Goal: Transaction & Acquisition: Purchase product/service

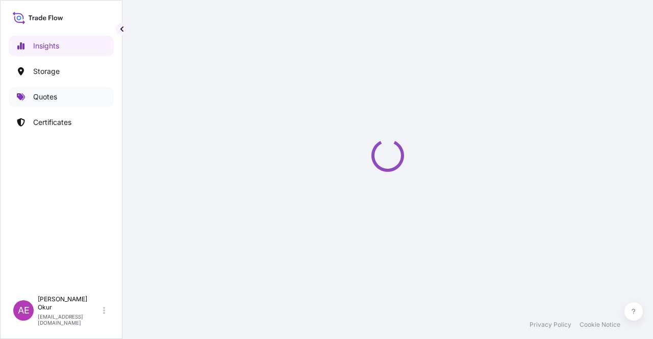
click at [49, 98] on p "Quotes" at bounding box center [45, 97] width 24 height 10
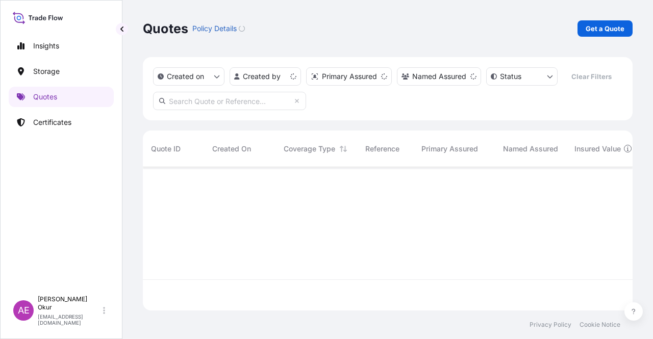
scroll to position [141, 482]
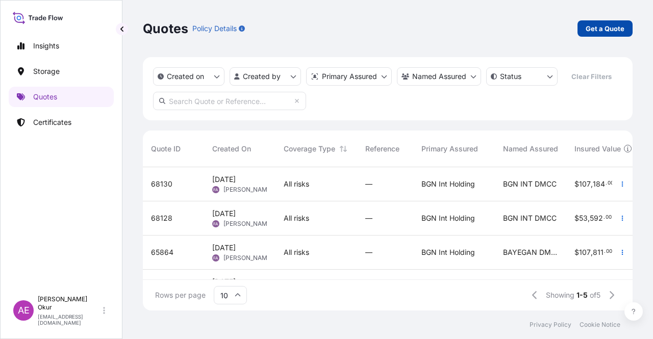
click at [603, 24] on p "Get a Quote" at bounding box center [605, 28] width 39 height 10
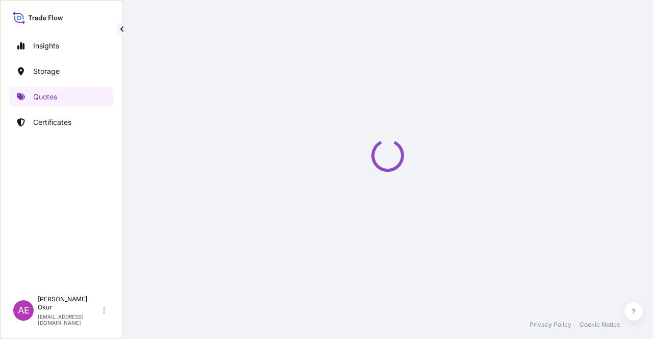
select select "Ocean Vessel"
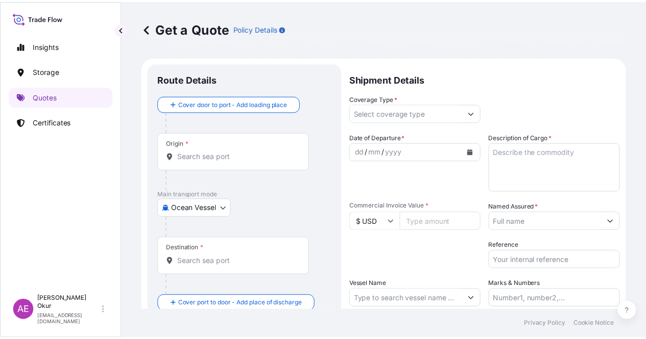
scroll to position [16, 0]
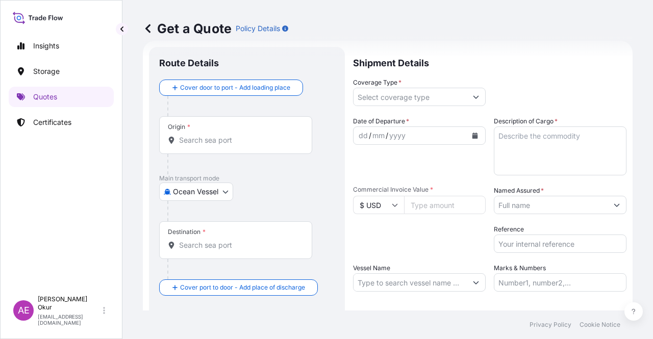
click at [196, 135] on div "Origin *" at bounding box center [235, 135] width 153 height 38
click at [227, 146] on div "Origin *" at bounding box center [235, 135] width 153 height 38
click at [227, 145] on input "Origin *" at bounding box center [239, 140] width 120 height 10
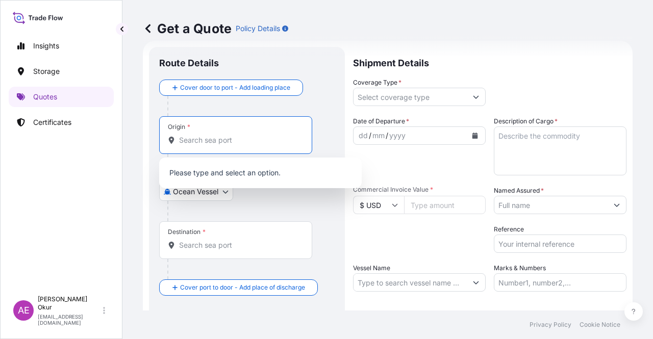
paste input "PENDIK"
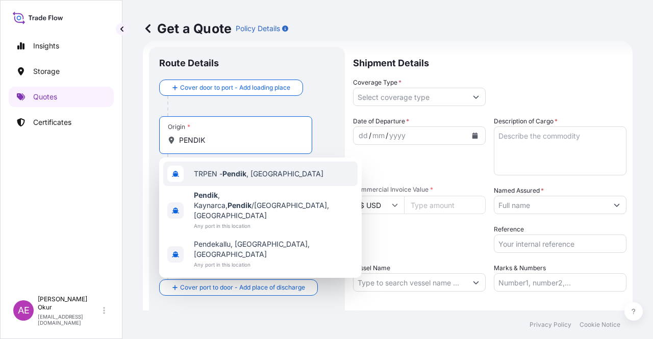
click at [242, 180] on div "TRPEN - [GEOGRAPHIC_DATA] , [GEOGRAPHIC_DATA]" at bounding box center [260, 174] width 194 height 24
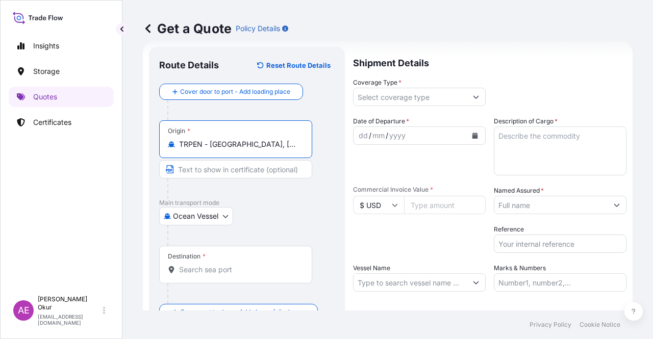
type input "TRPEN - [GEOGRAPHIC_DATA], [GEOGRAPHIC_DATA]"
click at [241, 165] on input "Text to appear on certificate" at bounding box center [235, 169] width 153 height 18
paste input "PENDIK"
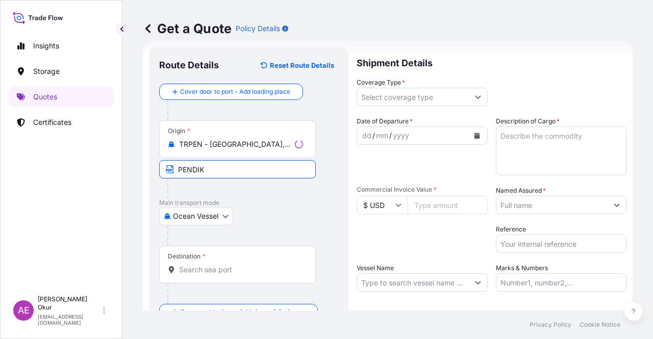
type input "PENDIK / [GEOGRAPHIC_DATA]"
click at [221, 270] on input "Destination *" at bounding box center [239, 270] width 120 height 10
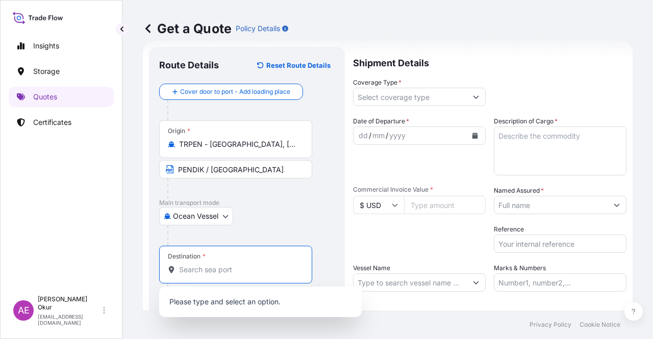
paste input "[GEOGRAPHIC_DATA]"
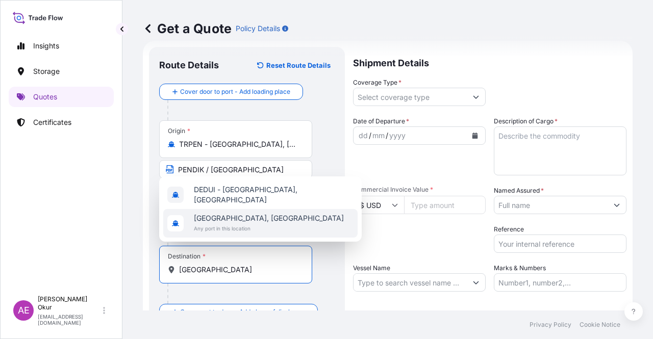
click at [246, 225] on span "Any port in this location" at bounding box center [269, 229] width 150 height 10
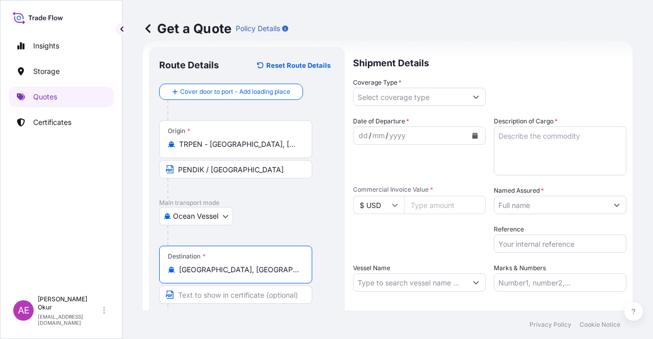
type input "[GEOGRAPHIC_DATA], [GEOGRAPHIC_DATA]"
click at [230, 298] on input "Text to appear on certificate" at bounding box center [235, 295] width 153 height 18
paste input "[GEOGRAPHIC_DATA]"
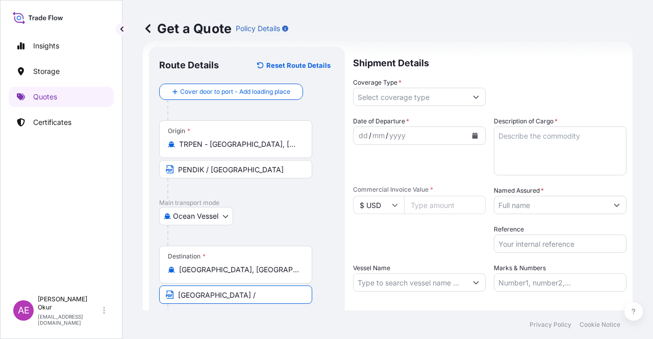
paste input "[GEOGRAPHIC_DATA]"
type input "[GEOGRAPHIC_DATA] / [GEOGRAPHIC_DATA]"
click at [390, 103] on input "Coverage Type *" at bounding box center [410, 97] width 113 height 18
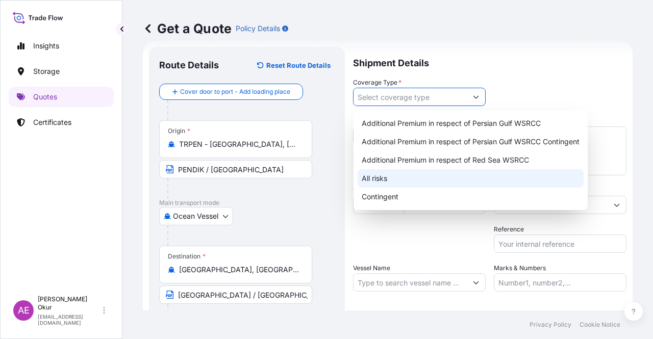
click at [378, 178] on div "All risks" at bounding box center [471, 178] width 226 height 18
type input "All risks"
click at [365, 180] on div "All risks" at bounding box center [471, 178] width 226 height 18
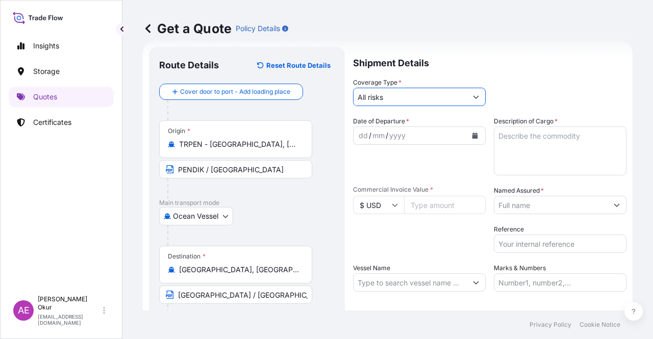
click at [357, 133] on div "dd / mm / yyyy" at bounding box center [410, 136] width 113 height 18
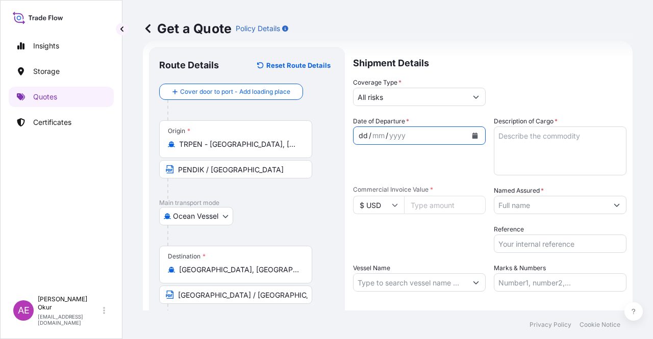
click at [358, 133] on div "dd" at bounding box center [363, 136] width 11 height 12
click at [538, 148] on textarea "Description of Cargo *" at bounding box center [560, 151] width 133 height 49
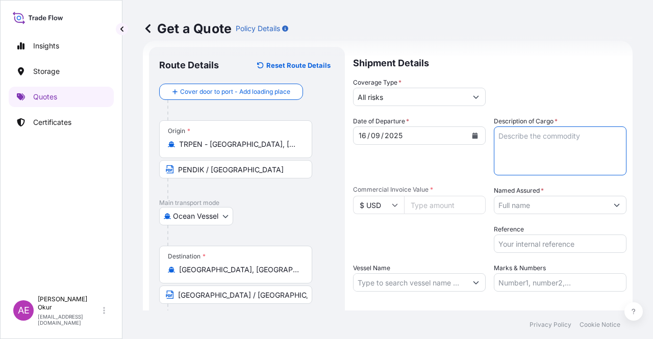
click at [436, 206] on input "Commercial Invoice Value *" at bounding box center [445, 205] width 82 height 18
click at [384, 206] on input "$ USD" at bounding box center [378, 205] width 51 height 18
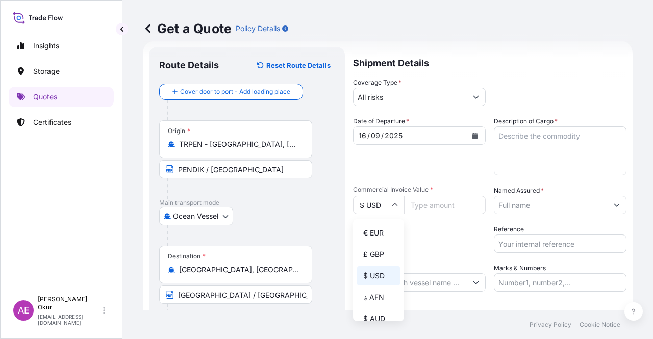
click at [384, 228] on div "€ EUR" at bounding box center [378, 233] width 43 height 19
type input "€ EUR"
click at [454, 200] on input "Commercial Invoice Value *" at bounding box center [445, 205] width 82 height 18
paste input "31680"
type input "31680"
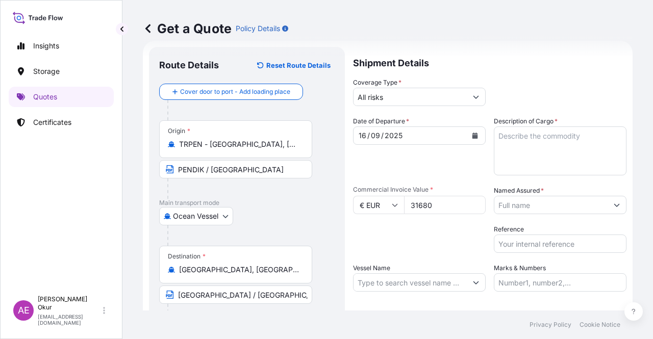
click at [558, 158] on textarea "Description of Cargo *" at bounding box center [560, 151] width 133 height 49
paste textarea "DIOCTYL TEREPHTHALATE"
type textarea "DIOCTYL TEREPHTHALATE"
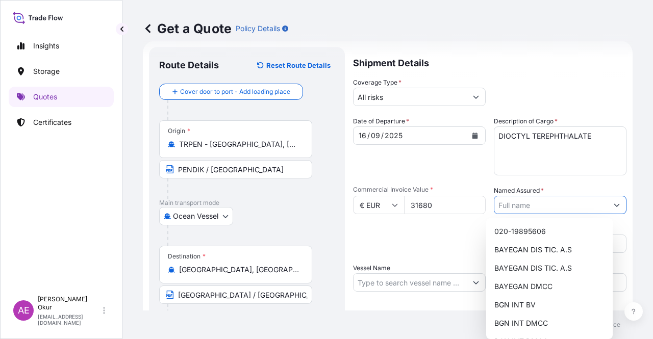
click at [542, 202] on input "Named Assured *" at bounding box center [550, 205] width 113 height 18
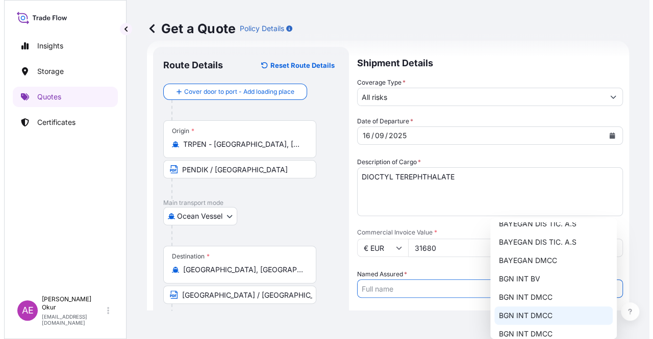
scroll to position [61, 0]
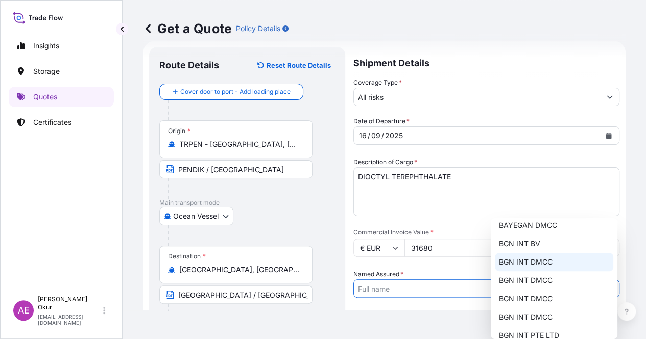
click at [551, 267] on span "BGN INT DMCC" at bounding box center [526, 262] width 54 height 10
type input "BGN INT DMCC"
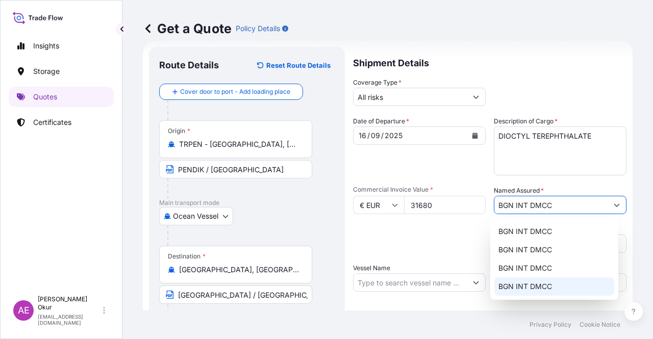
click at [433, 284] on input "Vessel Name" at bounding box center [410, 283] width 113 height 18
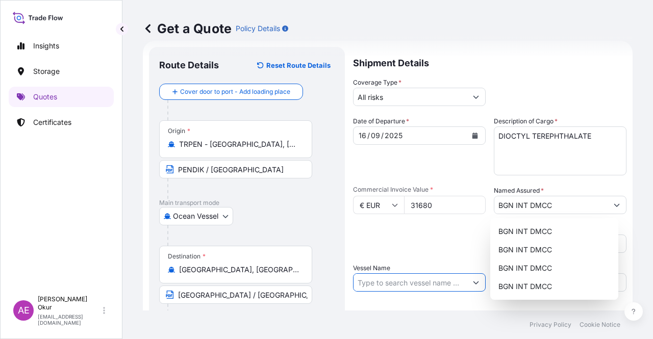
paste input "[PERSON_NAME]"
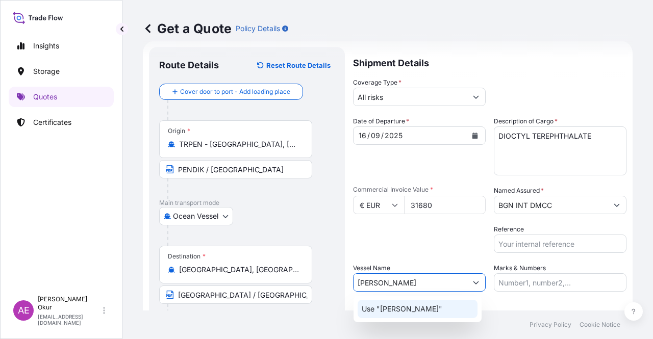
click at [436, 315] on div "Use "[PERSON_NAME]"" at bounding box center [418, 309] width 120 height 18
type input "[PERSON_NAME]"
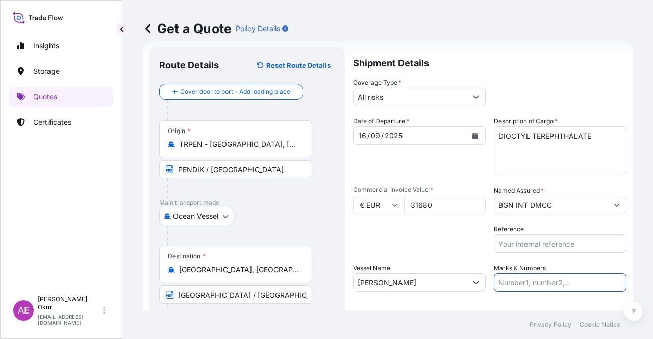
click at [528, 285] on input "Marks & Numbers" at bounding box center [560, 283] width 133 height 18
drag, startPoint x: 567, startPoint y: 283, endPoint x: 521, endPoint y: 284, distance: 46.4
click at [521, 284] on input "PO NO:25Y0221600 Quantity M/[PERSON_NAME]: 25.042,46 Premium: USD 1.705,97" at bounding box center [560, 283] width 133 height 18
paste input "09000006 - 2509000004"
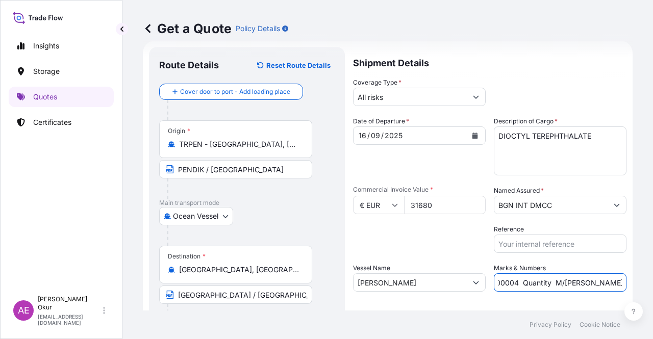
drag, startPoint x: 609, startPoint y: 284, endPoint x: 630, endPoint y: 284, distance: 20.4
click at [630, 284] on div "Get a Quote Policy Details Route Details Reset Route Details Cover door to port…" at bounding box center [387, 155] width 531 height 311
click at [549, 286] on input "PO NO:2509000006 - 2509000004 Quantity M/[PERSON_NAME]: 25.042,46 Premium: USD …" at bounding box center [560, 283] width 133 height 18
drag, startPoint x: 499, startPoint y: 283, endPoint x: 533, endPoint y: 282, distance: 34.2
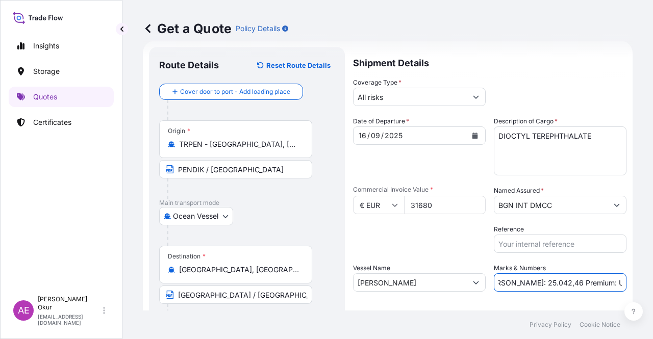
click at [533, 282] on input "PO NO:2509000006 - 2509000004 Quantity M/[PERSON_NAME]: 25.042,46 Premium: USD …" at bounding box center [560, 283] width 133 height 18
paste input "4,000"
drag, startPoint x: 597, startPoint y: 285, endPoint x: 653, endPoint y: 289, distance: 55.8
click at [653, 289] on div "Get a Quote Policy Details Route Details Reset Route Details Cover door to port…" at bounding box center [387, 155] width 531 height 311
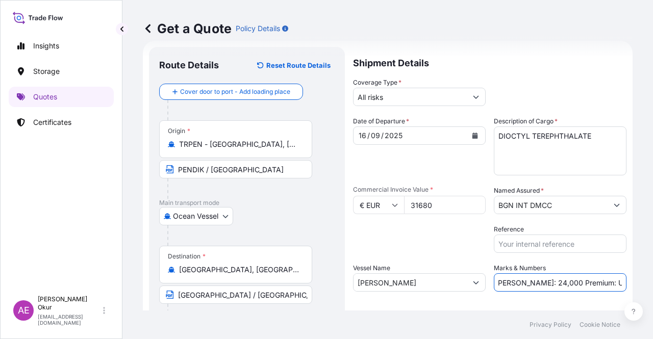
click at [570, 285] on input "PO NO:2509000006 - 2509000004 Quantity M/[PERSON_NAME]: 24,000 Premium: USD 1.7…" at bounding box center [560, 283] width 133 height 18
drag, startPoint x: 585, startPoint y: 281, endPoint x: 570, endPoint y: 282, distance: 15.3
click at [570, 282] on input "PO NO:2509000006 - 2509000004 Quantity M/[PERSON_NAME]: 24,000 Premium: USD 1.7…" at bounding box center [560, 283] width 133 height 18
drag, startPoint x: 597, startPoint y: 284, endPoint x: 653, endPoint y: 288, distance: 56.3
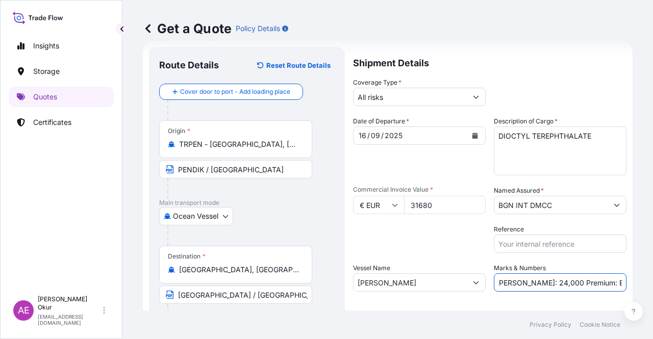
click at [653, 288] on div "Get a Quote Policy Details Route Details Reset Route Details Cover door to port…" at bounding box center [387, 155] width 531 height 311
paste input "3,48"
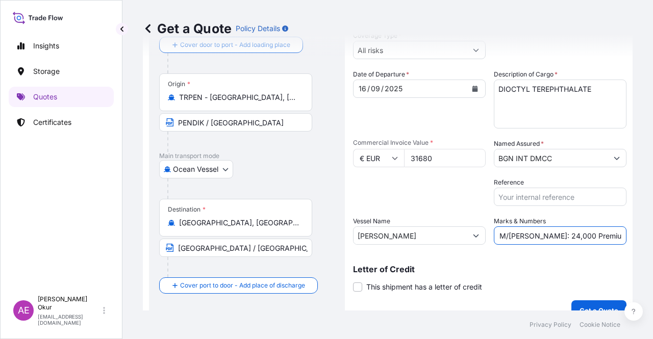
scroll to position [79, 0]
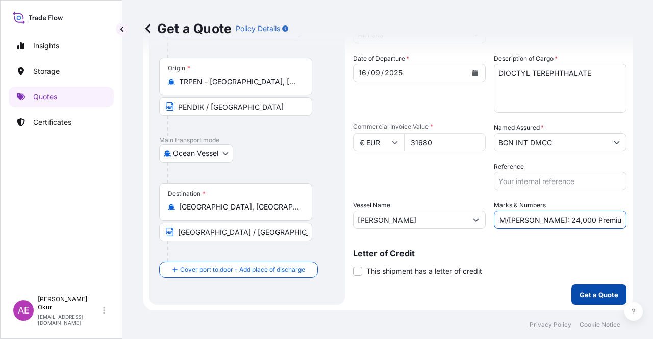
type input "PO NO:2509000006 - 2509000004 Quantity M/[PERSON_NAME]: 24,000 Premium: EUR 3,48"
click at [589, 291] on p "Get a Quote" at bounding box center [599, 295] width 39 height 10
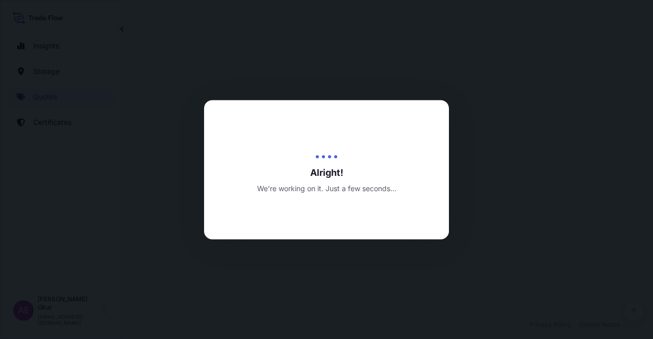
select select "Ocean Vessel"
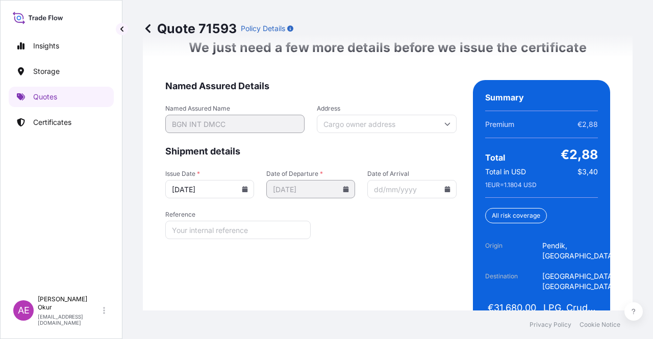
scroll to position [1357, 0]
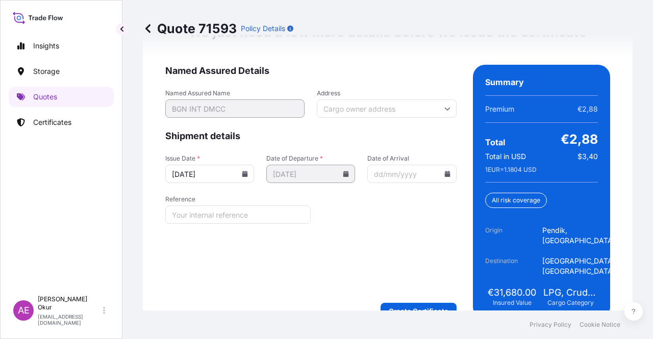
click at [418, 312] on footer "Privacy Policy Cookie Notice" at bounding box center [387, 325] width 531 height 29
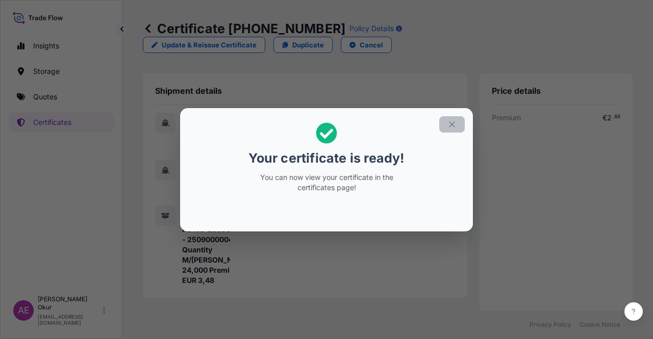
click at [452, 113] on section "Your certificate is ready! You can now view your certificate in the certificate…" at bounding box center [326, 169] width 293 height 123
click at [455, 125] on icon "button" at bounding box center [452, 124] width 9 height 9
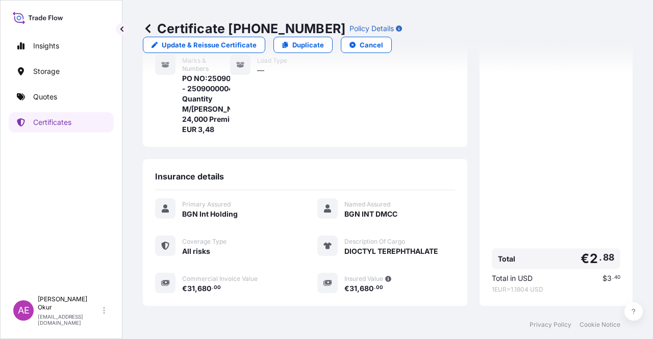
scroll to position [255, 0]
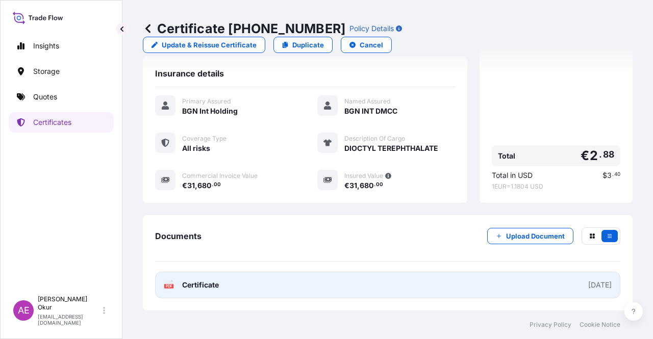
click at [213, 286] on span "Certificate" at bounding box center [200, 285] width 37 height 10
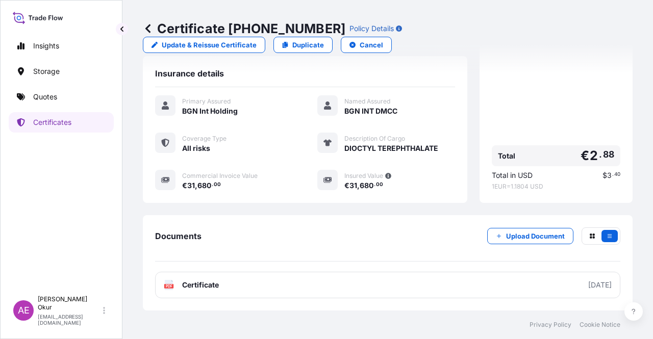
click at [57, 94] on p "Quotes" at bounding box center [45, 97] width 24 height 10
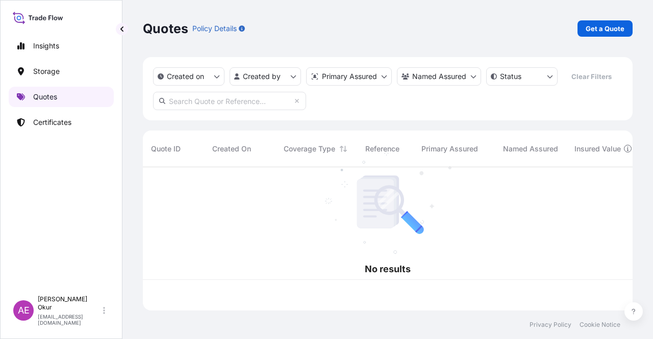
scroll to position [141, 482]
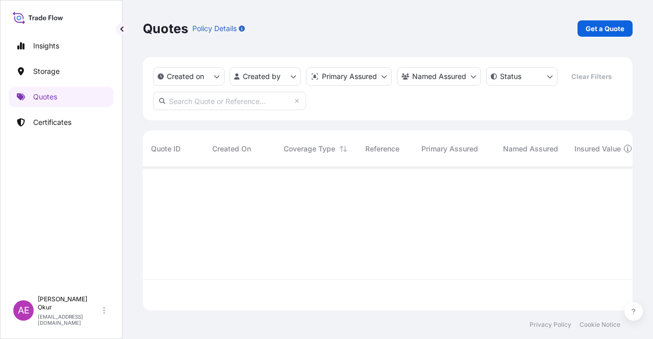
click at [594, 28] on p "Get a Quote" at bounding box center [605, 28] width 39 height 10
select select "Ocean Vessel"
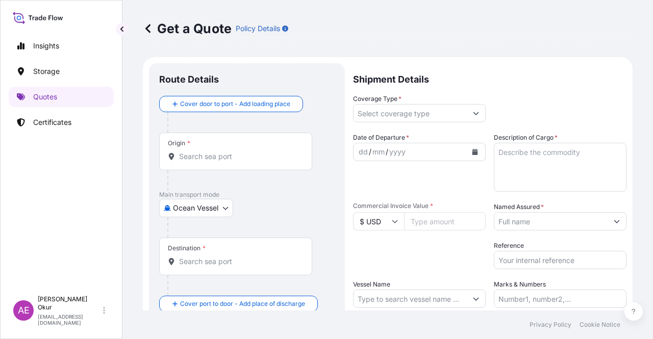
scroll to position [16, 0]
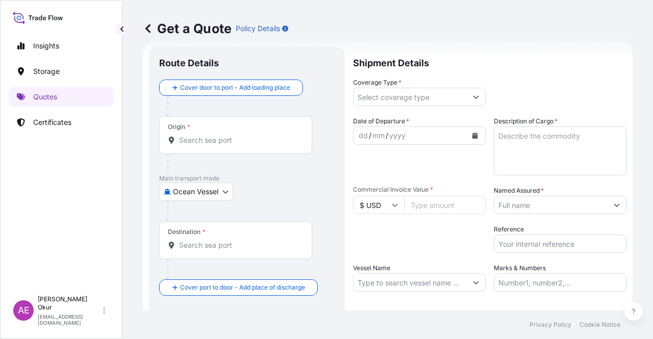
click at [183, 127] on div "Origin *" at bounding box center [179, 127] width 22 height 8
click at [183, 135] on input "Origin *" at bounding box center [239, 140] width 120 height 10
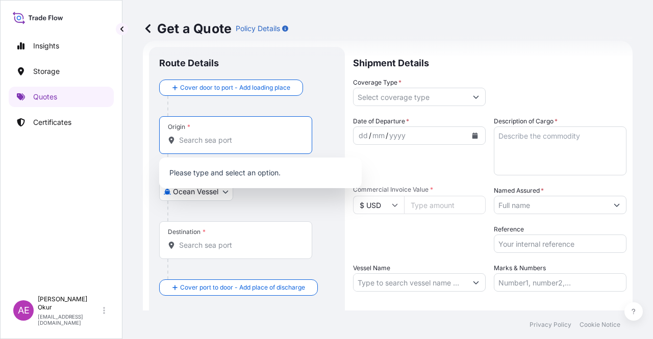
paste input "KOCAELI"
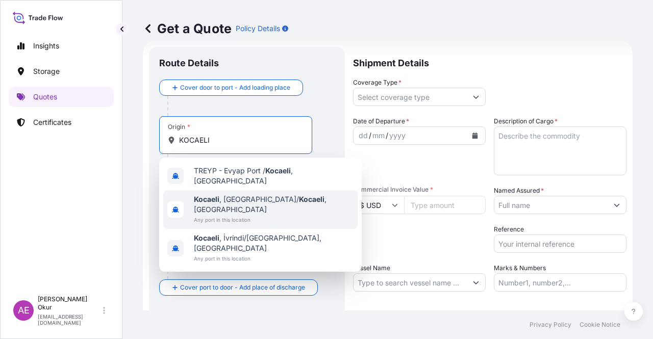
click at [238, 199] on span "Kocaeli , [GEOGRAPHIC_DATA]/ [GEOGRAPHIC_DATA] , [GEOGRAPHIC_DATA]" at bounding box center [274, 204] width 160 height 20
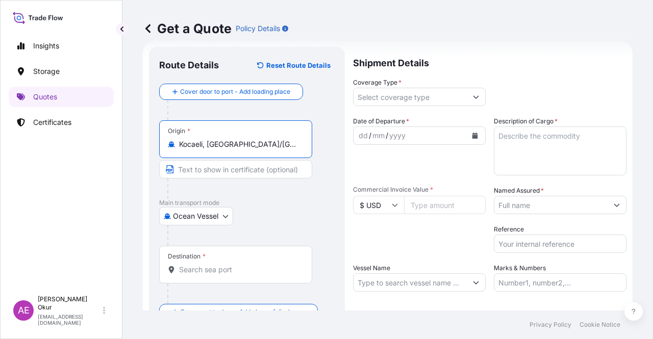
type input "Kocaeli, [GEOGRAPHIC_DATA]/[GEOGRAPHIC_DATA], [GEOGRAPHIC_DATA]"
click at [231, 171] on input "Text to appear on certificate" at bounding box center [235, 169] width 153 height 18
paste input "KOCAELI"
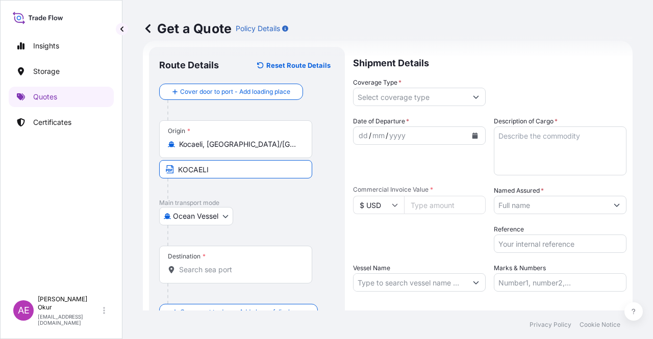
type input "KOCAELI / [GEOGRAPHIC_DATA]"
click at [237, 267] on input "Destination *" at bounding box center [239, 270] width 120 height 10
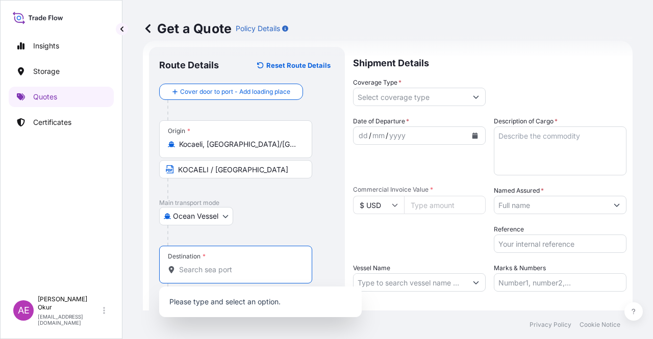
paste input "AQABA"
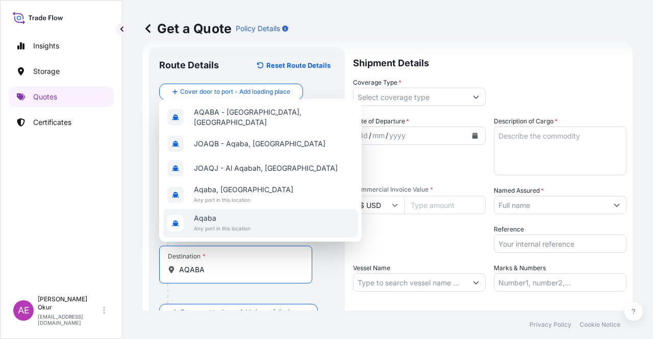
click at [218, 217] on span "Aqaba" at bounding box center [222, 218] width 57 height 10
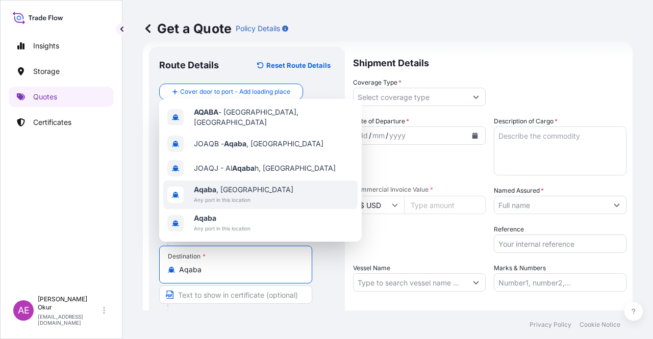
click at [241, 192] on div "AQABA - [GEOGRAPHIC_DATA], [GEOGRAPHIC_DATA] JOAQB - [GEOGRAPHIC_DATA] , Jordan…" at bounding box center [260, 170] width 203 height 143
type input "Aqaba, [GEOGRAPHIC_DATA]"
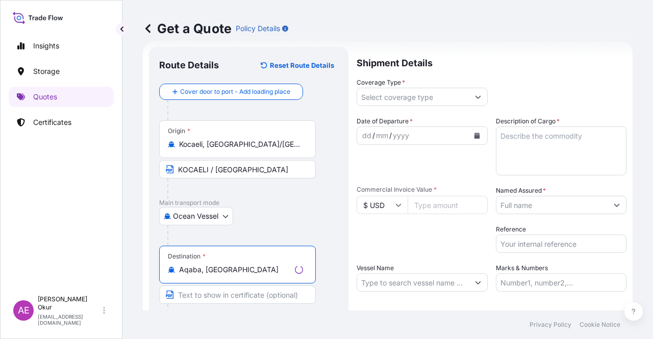
click at [222, 292] on input "Text to appear on certificate" at bounding box center [237, 295] width 157 height 18
paste input "AQABA"
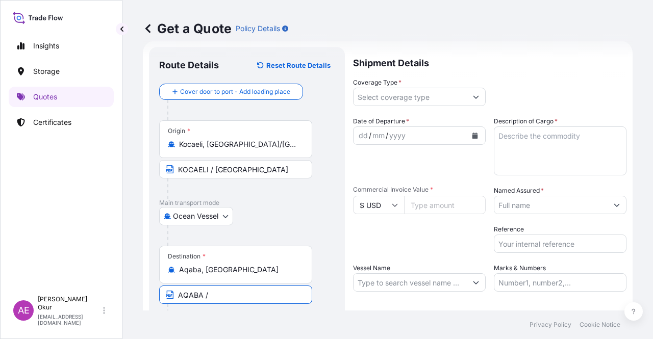
paste input "JORDAN"
type input "AQABA / [GEOGRAPHIC_DATA]"
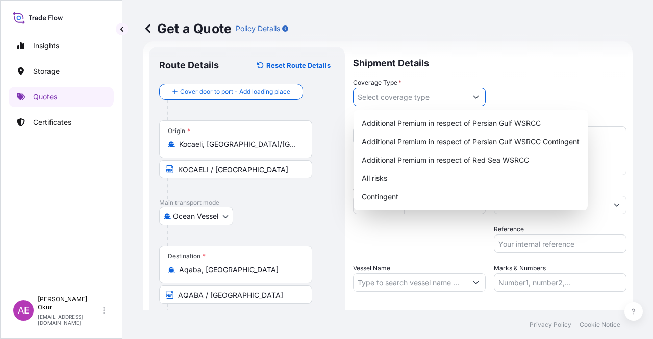
drag, startPoint x: 381, startPoint y: 103, endPoint x: 382, endPoint y: 126, distance: 23.5
click at [380, 103] on input "Coverage Type *" at bounding box center [410, 97] width 113 height 18
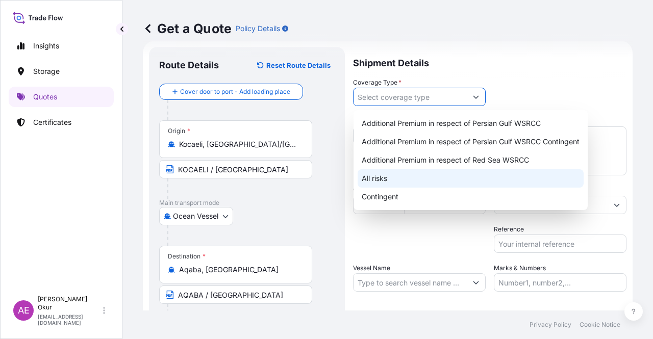
click at [383, 175] on div "All risks" at bounding box center [471, 178] width 226 height 18
type input "All risks"
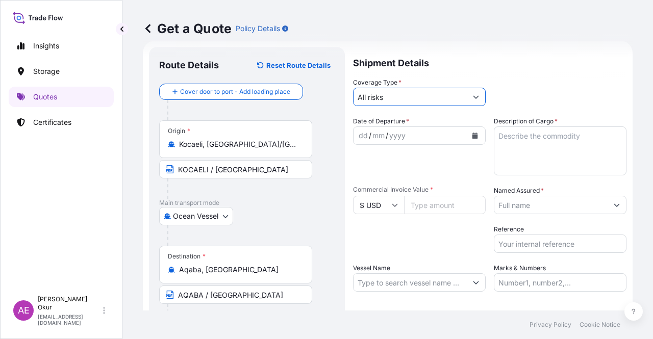
click at [357, 134] on div "dd / mm / yyyy" at bounding box center [410, 136] width 113 height 18
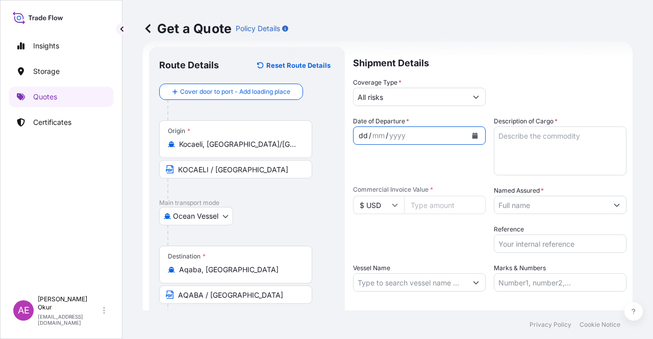
click at [359, 134] on div "dd" at bounding box center [363, 136] width 11 height 12
click at [398, 207] on input "$ USD" at bounding box center [378, 205] width 51 height 18
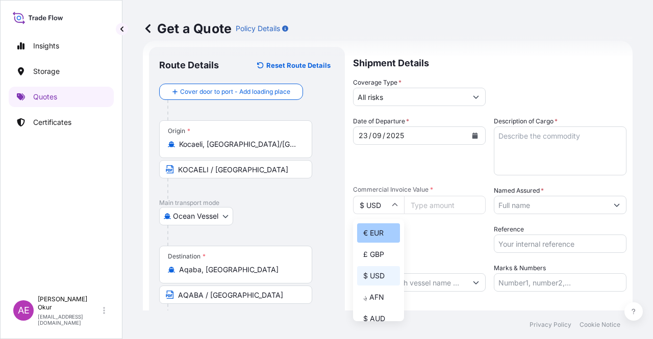
click at [380, 236] on div "€ EUR" at bounding box center [378, 233] width 43 height 19
type input "€ EUR"
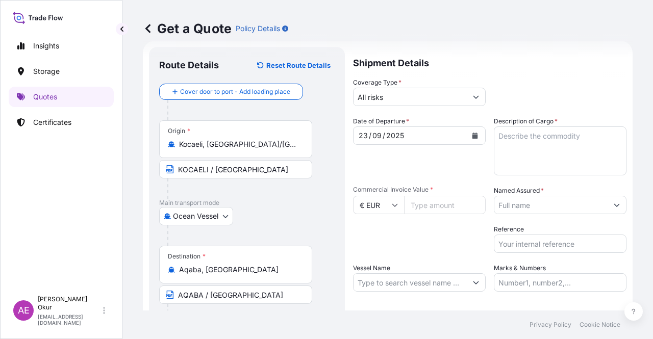
click at [426, 213] on input "Commercial Invoice Value *" at bounding box center [445, 205] width 82 height 18
paste input "36168"
type input "36168"
click at [497, 160] on textarea "Description of Cargo *" at bounding box center [560, 151] width 133 height 49
paste textarea "DIOCTYL TEREPHTHALATE"
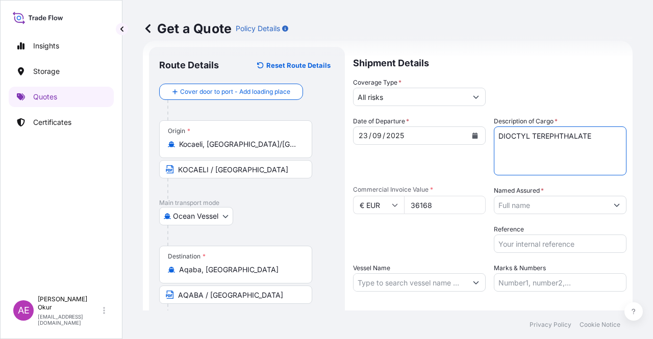
type textarea "DIOCTYL TEREPHTHALATE"
click at [518, 209] on input "Named Assured *" at bounding box center [550, 205] width 113 height 18
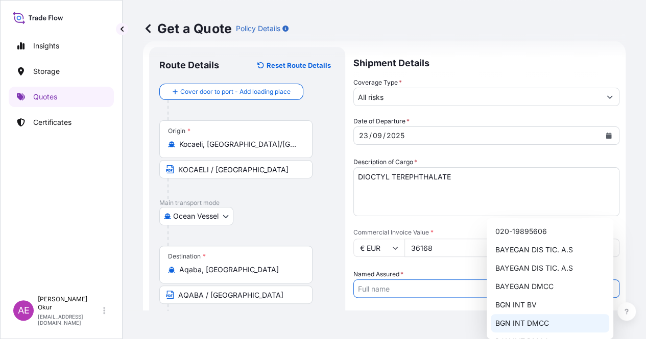
click at [527, 322] on span "BGN INT DMCC" at bounding box center [521, 323] width 54 height 10
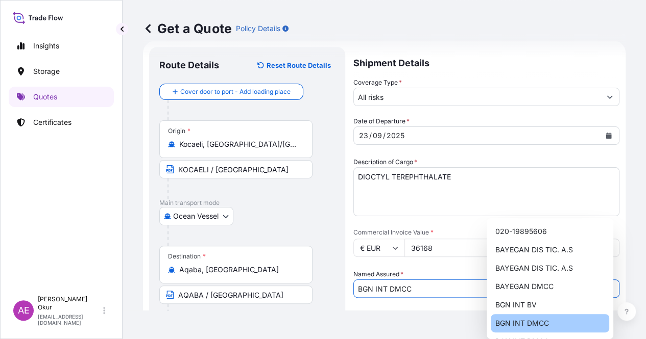
type input "BGN INT DMCC"
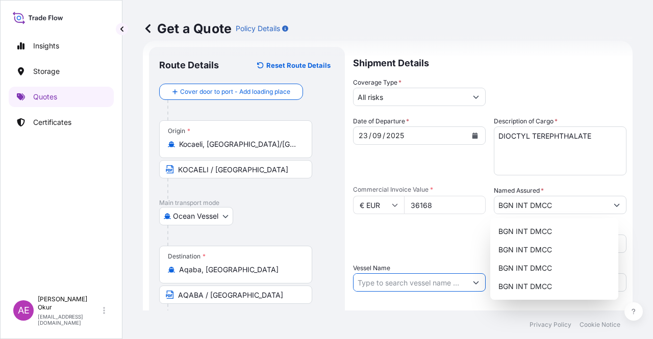
click at [420, 290] on input "Vessel Name" at bounding box center [410, 283] width 113 height 18
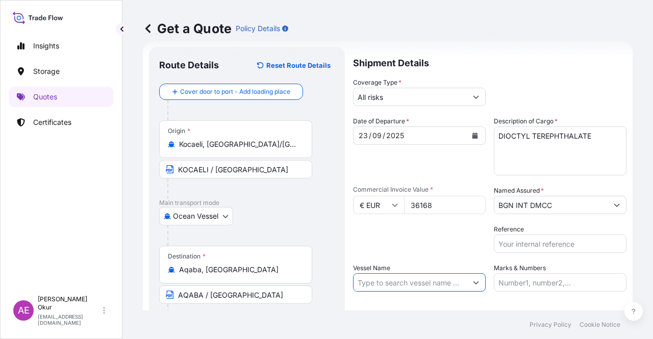
paste input "TURKON [GEOGRAPHIC_DATA]"
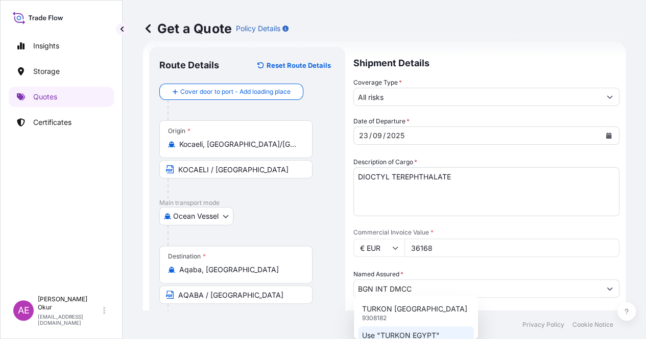
type input "TURKON [GEOGRAPHIC_DATA]"
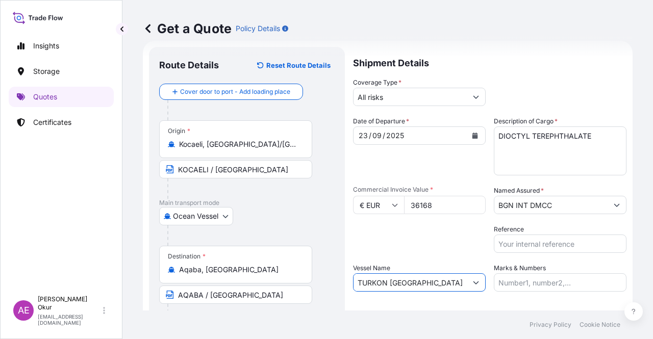
click at [425, 283] on input "TURKON [GEOGRAPHIC_DATA]" at bounding box center [410, 283] width 113 height 18
click at [461, 282] on input "TURKON [GEOGRAPHIC_DATA]" at bounding box center [410, 283] width 113 height 18
click at [480, 284] on div "Date of Departure * [DATE] Cargo Category * LPG, Crude Oil, Utility Fuel, Mid D…" at bounding box center [490, 204] width 274 height 176
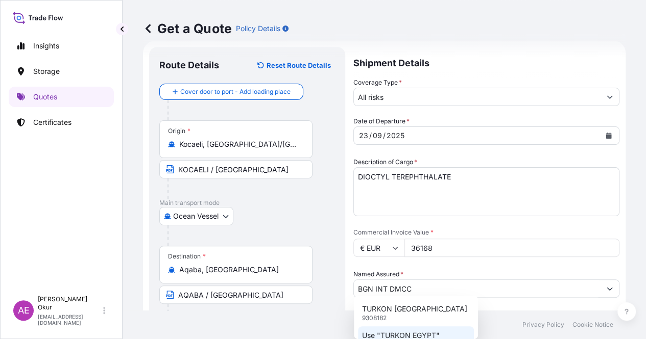
click at [434, 328] on div "Use "TURKON EGYPT"" at bounding box center [416, 336] width 116 height 18
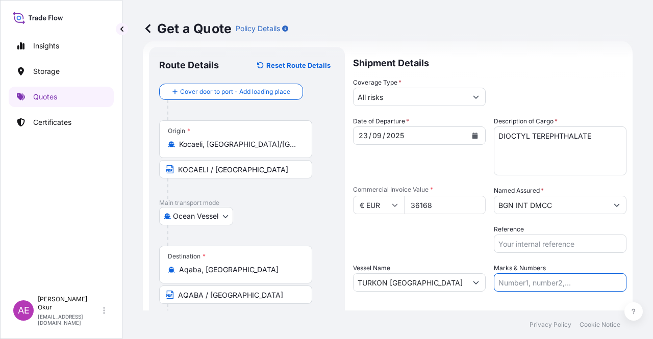
click at [538, 286] on input "Marks & Numbers" at bounding box center [560, 283] width 133 height 18
drag, startPoint x: 562, startPoint y: 283, endPoint x: 520, endPoint y: 282, distance: 42.9
click at [520, 282] on input "PO NO:25Y0221600 Quantity M/[PERSON_NAME]: 25.042,46 Premium: USD 1.705,97" at bounding box center [560, 283] width 133 height 18
paste input "08000117"
drag, startPoint x: 597, startPoint y: 278, endPoint x: 634, endPoint y: 281, distance: 37.3
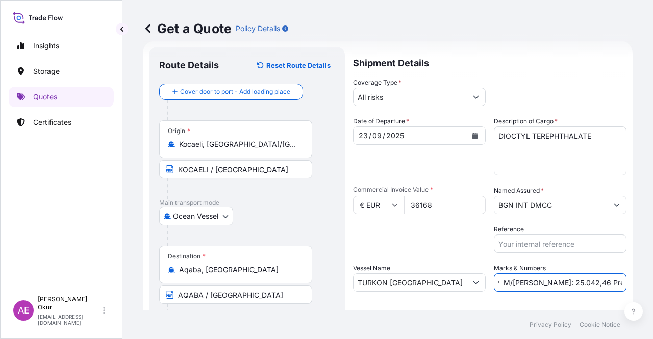
click at [634, 281] on div "Get a Quote Policy Details Route Details Reset Route Details Cover door to port…" at bounding box center [387, 155] width 531 height 311
click at [500, 279] on input "PO NO:2508000117 Quantity M/[PERSON_NAME]: 25.042,46 Premium: USD 1.705,97" at bounding box center [560, 283] width 133 height 18
drag, startPoint x: 500, startPoint y: 283, endPoint x: 534, endPoint y: 285, distance: 34.8
click at [534, 285] on input "PO NO:2508000117 Quantity M/[PERSON_NAME]: 25.042,46 Premium: USD 1.705,97" at bounding box center [560, 283] width 133 height 18
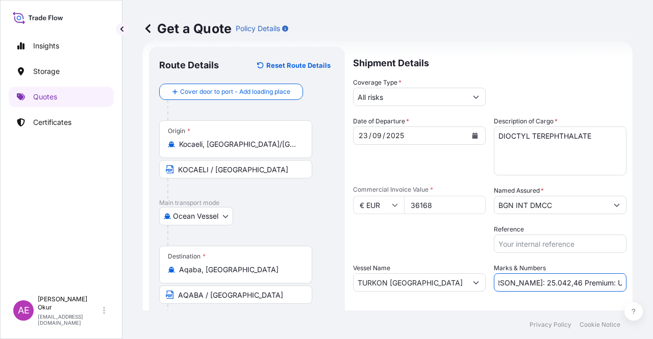
paste input "4,000"
drag, startPoint x: 561, startPoint y: 285, endPoint x: 653, endPoint y: 285, distance: 91.3
click at [653, 285] on div "Get a Quote Policy Details Route Details Reset Route Details Cover door to port…" at bounding box center [387, 155] width 531 height 311
click at [542, 281] on input "PO NO:2508000117 Quantity M/[PERSON_NAME]: 24,000 Premium: USD 1.705,97" at bounding box center [560, 283] width 133 height 18
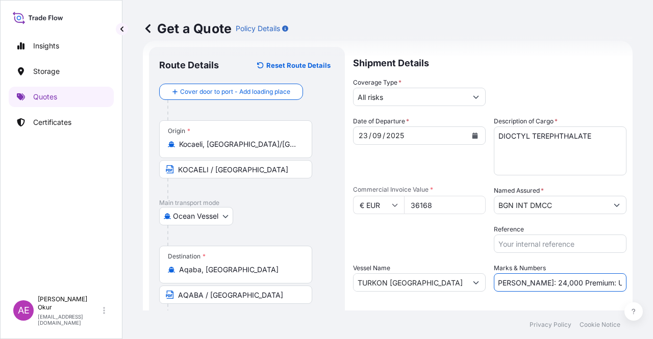
drag, startPoint x: 587, startPoint y: 282, endPoint x: 653, endPoint y: 282, distance: 65.8
click at [653, 282] on div "Get a Quote Policy Details Route Details Reset Route Details Cover door to port…" at bounding box center [387, 155] width 531 height 311
paste input "3,98"
click at [600, 281] on input "PO NO:2508000117 Quantity M/[PERSON_NAME]: 24,000 Premium: USD 3,98" at bounding box center [560, 283] width 133 height 18
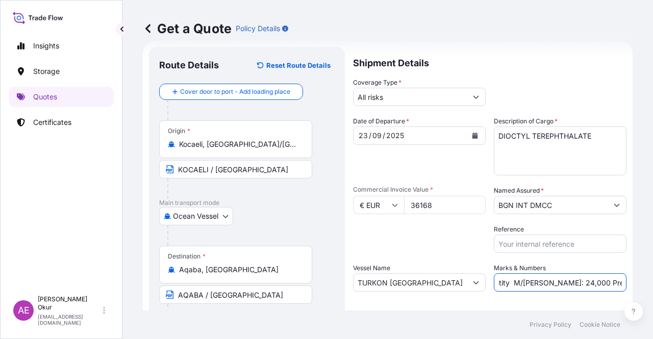
scroll to position [79, 0]
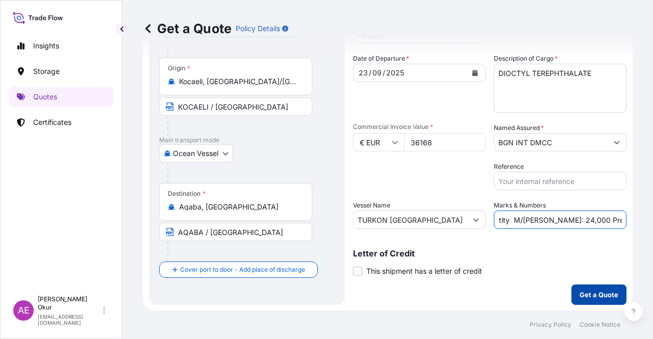
type input "PO NO:2508000117 Quantity M/[PERSON_NAME]: 24,000 Premium: EUR 3,98"
click at [598, 293] on p "Get a Quote" at bounding box center [599, 295] width 39 height 10
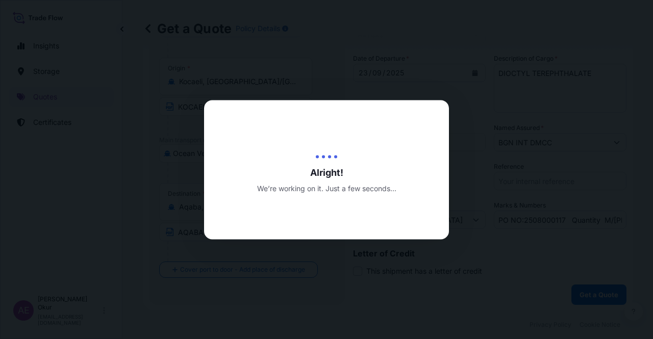
select select "Ocean Vessel"
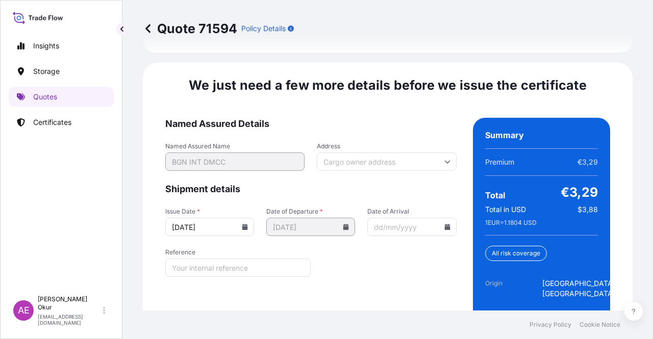
scroll to position [1337, 0]
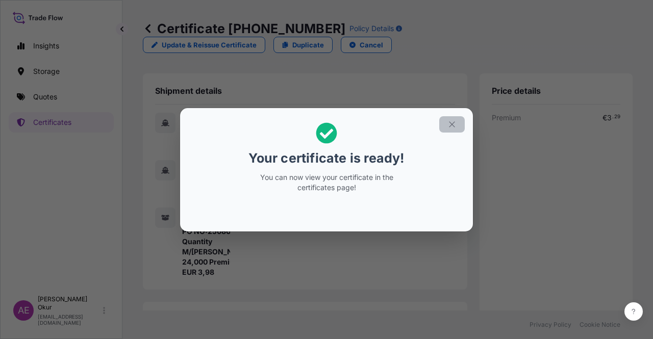
click at [442, 130] on button "button" at bounding box center [452, 124] width 26 height 16
click at [456, 123] on div "Shipment details Origin [GEOGRAPHIC_DATA], [GEOGRAPHIC_DATA] Destination [GEOGR…" at bounding box center [305, 181] width 325 height 216
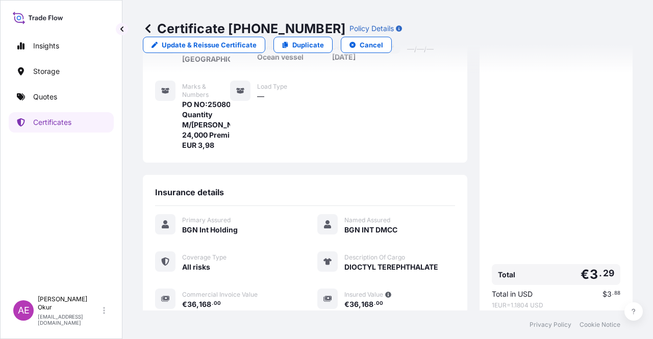
scroll to position [255, 0]
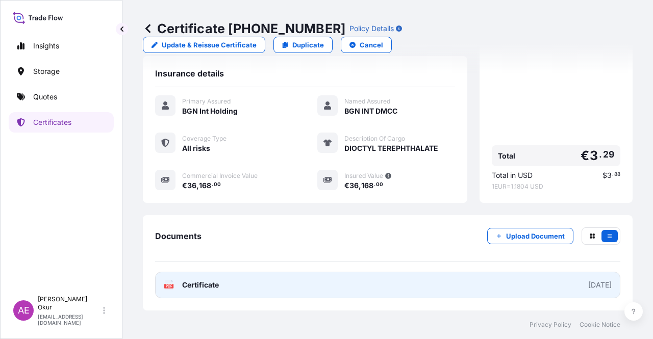
click at [209, 287] on span "Certificate" at bounding box center [200, 285] width 37 height 10
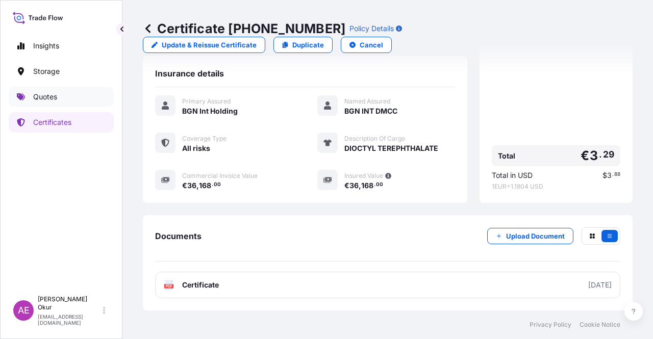
click at [49, 100] on p "Quotes" at bounding box center [45, 97] width 24 height 10
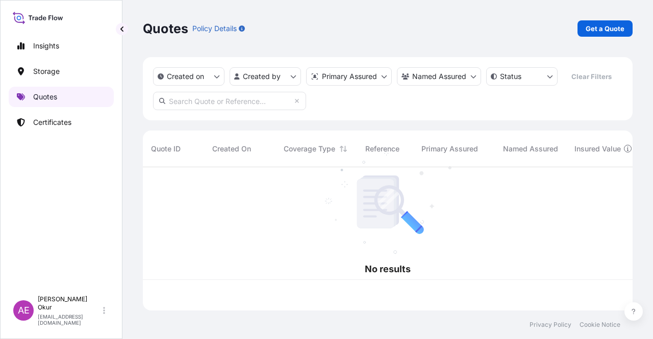
scroll to position [141, 482]
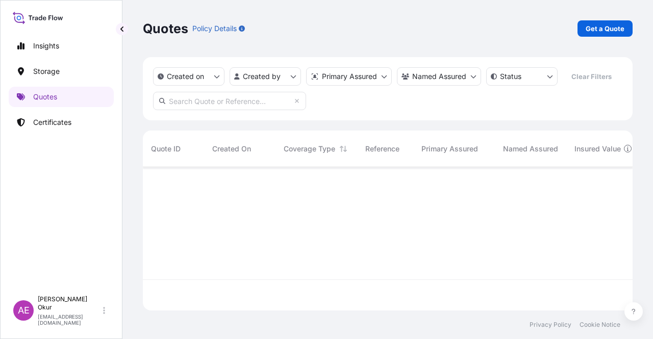
click at [610, 21] on link "Get a Quote" at bounding box center [605, 28] width 55 height 16
select select "Ocean Vessel"
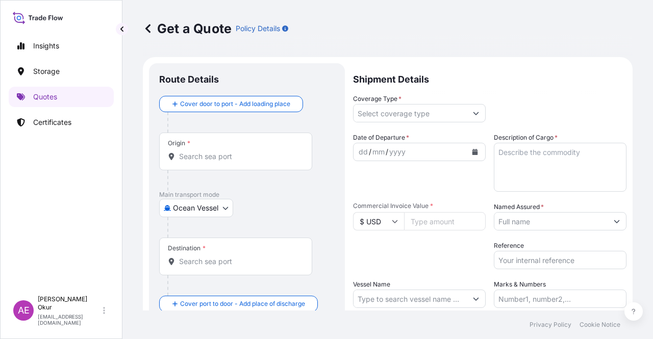
scroll to position [16, 0]
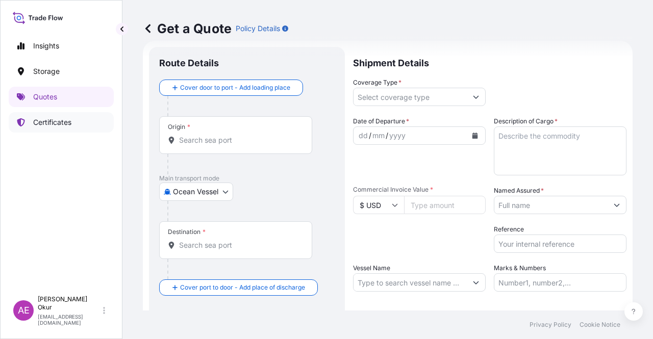
click at [61, 122] on p "Certificates" at bounding box center [52, 122] width 38 height 10
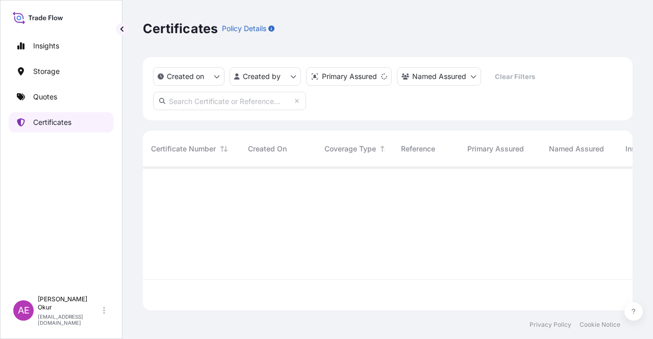
scroll to position [141, 482]
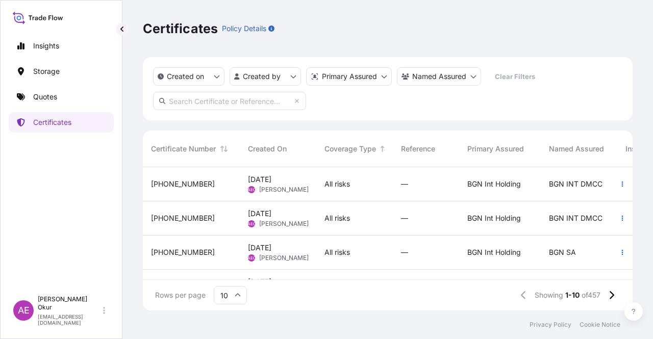
click at [224, 195] on div "[PHONE_NUMBER]" at bounding box center [191, 184] width 97 height 34
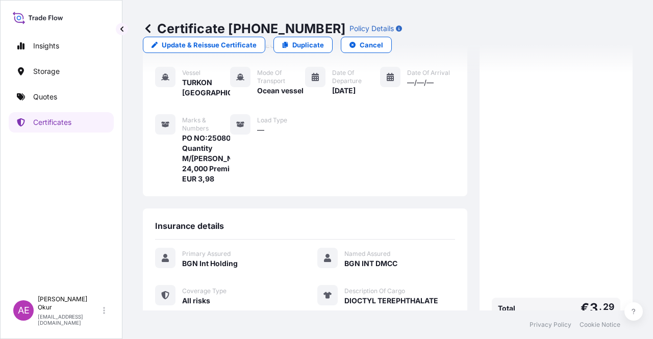
scroll to position [255, 0]
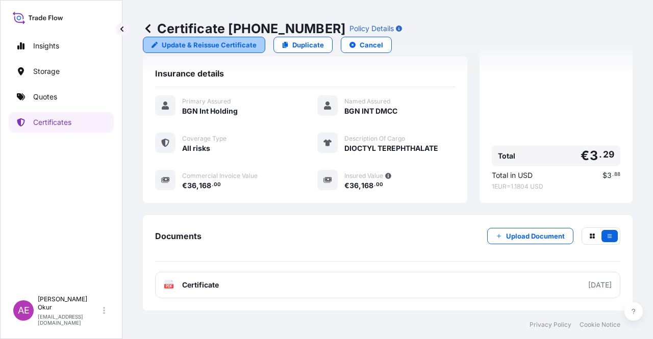
click at [257, 40] on p "Update & Reissue Certificate" at bounding box center [209, 45] width 95 height 10
select select "Ocean Vessel"
select select "32026"
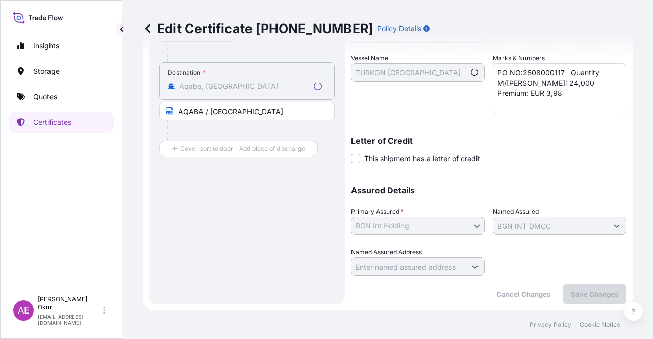
scroll to position [230, 0]
click at [50, 96] on p "Quotes" at bounding box center [45, 97] width 24 height 10
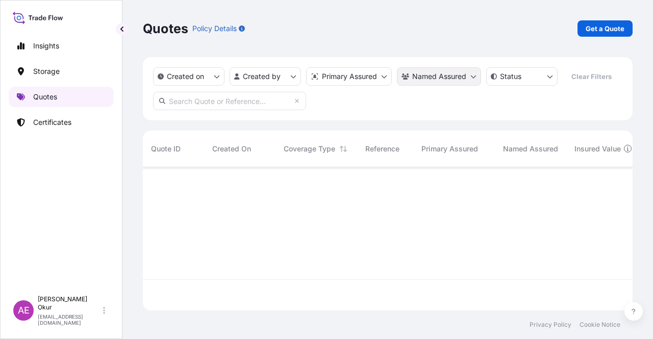
scroll to position [141, 482]
click at [611, 24] on p "Get a Quote" at bounding box center [605, 28] width 39 height 10
select select "Ocean Vessel"
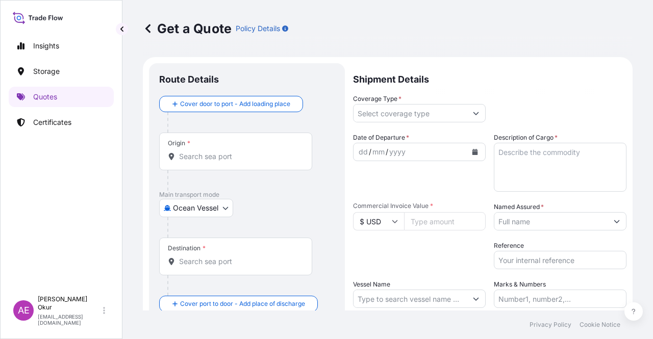
scroll to position [16, 0]
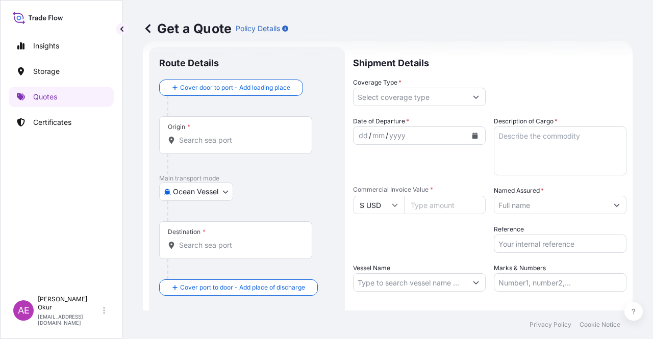
click at [245, 117] on div "Origin *" at bounding box center [235, 135] width 153 height 38
click at [245, 135] on input "Origin *" at bounding box center [239, 140] width 120 height 10
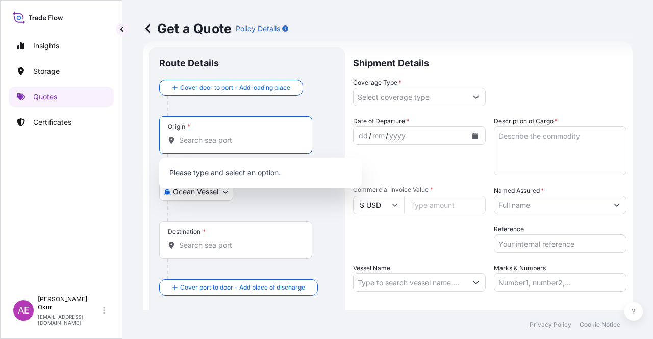
paste input "PENDIK"
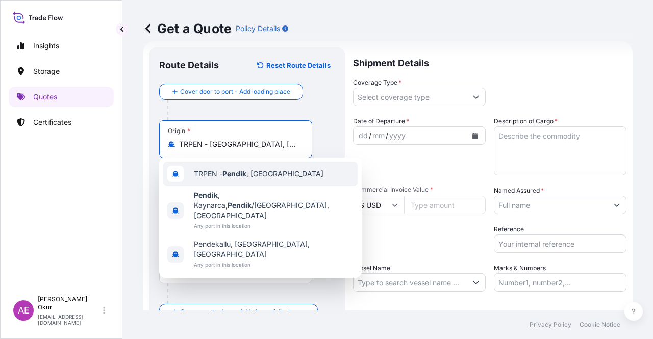
type input "TRPEN - [GEOGRAPHIC_DATA], [GEOGRAPHIC_DATA]"
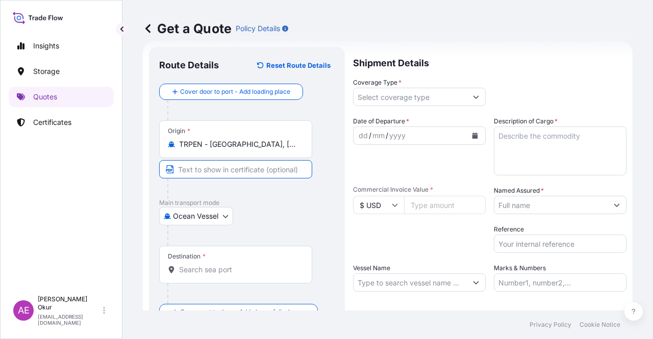
click at [231, 163] on input "Text to appear on certificate" at bounding box center [235, 169] width 153 height 18
paste input "PENDIK"
type input "PENDIK / [GEOGRAPHIC_DATA]"
click at [238, 265] on input "Destination *" at bounding box center [239, 270] width 120 height 10
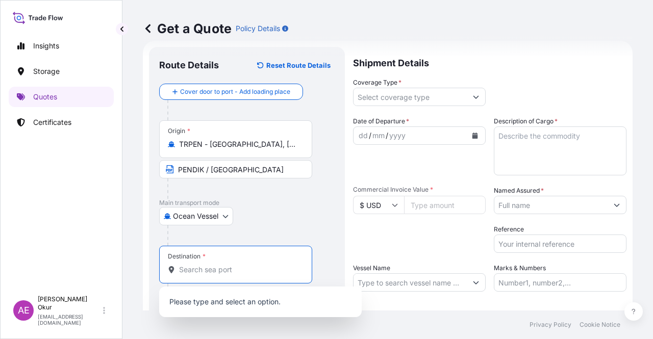
paste input "[GEOGRAPHIC_DATA]"
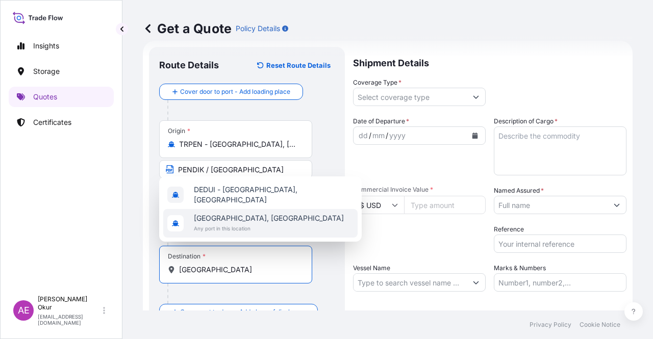
click at [278, 222] on div "[GEOGRAPHIC_DATA], [GEOGRAPHIC_DATA] Any port in this location" at bounding box center [260, 223] width 194 height 29
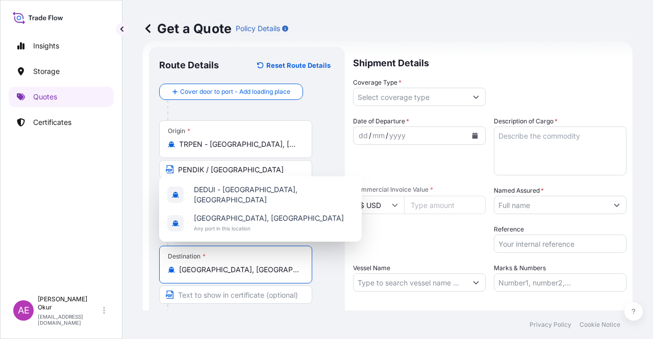
type input "[GEOGRAPHIC_DATA], [GEOGRAPHIC_DATA]"
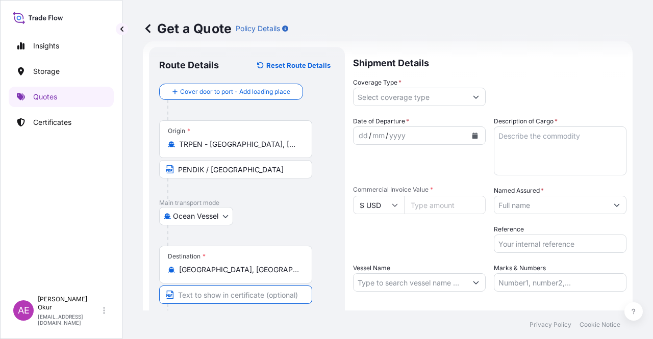
click at [244, 295] on input "Text to appear on certificate" at bounding box center [235, 295] width 153 height 18
paste input "[GEOGRAPHIC_DATA]"
type input "[GEOGRAPHIC_DATA] / [GEOGRAPHIC_DATA]"
click at [400, 89] on input "Coverage Type *" at bounding box center [410, 97] width 113 height 18
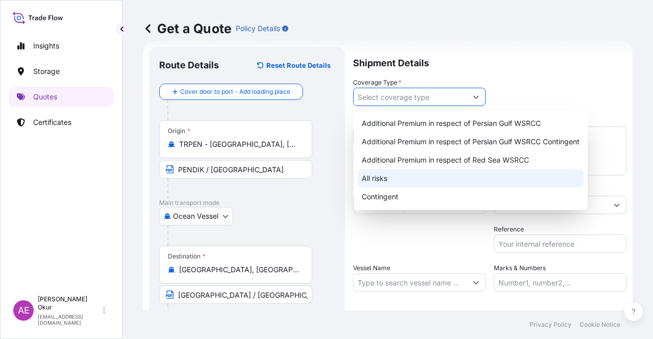
click at [366, 180] on div "All risks" at bounding box center [471, 178] width 226 height 18
type input "All risks"
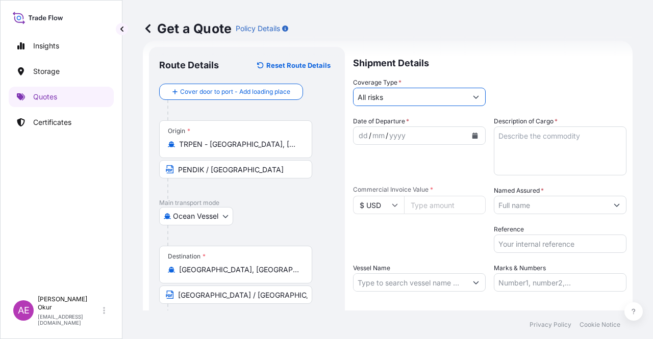
click at [359, 135] on div "dd" at bounding box center [363, 136] width 11 height 12
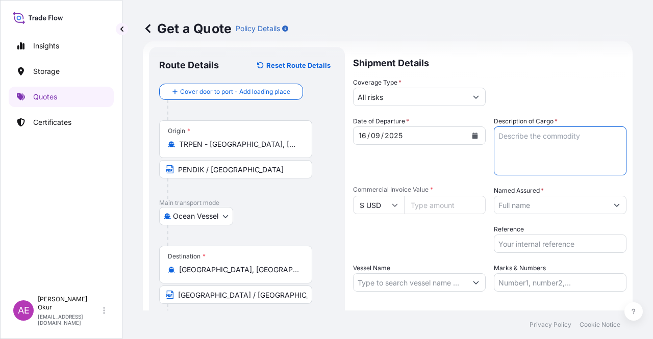
click at [575, 135] on textarea "Description of Cargo *" at bounding box center [560, 151] width 133 height 49
paste textarea "DIOCTYL TEREPHTHALATE"
type textarea "DIOCTYL TEREPHTHALATE"
click at [440, 208] on input "Commercial Invoice Value *" at bounding box center [445, 205] width 82 height 18
click at [378, 206] on input "$ USD" at bounding box center [378, 205] width 51 height 18
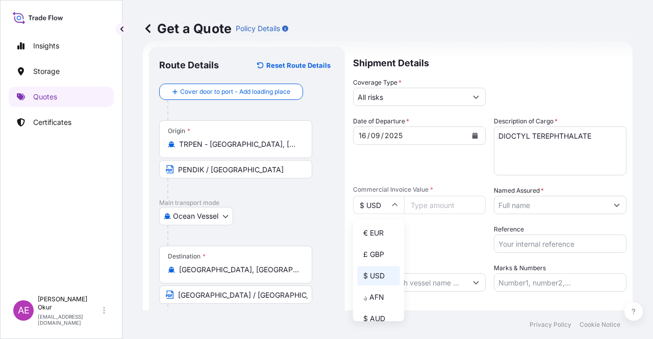
click at [380, 235] on div "€ EUR" at bounding box center [378, 233] width 43 height 19
type input "€ EUR"
click at [440, 201] on input "Commercial Invoice Value *" at bounding box center [445, 205] width 82 height 18
paste input "31680"
type input "31680"
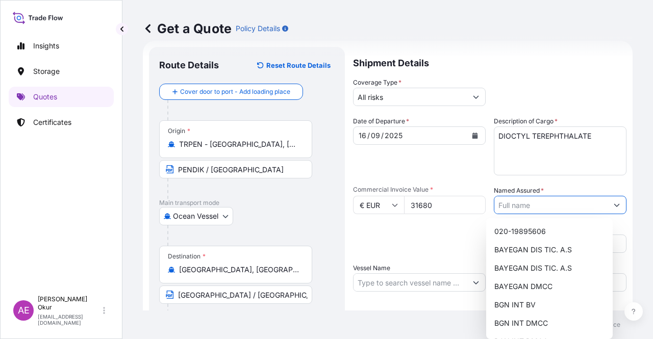
drag, startPoint x: 548, startPoint y: 210, endPoint x: 543, endPoint y: 224, distance: 14.5
click at [549, 210] on input "Named Assured *" at bounding box center [550, 205] width 113 height 18
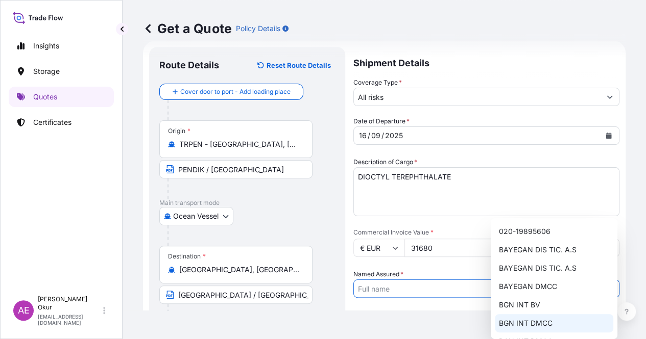
click at [537, 325] on span "BGN INT DMCC" at bounding box center [526, 323] width 54 height 10
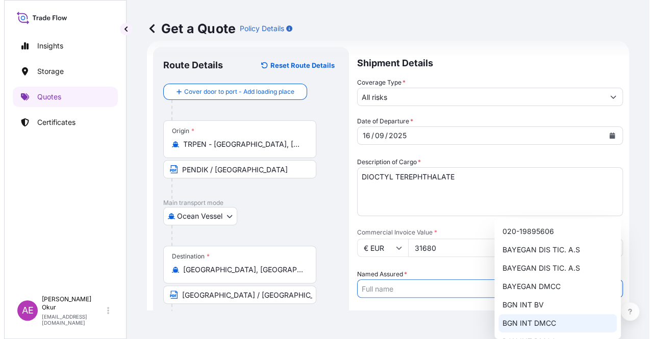
type input "BGN INT DMCC"
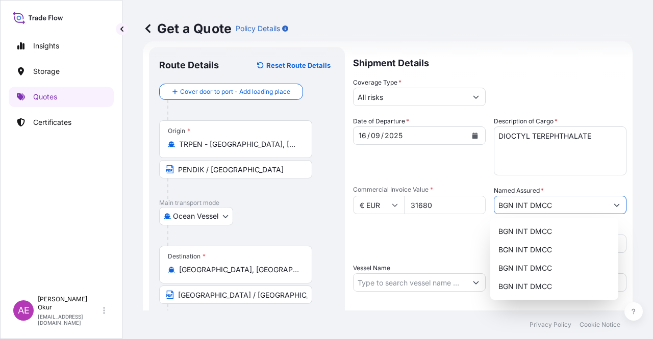
click at [397, 287] on input "Vessel Name" at bounding box center [410, 283] width 113 height 18
paste input "[PERSON_NAME]"
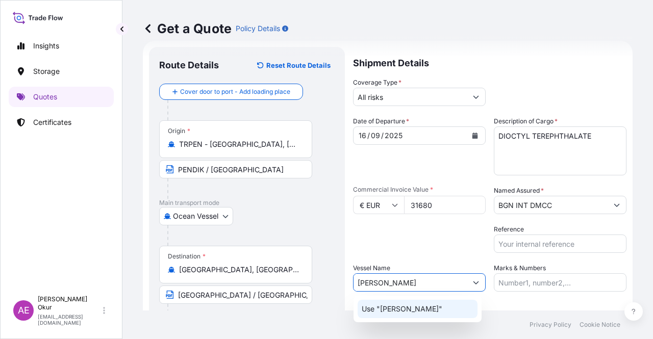
click at [428, 308] on div "Use "[PERSON_NAME]"" at bounding box center [418, 309] width 120 height 18
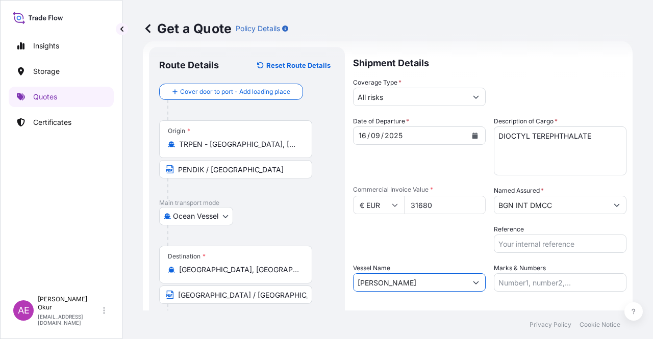
type input "[PERSON_NAME]"
click at [547, 278] on input "Marks & Numbers" at bounding box center [560, 283] width 133 height 18
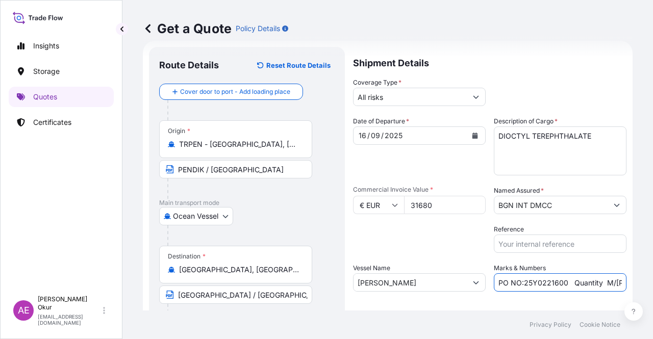
drag, startPoint x: 563, startPoint y: 284, endPoint x: 520, endPoint y: 281, distance: 44.0
click at [520, 281] on input "PO NO:25Y0221600 Quantity M/[PERSON_NAME]: 25.042,46 Premium: USD 1.705,97" at bounding box center [560, 283] width 133 height 18
paste input "09000006 - 2509000004"
drag, startPoint x: 583, startPoint y: 281, endPoint x: 653, endPoint y: 283, distance: 69.4
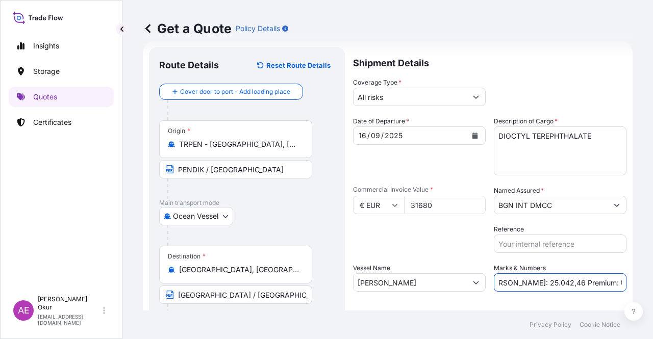
click at [653, 283] on div "Get a Quote Policy Details Route Details Reset Route Details Cover door to port…" at bounding box center [387, 155] width 531 height 311
click at [599, 284] on input "PO NO:2509000006 - 2509000004 Quantity M/[PERSON_NAME]: 25.042,46 Premium: USD …" at bounding box center [560, 283] width 133 height 18
drag, startPoint x: 500, startPoint y: 280, endPoint x: 533, endPoint y: 283, distance: 32.8
click at [533, 283] on input "PO NO:2509000006 - 2509000004 Quantity M/[PERSON_NAME]: 25.042,46 Premium: USD …" at bounding box center [560, 283] width 133 height 18
paste input "4,000"
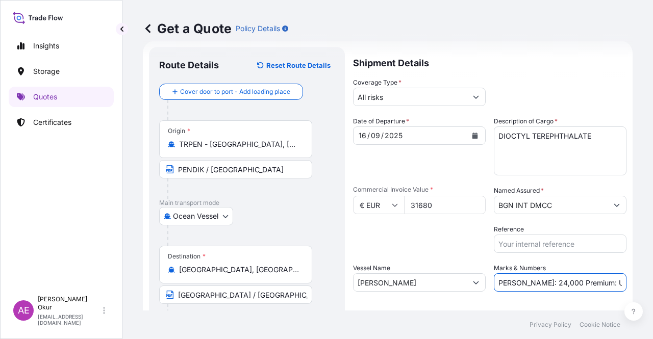
scroll to position [0, 175]
drag, startPoint x: 581, startPoint y: 277, endPoint x: 652, endPoint y: 279, distance: 71.0
click at [653, 277] on div "Get a Quote Policy Details Route Details Reset Route Details Cover door to port…" at bounding box center [387, 155] width 531 height 311
click at [572, 283] on input "PO NO:2509000006 - 2509000004 Quantity M/[PERSON_NAME]: 24,000 Premium: USD 1.7…" at bounding box center [560, 283] width 133 height 18
click at [583, 280] on input "PO NO:2509000006 - 2509000004 Quantity M/[PERSON_NAME]: 24,000 Premium: USD 1.7…" at bounding box center [560, 283] width 133 height 18
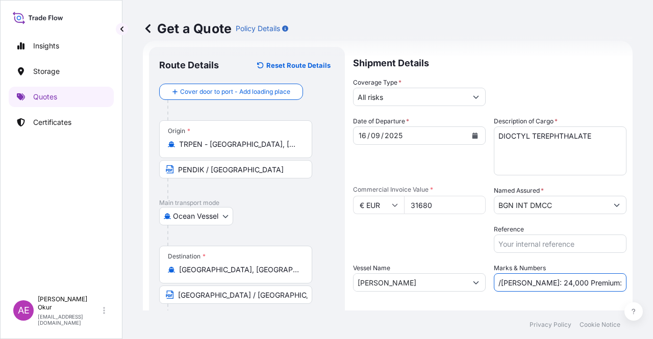
scroll to position [0, 159]
drag, startPoint x: 601, startPoint y: 282, endPoint x: 653, endPoint y: 293, distance: 52.8
click at [653, 293] on div "Get a Quote Policy Details Route Details Reset Route Details Cover door to port…" at bounding box center [387, 155] width 531 height 311
paste input "3,48"
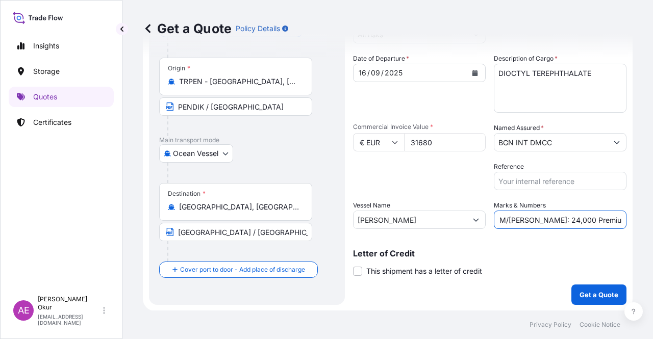
type input "PO NO:2509000006 - 2509000004 Quantity M/[PERSON_NAME]: 24,000 Premium: EUR 3,48"
click at [578, 283] on div "Shipment Details Coverage Type * All risks Date of Departure * [DATE] Cargo Cat…" at bounding box center [490, 144] width 274 height 321
click at [580, 294] on p "Get a Quote" at bounding box center [599, 295] width 39 height 10
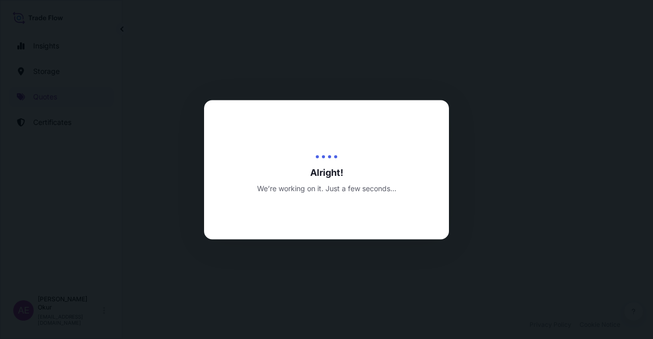
select select "Ocean Vessel"
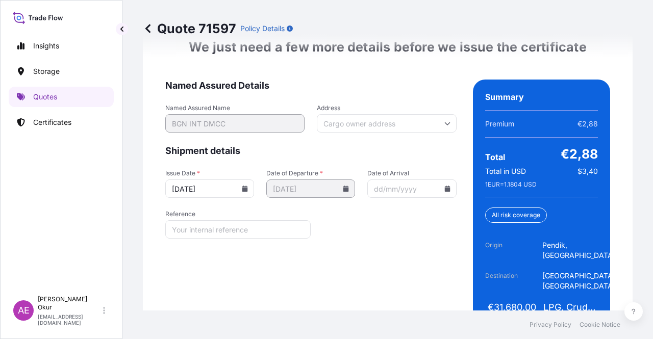
scroll to position [1357, 0]
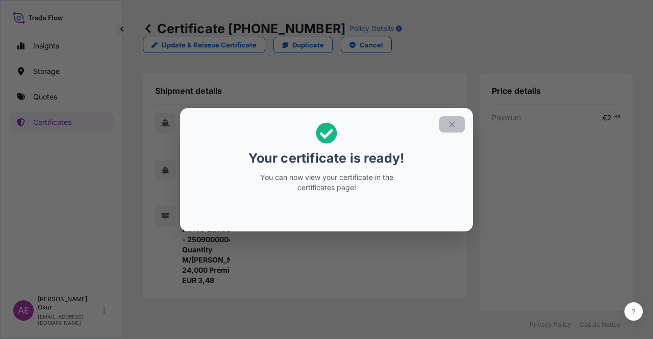
click at [452, 128] on icon "button" at bounding box center [452, 124] width 9 height 9
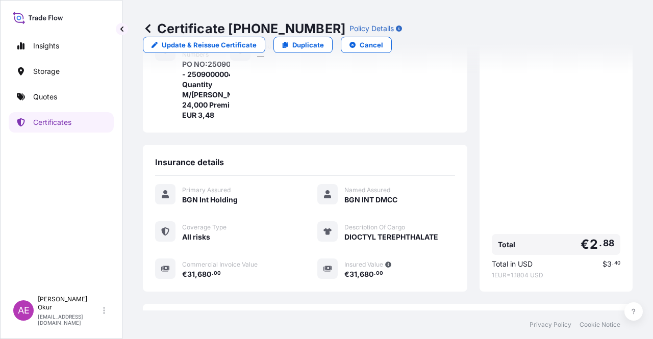
scroll to position [255, 0]
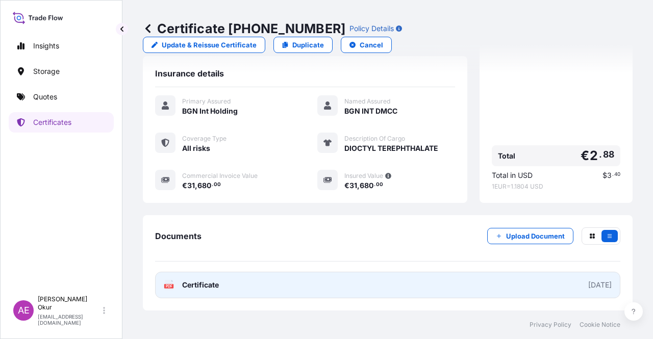
click at [192, 285] on span "Certificate" at bounding box center [200, 285] width 37 height 10
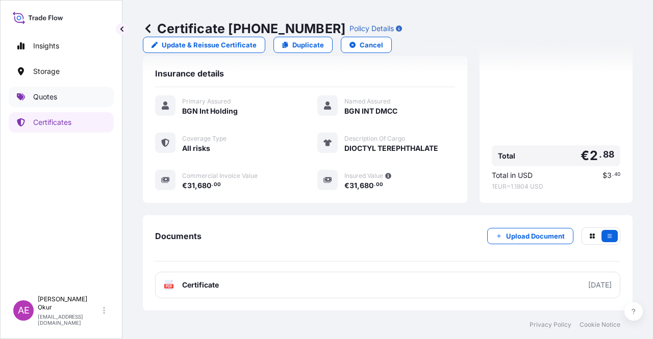
click at [61, 90] on link "Quotes" at bounding box center [61, 97] width 105 height 20
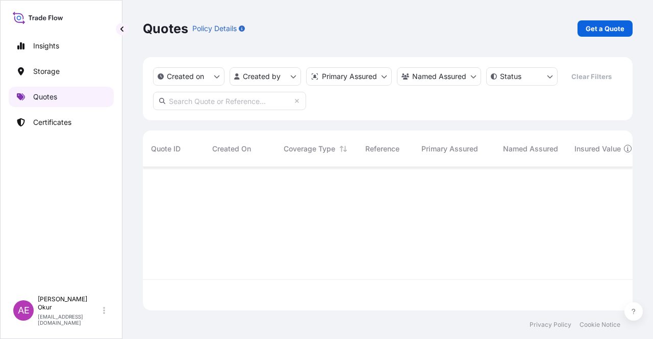
scroll to position [141, 482]
click at [598, 29] on p "Get a Quote" at bounding box center [605, 28] width 39 height 10
select select "Ocean Vessel"
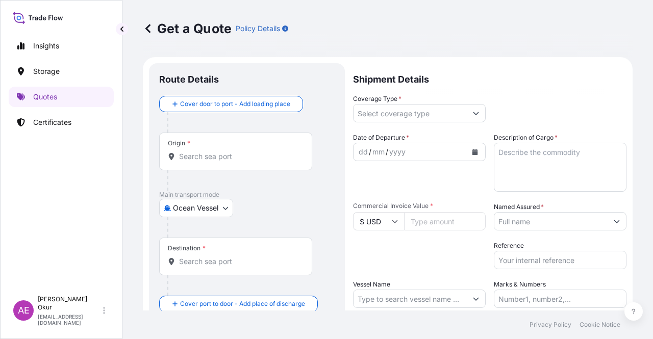
scroll to position [16, 0]
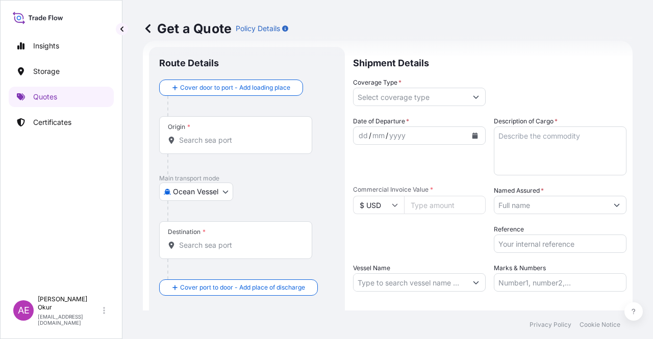
click at [193, 163] on div at bounding box center [239, 164] width 145 height 20
click at [231, 138] on input "Origin *" at bounding box center [239, 140] width 120 height 10
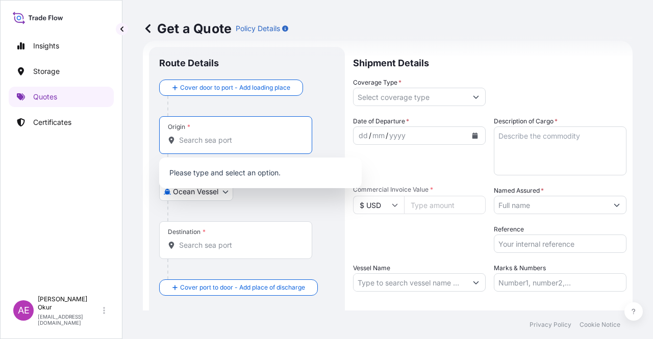
paste input "KOLN"
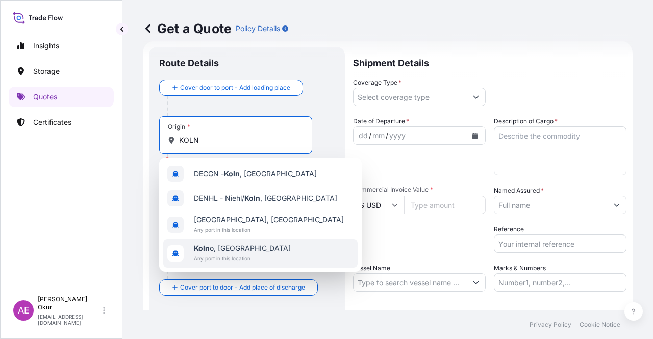
click at [230, 251] on span "Koln o, [GEOGRAPHIC_DATA]" at bounding box center [242, 248] width 97 height 10
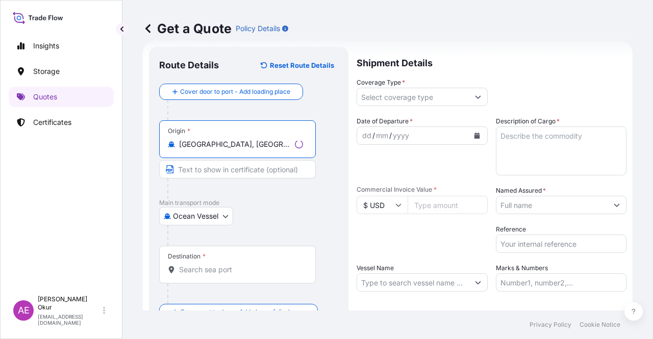
drag, startPoint x: 229, startPoint y: 146, endPoint x: 105, endPoint y: 151, distance: 124.6
click at [107, 144] on div "Insights Storage Quotes Certificates AE Alp Eren Okur [EMAIL_ADDRESS][DOMAIN_NA…" at bounding box center [326, 169] width 653 height 339
paste input "OLN"
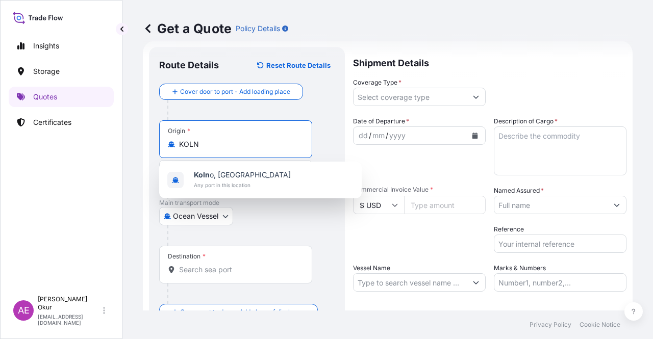
type input "[GEOGRAPHIC_DATA], [GEOGRAPHIC_DATA]"
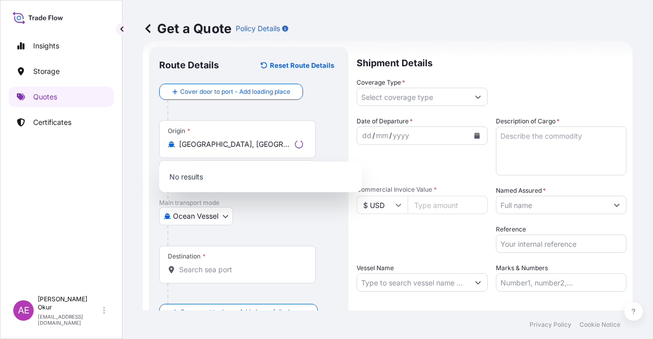
click at [232, 185] on p "No results" at bounding box center [260, 177] width 194 height 22
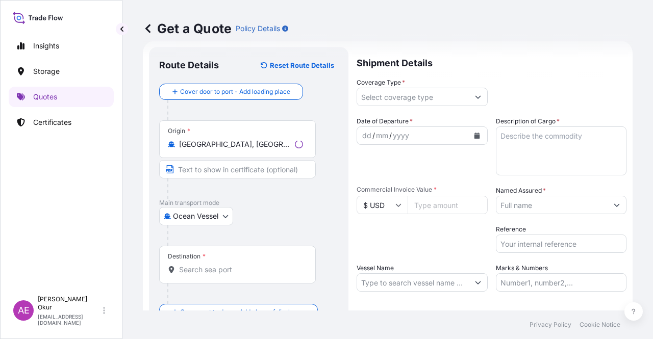
click at [218, 169] on input "Text to appear on certificate" at bounding box center [237, 169] width 157 height 18
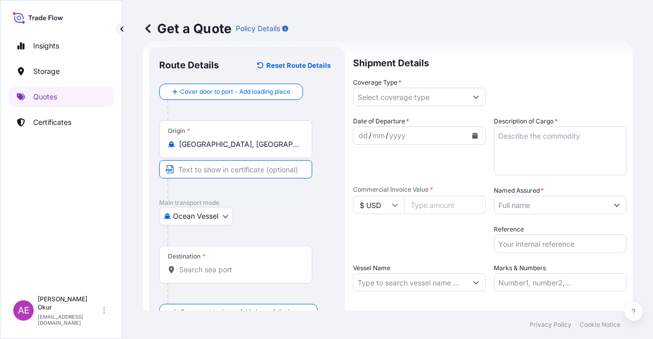
paste input "KOLN"
type input "KOLN/ [GEOGRAPHIC_DATA]"
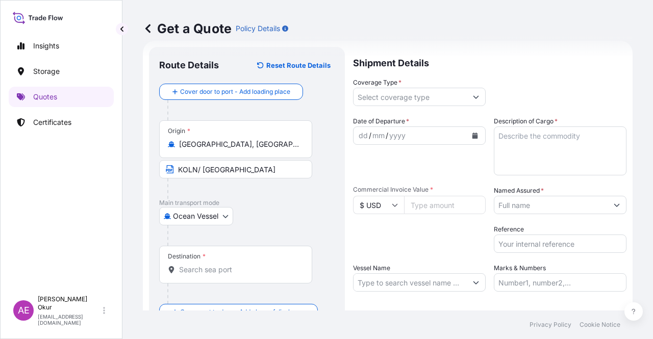
click at [201, 263] on div "Destination *" at bounding box center [235, 265] width 153 height 38
click at [201, 265] on input "Destination *" at bounding box center [239, 270] width 120 height 10
paste input "KOCAELI"
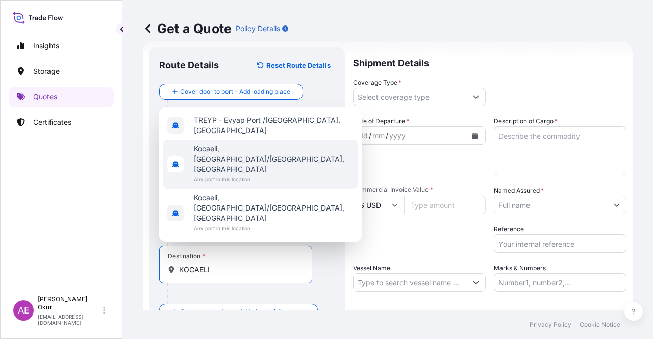
click at [252, 185] on span "Any port in this location" at bounding box center [274, 180] width 160 height 10
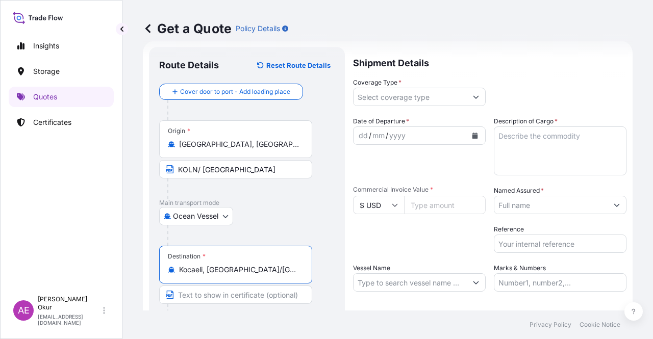
type input "Kocaeli, [GEOGRAPHIC_DATA]/[GEOGRAPHIC_DATA], [GEOGRAPHIC_DATA]"
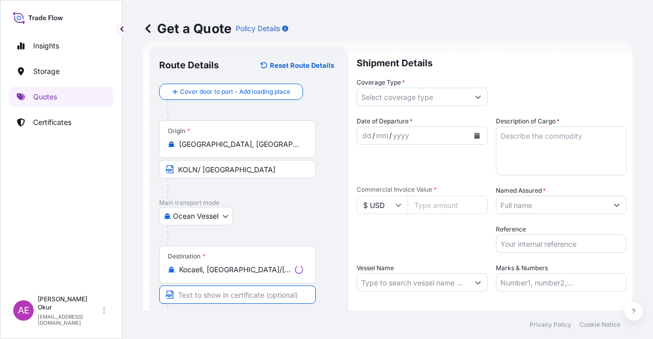
click at [229, 286] on input "Text to appear on certificate" at bounding box center [237, 295] width 157 height 18
paste input "KOCAELI"
type input "KOCAELI / [GEOGRAPHIC_DATA]"
click at [433, 93] on input "Coverage Type *" at bounding box center [410, 97] width 113 height 18
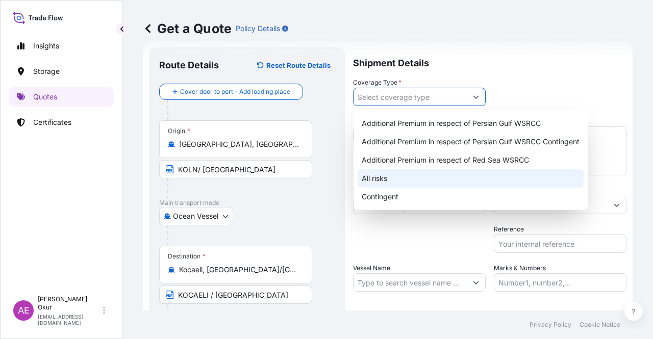
click at [366, 179] on div "All risks" at bounding box center [471, 178] width 226 height 18
type input "All risks"
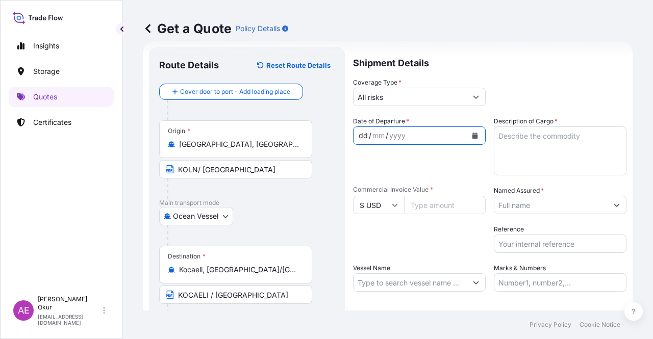
click at [358, 128] on div "dd / mm / yyyy" at bounding box center [410, 136] width 113 height 18
click at [358, 134] on div "dd" at bounding box center [363, 136] width 11 height 12
click at [553, 156] on textarea "Description of Cargo *" at bounding box center [560, 151] width 133 height 49
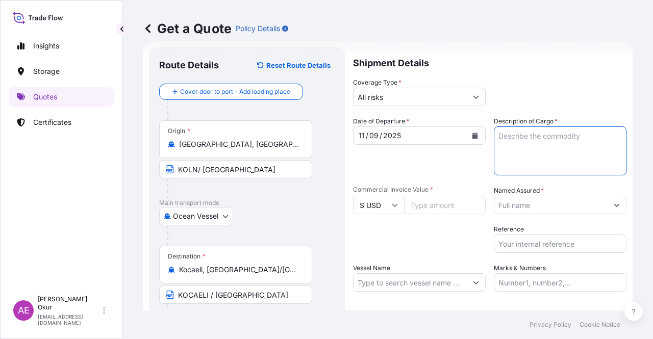
paste textarea "LAMP BLACK 101 POWDER"
type textarea "LAMP BLACK 101 POWDER"
drag, startPoint x: 358, startPoint y: 204, endPoint x: 363, endPoint y: 212, distance: 9.4
click at [363, 213] on input "$ USD" at bounding box center [378, 205] width 51 height 18
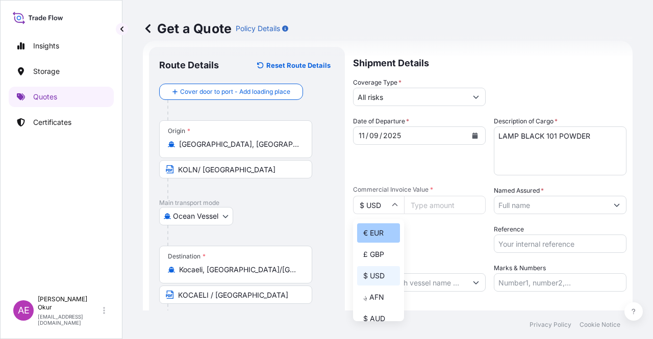
click at [369, 227] on div "€ EUR" at bounding box center [378, 233] width 43 height 19
type input "€ EUR"
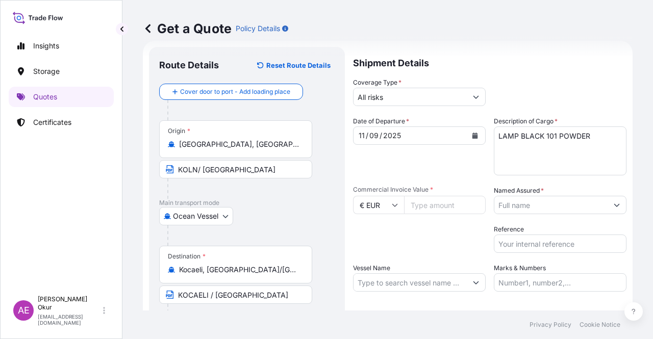
click at [467, 193] on span "Commercial Invoice Value *" at bounding box center [419, 190] width 133 height 8
click at [467, 196] on input "Commercial Invoice Value *" at bounding box center [445, 205] width 82 height 18
click at [427, 206] on input "Commercial Invoice Value *" at bounding box center [445, 205] width 82 height 18
paste input "20922"
type input "20922"
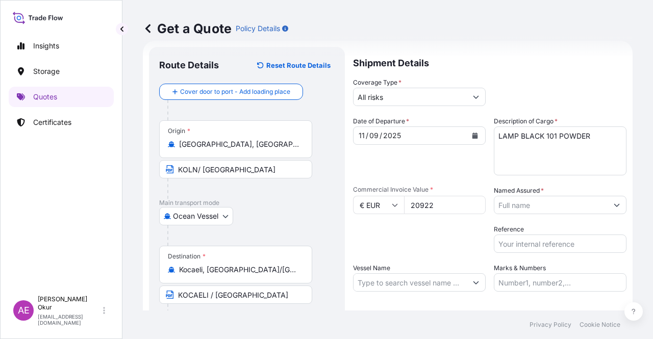
click at [579, 203] on input "Named Assured *" at bounding box center [550, 205] width 113 height 18
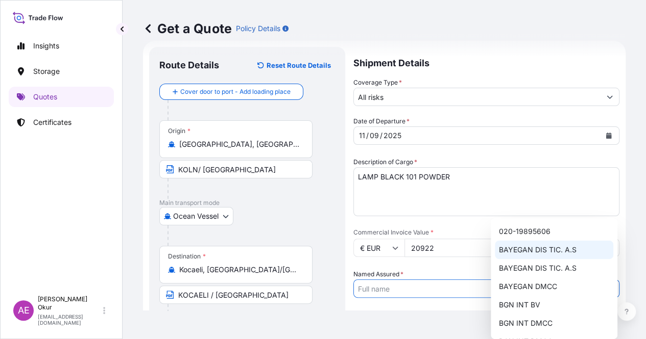
click at [545, 258] on div "BAYEGAN DIS TIC. A.S" at bounding box center [553, 250] width 118 height 18
type input "BAYEGAN DIS TIC. A.S"
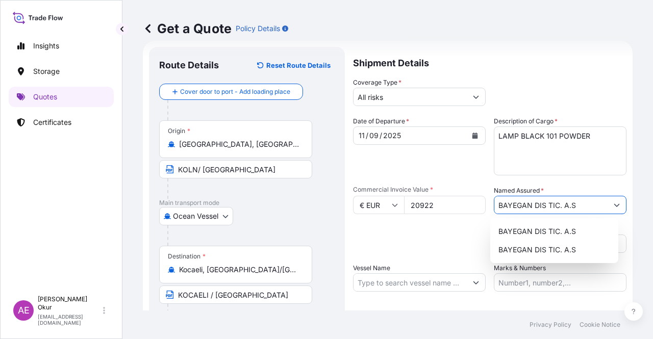
click at [190, 222] on body "2 options available. Insights Storage Quotes Certificates AE Alp Eren Okur [EMA…" at bounding box center [326, 169] width 653 height 339
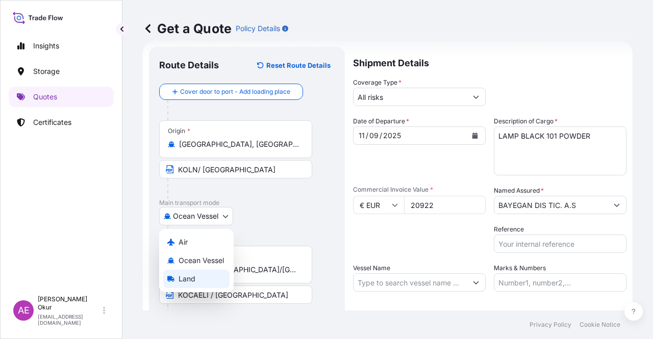
click at [184, 281] on span "Land" at bounding box center [187, 279] width 17 height 10
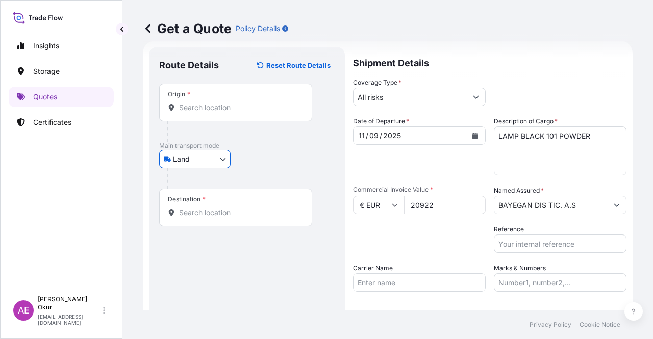
click at [244, 104] on input "Origin *" at bounding box center [239, 108] width 120 height 10
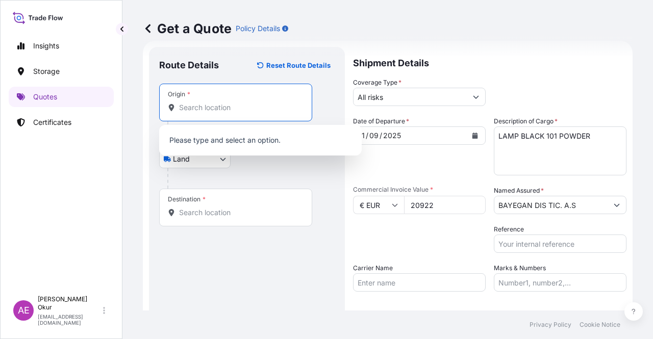
paste input "KOLN"
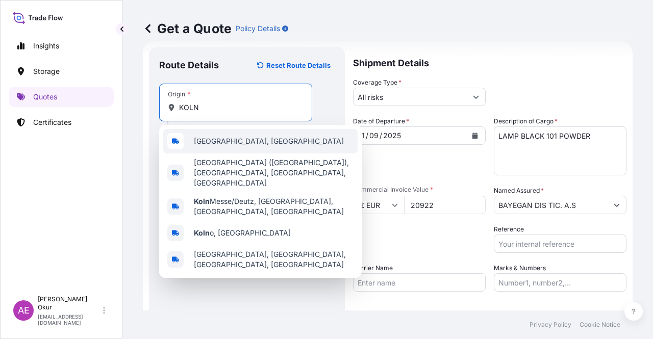
click at [243, 150] on div "[GEOGRAPHIC_DATA], [GEOGRAPHIC_DATA]" at bounding box center [260, 141] width 194 height 24
type input "[GEOGRAPHIC_DATA], [GEOGRAPHIC_DATA]"
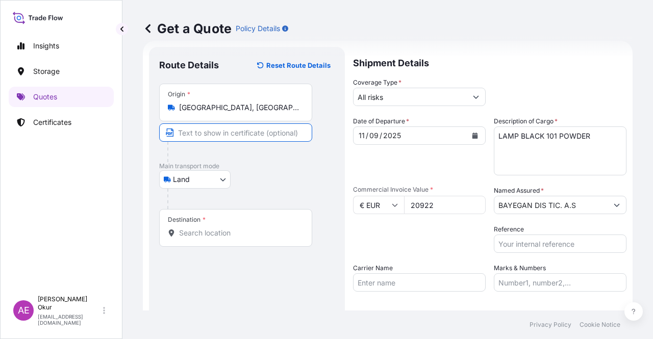
click at [209, 130] on input "Text to appear on certificate" at bounding box center [235, 132] width 153 height 18
paste input "KOLN"
type input "KOLN/ [GEOGRAPHIC_DATA]"
click at [230, 229] on input "Destination *" at bounding box center [239, 233] width 120 height 10
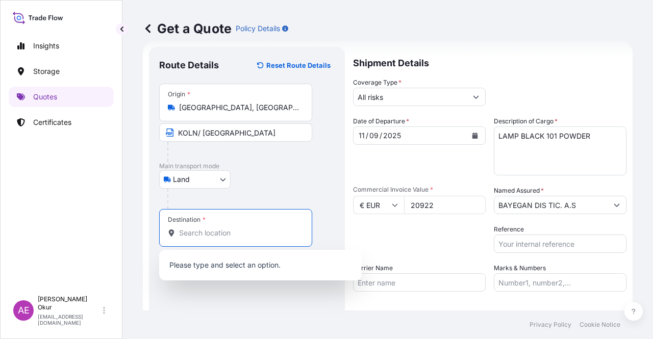
paste input "KOCAELI"
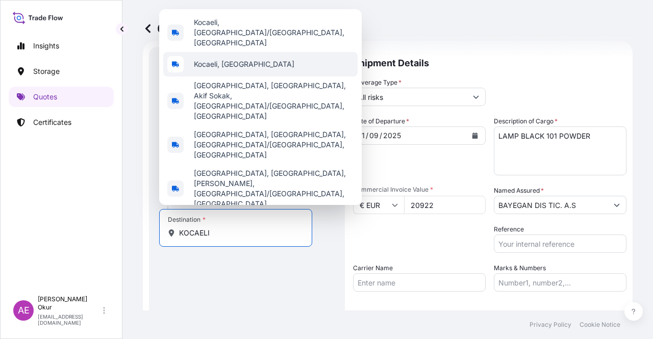
click at [254, 77] on div "Kocaeli, [GEOGRAPHIC_DATA]" at bounding box center [260, 64] width 194 height 24
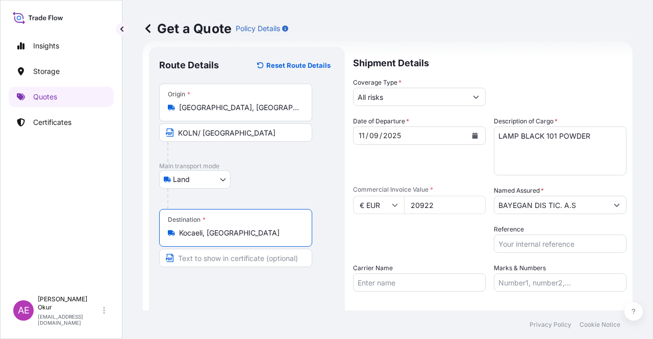
type input "Kocaeli, [GEOGRAPHIC_DATA]"
click at [203, 264] on input "Text to appear on certificate" at bounding box center [235, 258] width 153 height 18
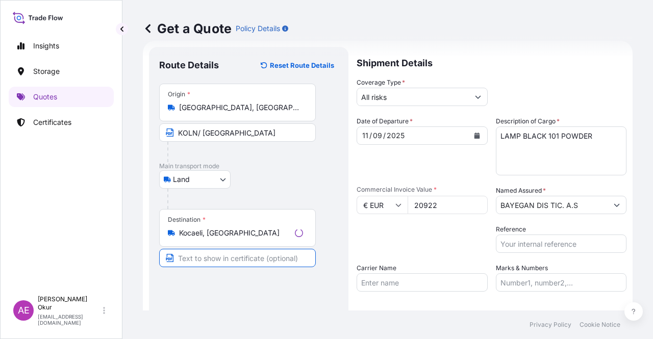
paste input "KOCAELI"
type input "KOCAELI / [GEOGRAPHIC_DATA]"
click at [550, 284] on input "Marks & Numbers" at bounding box center [560, 283] width 133 height 18
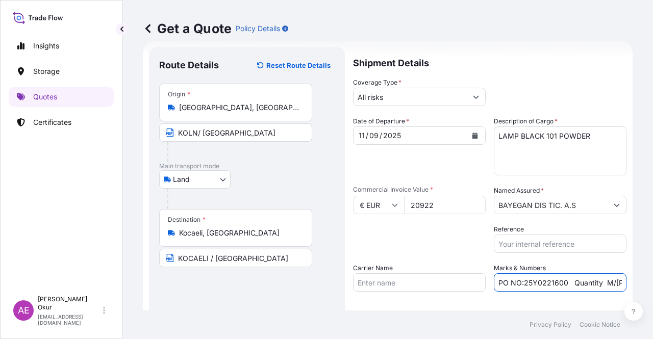
drag, startPoint x: 563, startPoint y: 283, endPoint x: 520, endPoint y: 287, distance: 44.0
click at [520, 287] on input "PO NO:25Y0221600 Quantity M/[PERSON_NAME]: 25.042,46 Premium: USD 1.705,97" at bounding box center [560, 283] width 133 height 18
paste input "B0132300"
drag, startPoint x: 598, startPoint y: 283, endPoint x: 643, endPoint y: 284, distance: 44.9
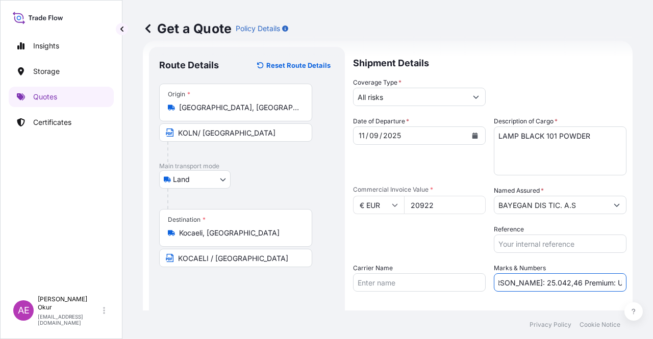
click at [643, 284] on div "Get a Quote Policy Details Route Details Reset Route Details Place of loading R…" at bounding box center [387, 155] width 531 height 311
click at [548, 277] on input "PO NO:25B0132300 Quantity M/[PERSON_NAME]: 25.042,46 Premium: USD 1.705,97" at bounding box center [560, 283] width 133 height 18
click at [501, 279] on input "PO NO:25B0132300 Quantity M/[PERSON_NAME]: 25.042,46 Premium: USD 1.705,97" at bounding box center [560, 283] width 133 height 18
drag, startPoint x: 499, startPoint y: 282, endPoint x: 533, endPoint y: 284, distance: 33.7
click at [533, 284] on input "PO NO:25B0132300 Quantity M/[PERSON_NAME]: 25.042,46 Premium: USD 1.705,97" at bounding box center [560, 283] width 133 height 18
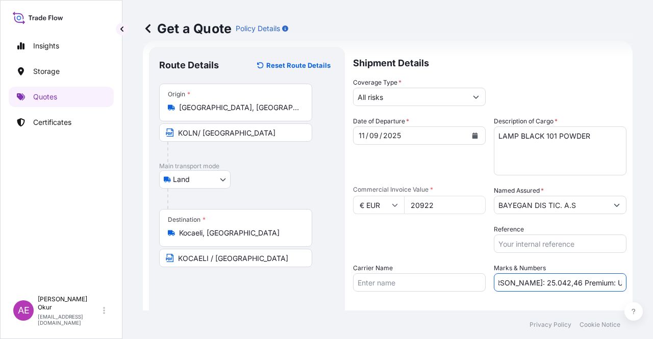
paste input "6,000"
drag, startPoint x: 572, startPoint y: 289, endPoint x: 653, endPoint y: 292, distance: 81.2
click at [653, 292] on div "Get a Quote Policy Details Route Details Reset Route Details Place of loading R…" at bounding box center [387, 155] width 531 height 311
click at [536, 288] on input "PO NO:25B0132300 Quantity M/[PERSON_NAME]: 6,000 Premium: USD 1.705,97" at bounding box center [560, 283] width 133 height 18
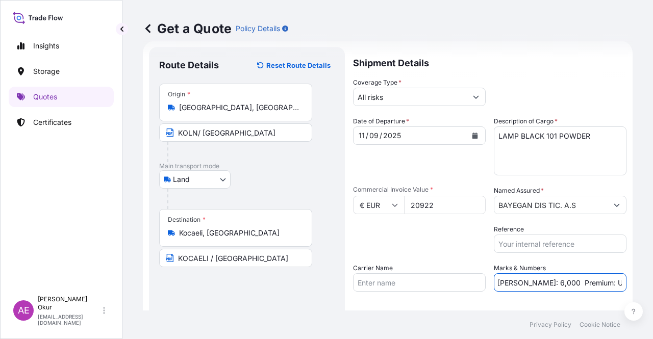
click at [580, 282] on input "PO NO:25B0132300 Quantity M/[PERSON_NAME]: 6,000 Premium: USD 1.705,97" at bounding box center [560, 283] width 133 height 18
click at [585, 282] on input "PO NO:25B0132300 Quantity M/[PERSON_NAME]: 6,000 Premium: USD 1.705,97" at bounding box center [560, 283] width 133 height 18
drag, startPoint x: 600, startPoint y: 282, endPoint x: 653, endPoint y: 282, distance: 52.6
click at [653, 282] on div "Get a Quote Policy Details Route Details Reset Route Details Place of loading R…" at bounding box center [387, 155] width 531 height 311
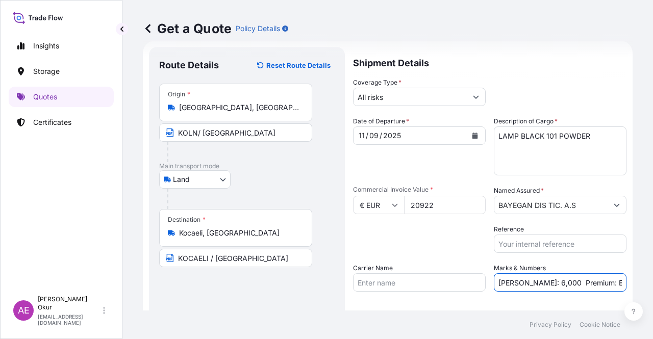
paste input "2,30"
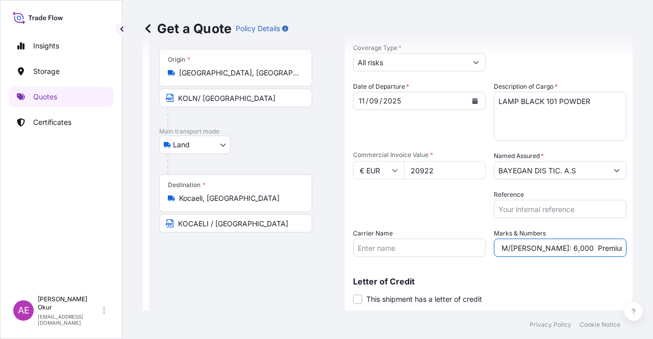
scroll to position [79, 0]
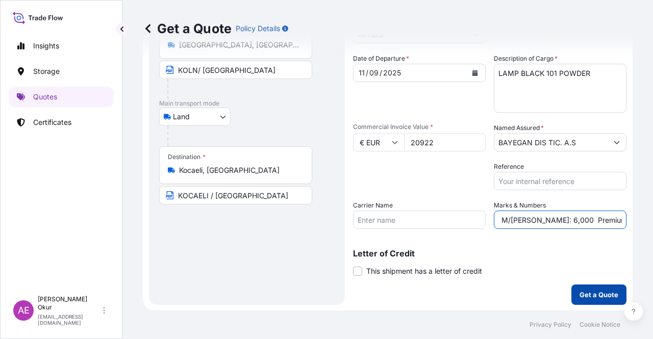
type input "PO NO:25B0132300 Quantity M/[PERSON_NAME]: 6,000 Premium: EUR 2,30"
click at [587, 291] on p "Get a Quote" at bounding box center [599, 295] width 39 height 10
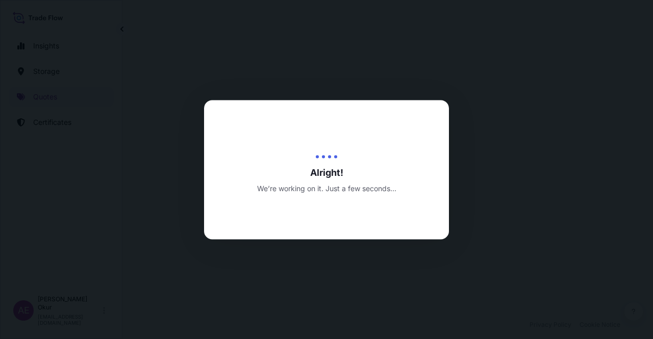
select select "Land"
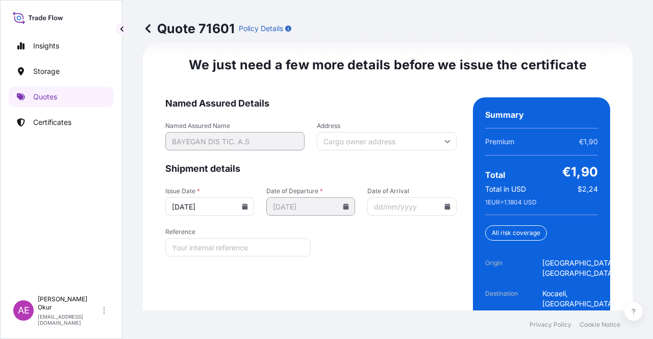
scroll to position [1378, 0]
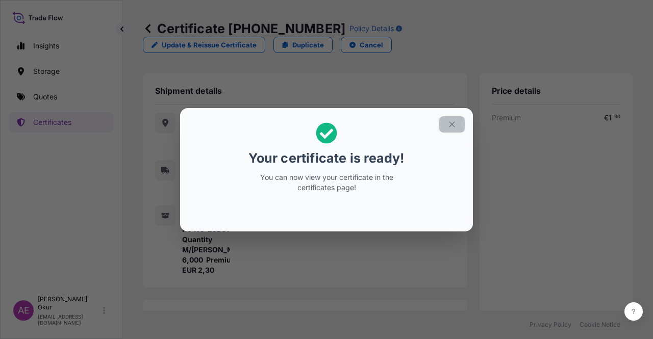
click at [458, 120] on button "button" at bounding box center [452, 124] width 26 height 16
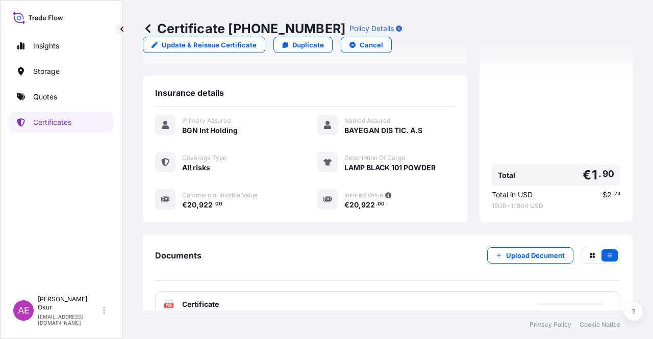
scroll to position [235, 0]
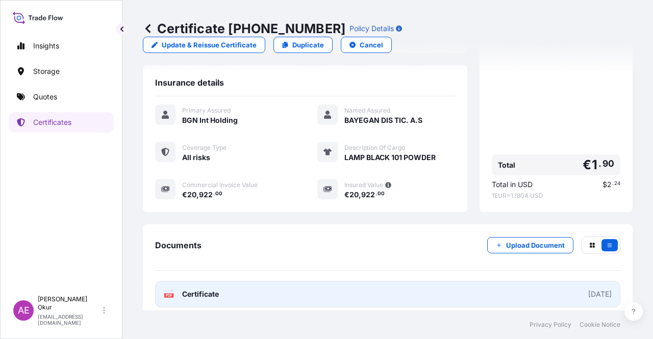
click at [206, 289] on span "Certificate" at bounding box center [200, 294] width 37 height 10
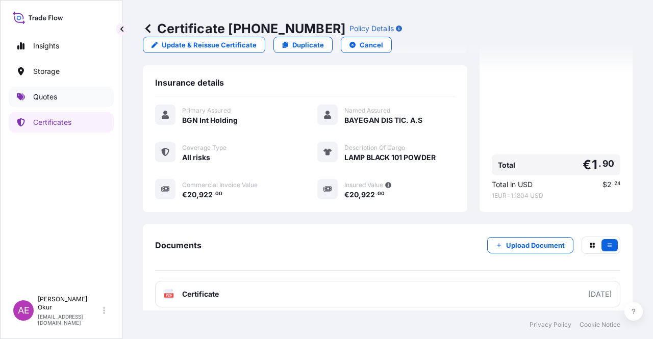
click at [86, 97] on link "Quotes" at bounding box center [61, 97] width 105 height 20
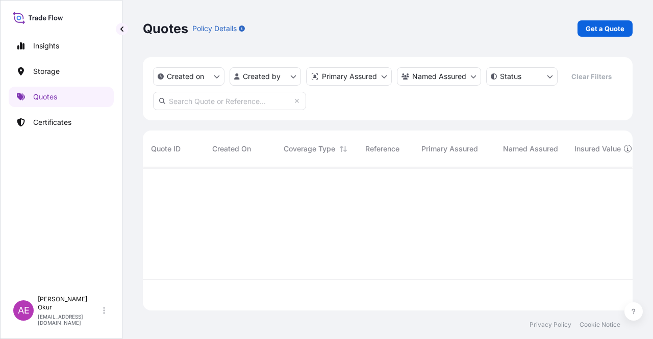
scroll to position [141, 482]
click at [605, 26] on p "Get a Quote" at bounding box center [605, 28] width 39 height 10
select select "Ocean Vessel"
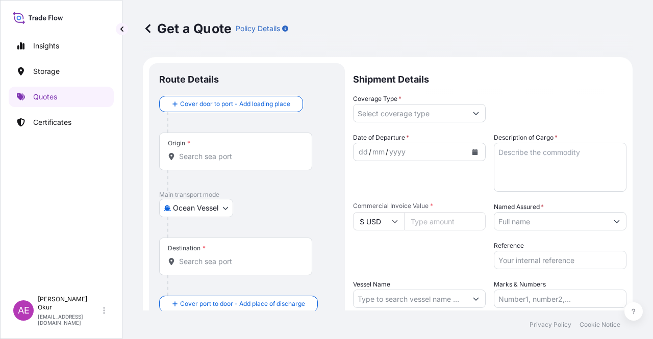
scroll to position [16, 0]
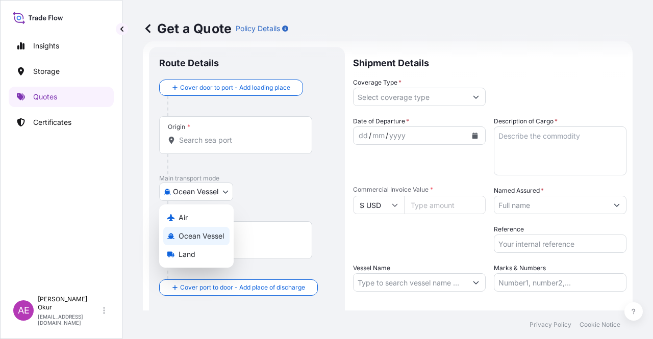
click at [201, 200] on body "Insights Storage Quotes Certificates AE Alp Eren Okur [EMAIL_ADDRESS][DOMAIN_NA…" at bounding box center [326, 169] width 653 height 339
click at [206, 256] on div "Land" at bounding box center [196, 254] width 66 height 18
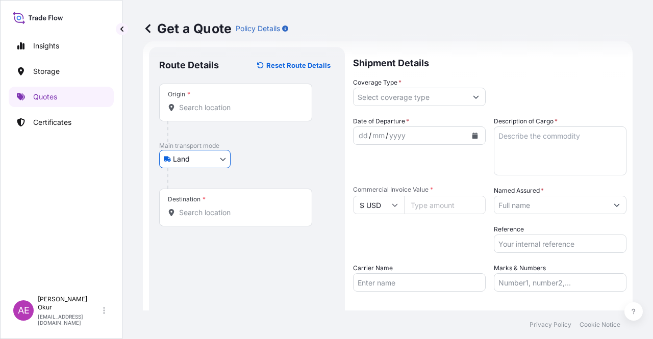
click at [204, 111] on input "Origin *" at bounding box center [239, 108] width 120 height 10
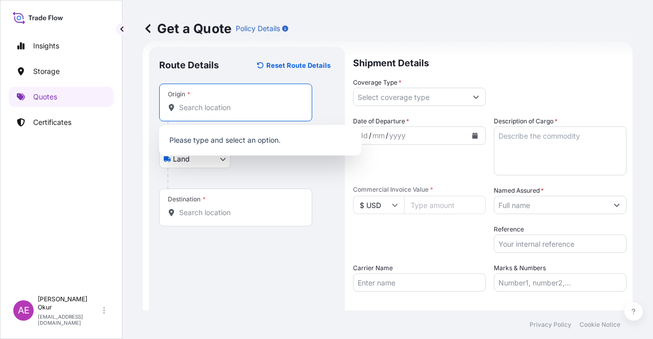
paste input "KOLN"
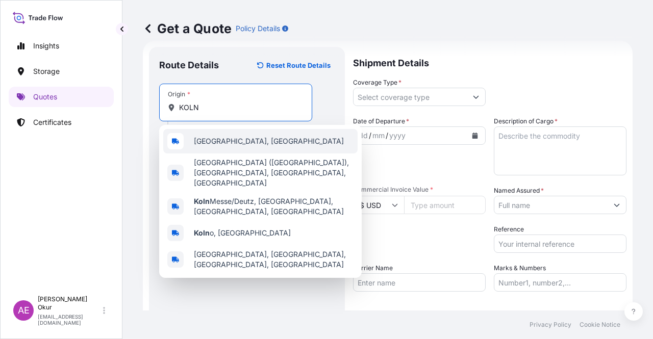
click at [240, 153] on div "[GEOGRAPHIC_DATA], [GEOGRAPHIC_DATA]" at bounding box center [260, 141] width 194 height 24
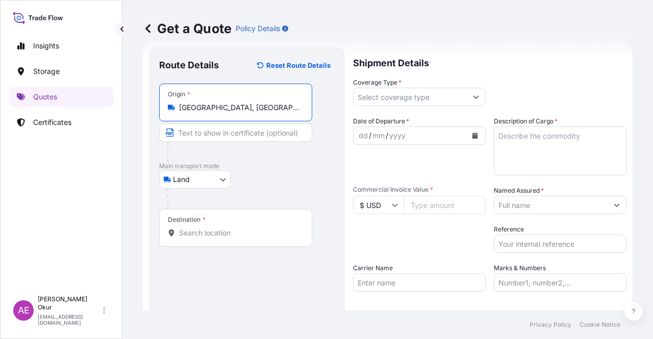
type input "[GEOGRAPHIC_DATA], [GEOGRAPHIC_DATA]"
click at [232, 131] on input "Text to appear on certificate" at bounding box center [235, 132] width 153 height 18
paste input "KOLN"
type input "KOLN/ [GEOGRAPHIC_DATA]"
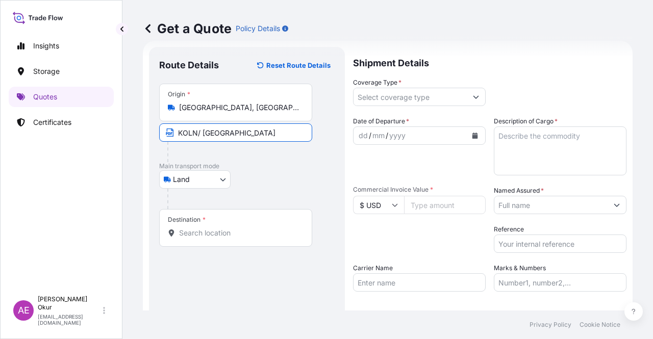
click at [194, 222] on div "Destination *" at bounding box center [187, 220] width 38 height 8
click at [194, 228] on input "Destination *" at bounding box center [239, 233] width 120 height 10
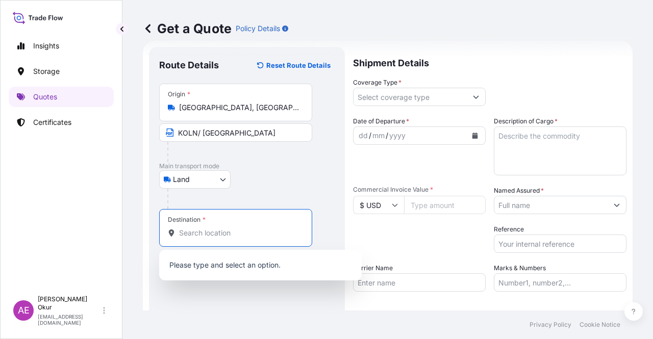
paste input "KOCAELI"
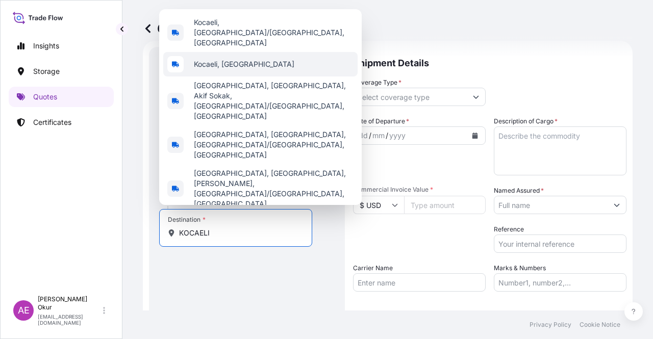
click at [243, 69] on span "Kocaeli, [GEOGRAPHIC_DATA]" at bounding box center [244, 64] width 101 height 10
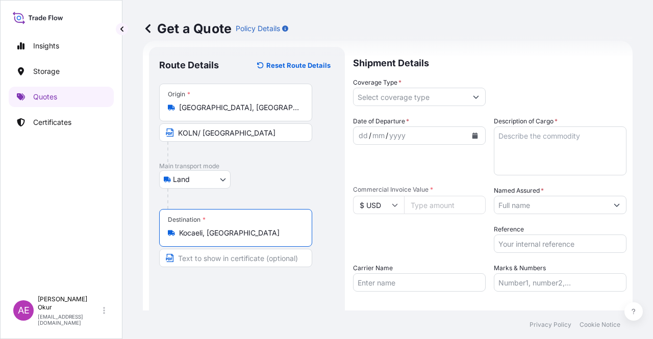
type input "Kocaeli, [GEOGRAPHIC_DATA]"
click at [213, 263] on input "Text to appear on certificate" at bounding box center [235, 258] width 153 height 18
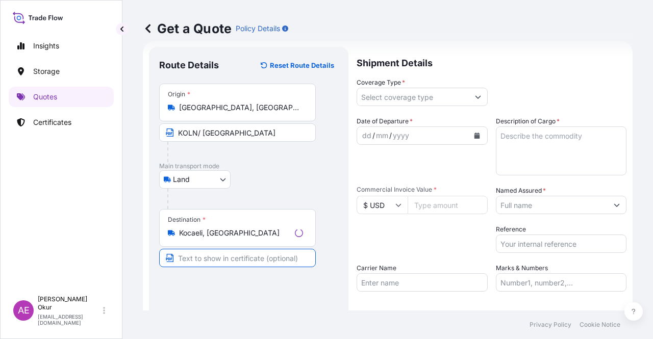
paste input "KOCAELI"
type input "KOCAELI / [GEOGRAPHIC_DATA]"
click at [408, 111] on div "Shipment Details Coverage Type * Date of Departure * dd / mm / yyyy Cargo Categ…" at bounding box center [490, 207] width 274 height 321
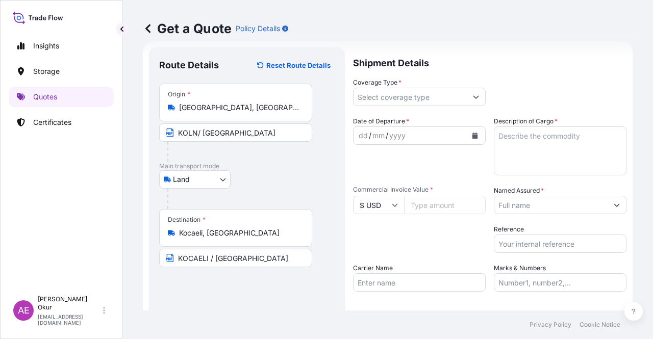
click at [412, 97] on input "Coverage Type *" at bounding box center [410, 97] width 113 height 18
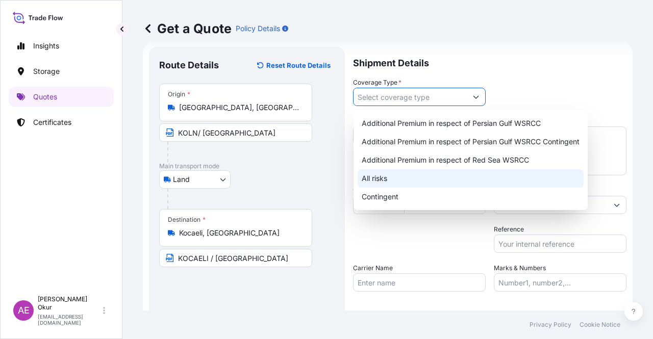
click at [379, 186] on div "All risks" at bounding box center [471, 178] width 226 height 18
type input "All risks"
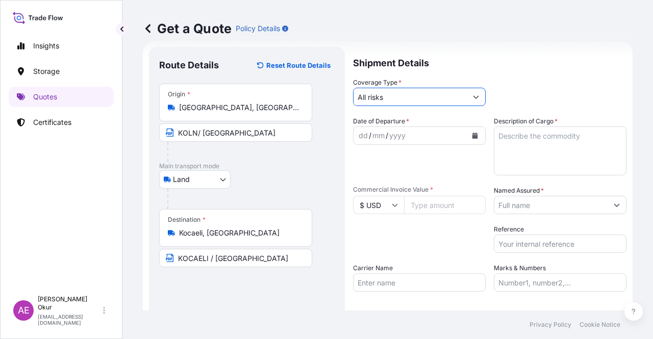
click at [360, 133] on div "dd" at bounding box center [363, 136] width 11 height 12
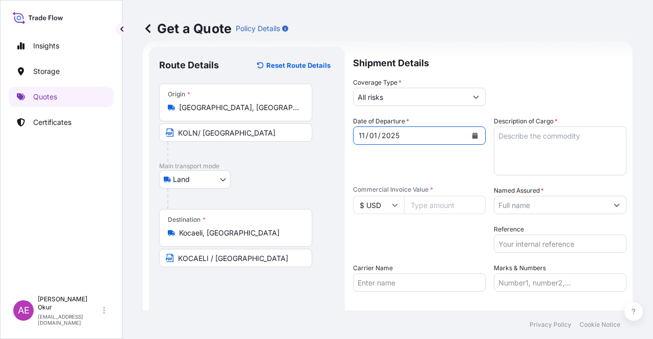
click at [378, 132] on div "/" at bounding box center [379, 136] width 3 height 12
click at [551, 137] on textarea "Description of Cargo *" at bounding box center [560, 151] width 133 height 49
paste textarea "PRINTEX 60 (POWDER)"
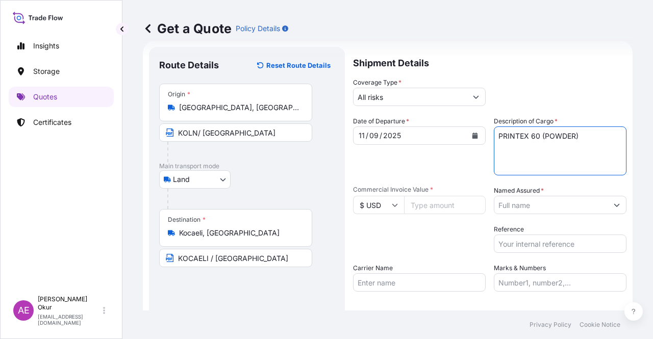
type textarea "PRINTEX 60 (POWDER)"
click at [380, 207] on input "$ USD" at bounding box center [378, 205] width 51 height 18
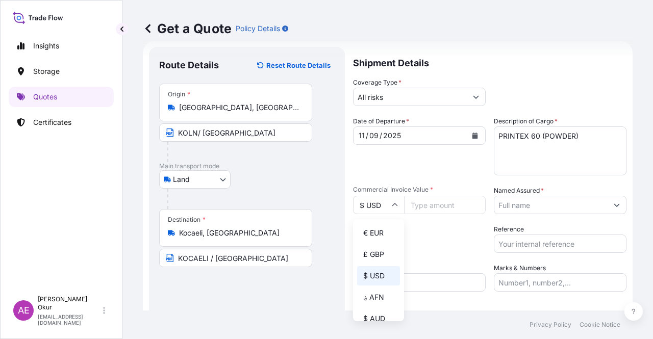
click at [383, 237] on div "€ EUR" at bounding box center [378, 233] width 43 height 19
type input "€ EUR"
click at [447, 208] on input "Commercial Invoice Value *" at bounding box center [445, 205] width 82 height 18
paste input "3214.64"
type input "3214.64"
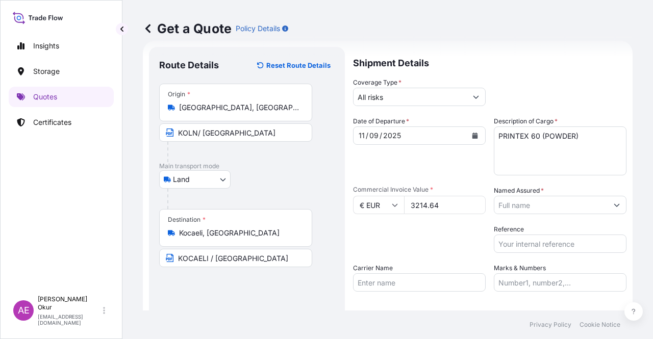
click at [564, 210] on input "Named Assured *" at bounding box center [550, 205] width 113 height 18
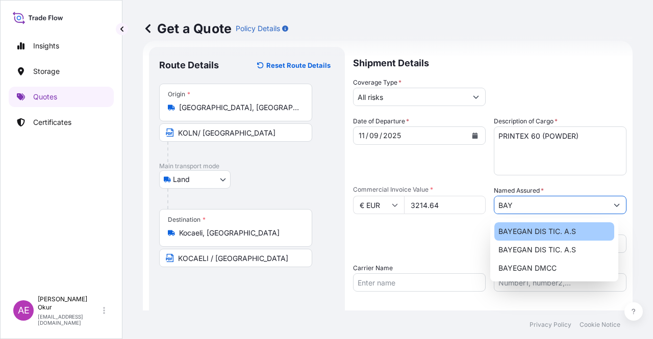
click at [539, 232] on span "BAYEGAN DIS TIC. A.S" at bounding box center [538, 232] width 78 height 10
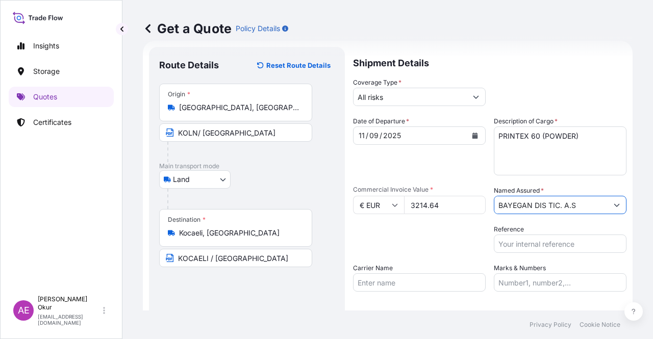
type input "BAYEGAN DIS TIC. A.S"
drag, startPoint x: 515, startPoint y: 279, endPoint x: 523, endPoint y: 276, distance: 7.6
click at [515, 279] on input "Marks & Numbers" at bounding box center [560, 283] width 133 height 18
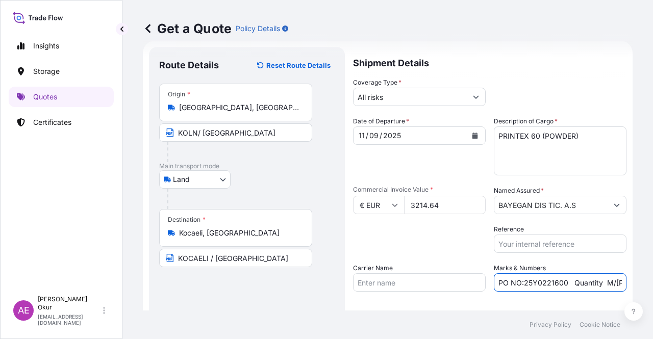
drag, startPoint x: 564, startPoint y: 282, endPoint x: 520, endPoint y: 282, distance: 44.4
click at [520, 282] on input "PO NO:25Y0221600 Quantity M/[PERSON_NAME]: 25.042,46 Premium: USD 1.705,97" at bounding box center [560, 283] width 133 height 18
paste input "B0132500"
drag, startPoint x: 630, startPoint y: 277, endPoint x: 653, endPoint y: 274, distance: 23.1
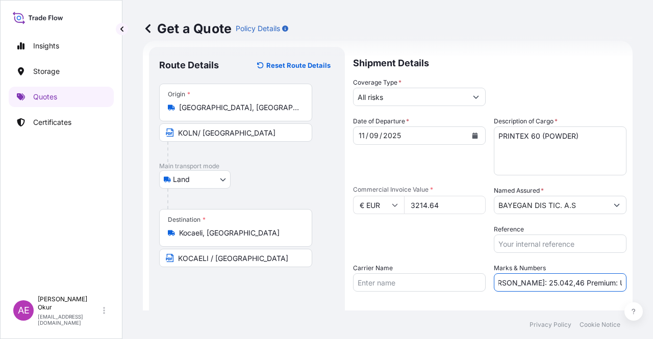
click at [653, 274] on div "Get a Quote Policy Details Route Details Reset Route Details Place of loading R…" at bounding box center [387, 155] width 531 height 311
drag, startPoint x: 568, startPoint y: 275, endPoint x: 550, endPoint y: 279, distance: 18.7
click at [568, 275] on input "PO NO:25B0132500 Quantity M/[PERSON_NAME]: 25.042,46 Premium: USD 1.705,97" at bounding box center [560, 283] width 133 height 18
click at [511, 279] on input "PO NO:25B0132500 Quantity M/[PERSON_NAME]: 25.042,46 Premium: USD 1.705,97" at bounding box center [560, 283] width 133 height 18
drag, startPoint x: 501, startPoint y: 282, endPoint x: 534, endPoint y: 282, distance: 32.7
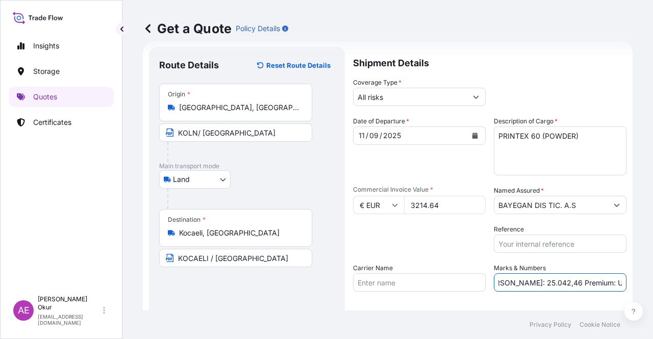
click at [534, 282] on input "PO NO:25B0132500 Quantity M/[PERSON_NAME]: 25.042,46 Premium: USD 1.705,97" at bounding box center [560, 283] width 133 height 18
paste input "1,040"
drag, startPoint x: 608, startPoint y: 290, endPoint x: 653, endPoint y: 290, distance: 44.4
click at [653, 290] on div "Get a Quote Policy Details Route Details Reset Route Details Place of loading R…" at bounding box center [387, 155] width 531 height 311
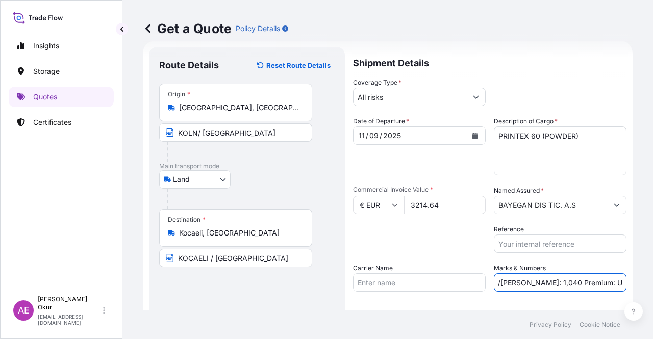
click at [573, 283] on input "PO NO:25B0132500 Quantity M/[PERSON_NAME]: 1,040 Premium: USD 1.705,97" at bounding box center [560, 283] width 133 height 18
click at [584, 281] on input "PO NO:25B0132500 Quantity M/[PERSON_NAME]: 1,040 Premium: USD 1.705,97" at bounding box center [560, 283] width 133 height 18
drag, startPoint x: 599, startPoint y: 282, endPoint x: 642, endPoint y: 287, distance: 43.7
click at [642, 288] on div "Get a Quote Policy Details Route Details Reset Route Details Place of loading R…" at bounding box center [387, 155] width 531 height 311
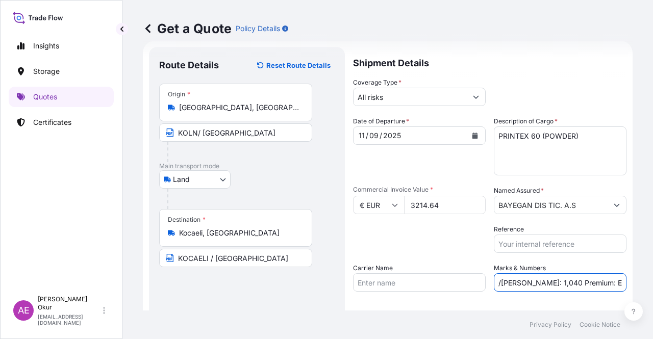
paste input "0,35"
click at [598, 282] on input "PO NO:25B0132500 Quantity M/[PERSON_NAME]: 1,040 Premium: EUR0,35" at bounding box center [560, 283] width 133 height 18
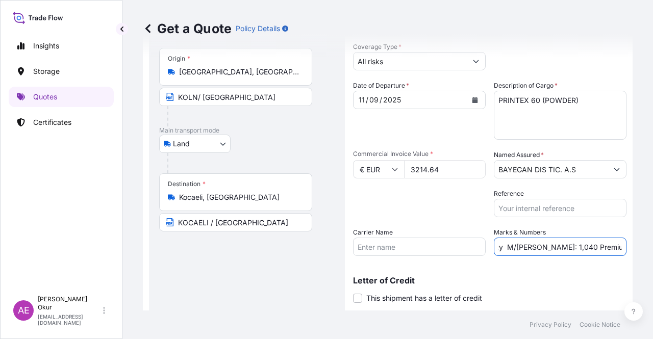
scroll to position [79, 0]
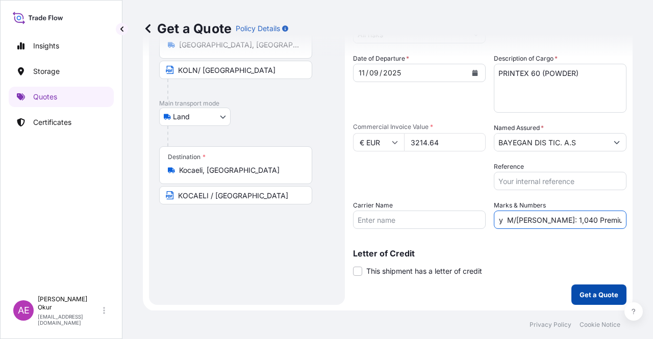
type input "PO NO:25B0132500 Quantity M/[PERSON_NAME]: 1,040 Premium: EUR 0,35"
click at [609, 294] on p "Get a Quote" at bounding box center [599, 295] width 39 height 10
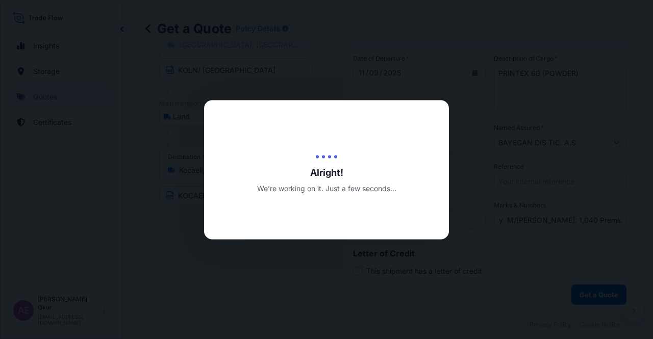
scroll to position [0, 0]
select select "Land"
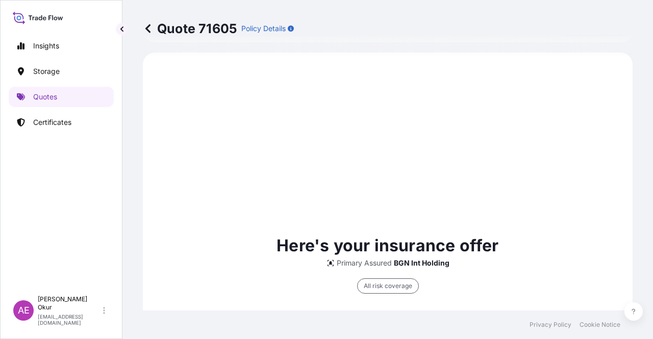
scroll to position [349, 0]
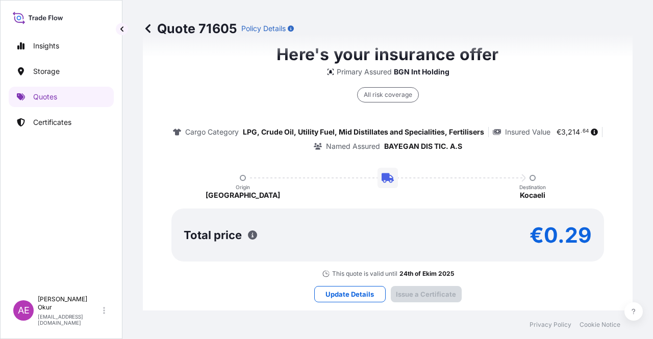
type input "[DATE]"
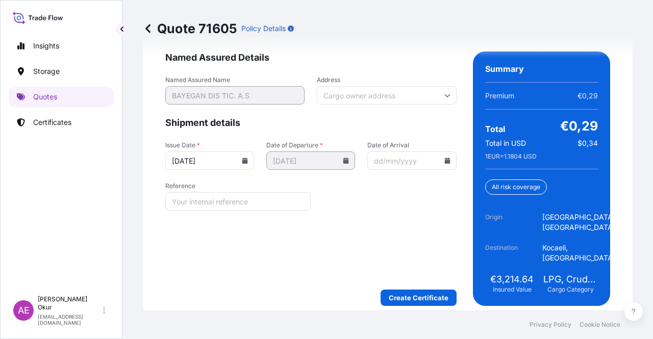
scroll to position [1378, 0]
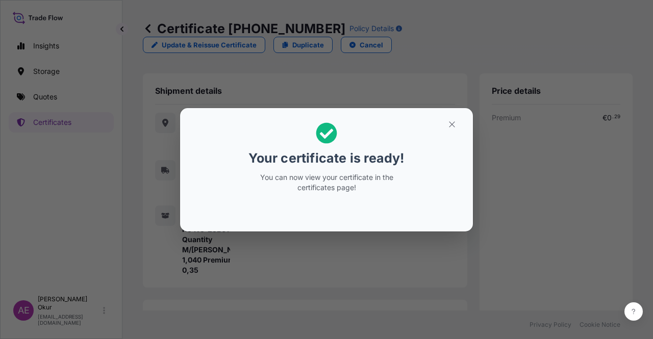
click at [457, 118] on button "button" at bounding box center [452, 124] width 26 height 16
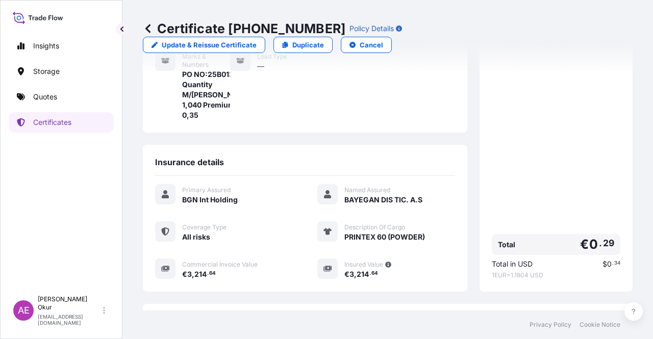
scroll to position [235, 0]
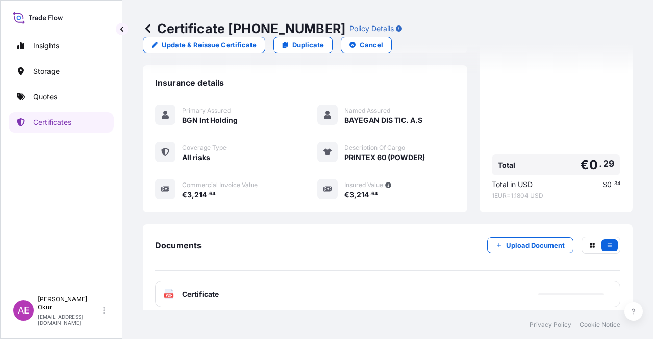
click at [203, 281] on div "PDF Certificate" at bounding box center [387, 294] width 465 height 27
click at [204, 289] on span "Certificate" at bounding box center [200, 294] width 37 height 10
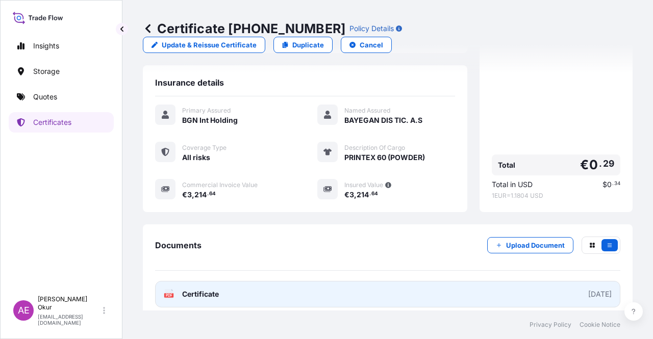
click at [219, 290] on link "PDF Certificate [DATE]" at bounding box center [387, 294] width 465 height 27
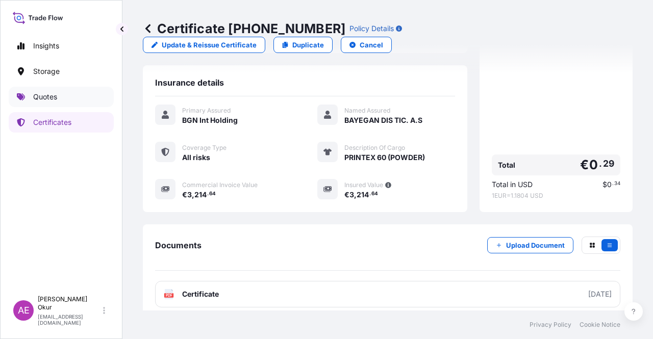
click at [84, 103] on link "Quotes" at bounding box center [61, 97] width 105 height 20
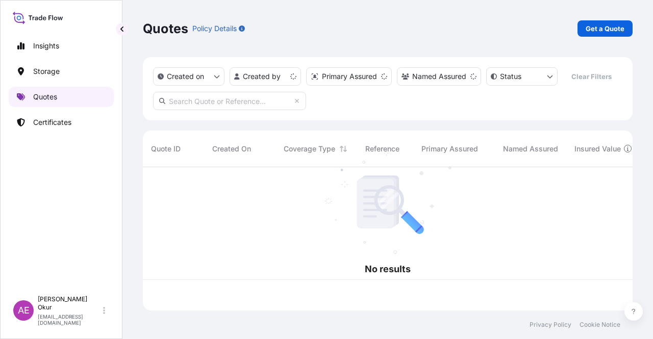
scroll to position [141, 482]
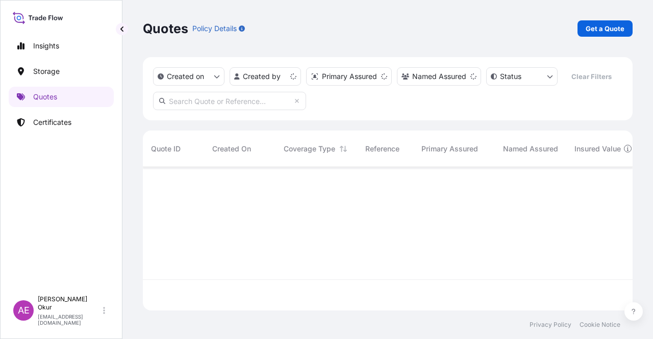
click at [607, 26] on p "Get a Quote" at bounding box center [605, 28] width 39 height 10
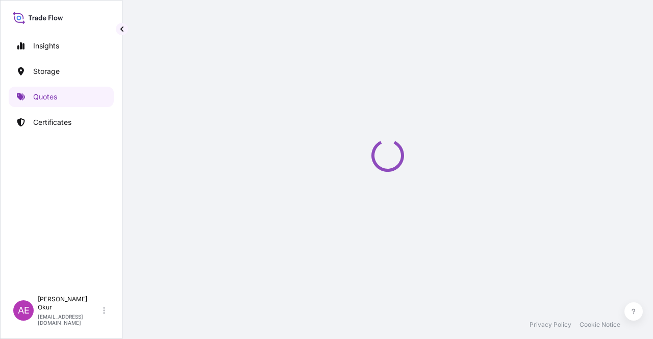
scroll to position [16, 0]
select select "Ocean Vessel"
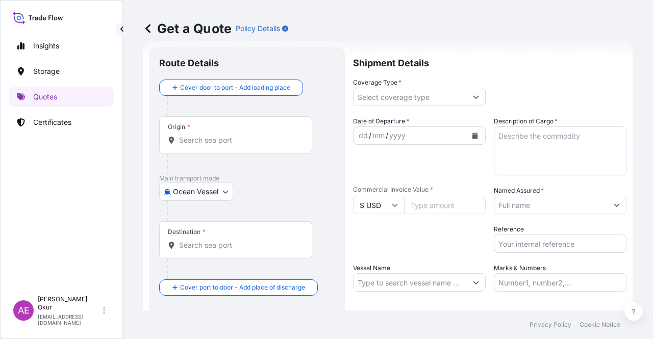
click at [234, 132] on div "Origin *" at bounding box center [235, 135] width 153 height 38
click at [234, 135] on input "Origin *" at bounding box center [239, 140] width 120 height 10
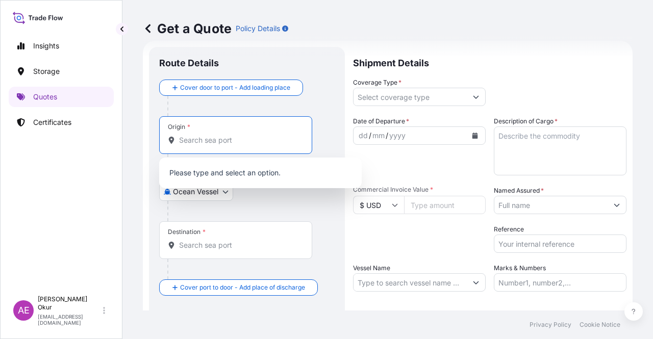
paste input "[GEOGRAPHIC_DATA], [GEOGRAPHIC_DATA]"
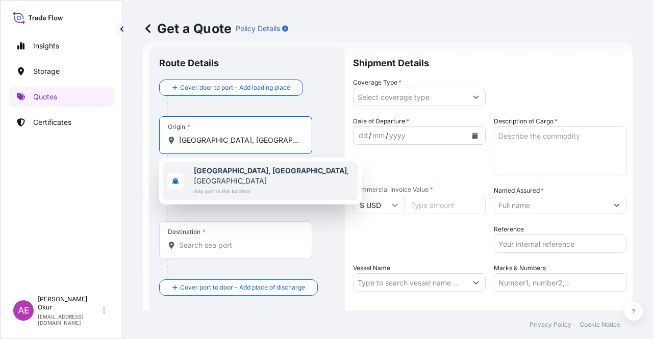
click at [236, 173] on b "[GEOGRAPHIC_DATA], [GEOGRAPHIC_DATA]" at bounding box center [270, 170] width 153 height 9
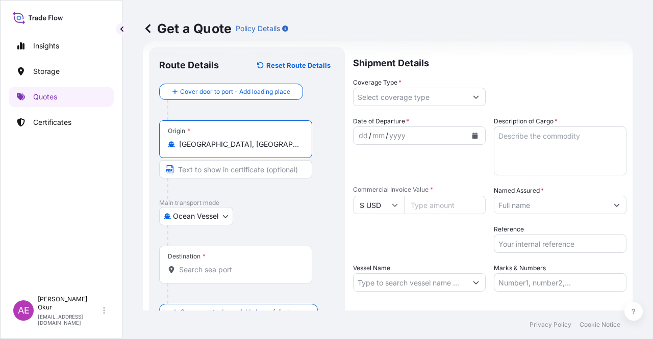
type input "[GEOGRAPHIC_DATA], [GEOGRAPHIC_DATA], [GEOGRAPHIC_DATA]"
click at [219, 166] on input "Text to appear on certificate" at bounding box center [235, 169] width 153 height 18
paste input "[GEOGRAPHIC_DATA], [GEOGRAPHIC_DATA]"
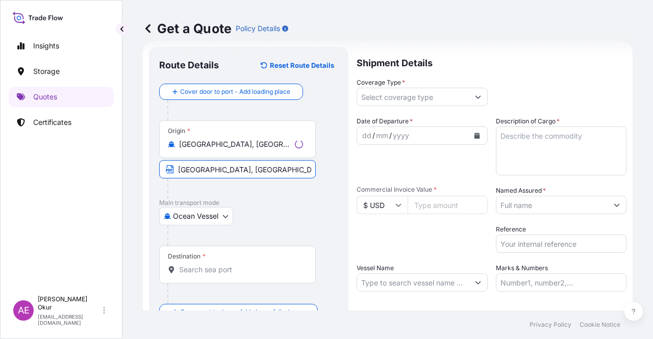
type input "[GEOGRAPHIC_DATA], [GEOGRAPHIC_DATA] / [GEOGRAPHIC_DATA]"
click at [215, 266] on input "Destination *" at bounding box center [239, 270] width 120 height 10
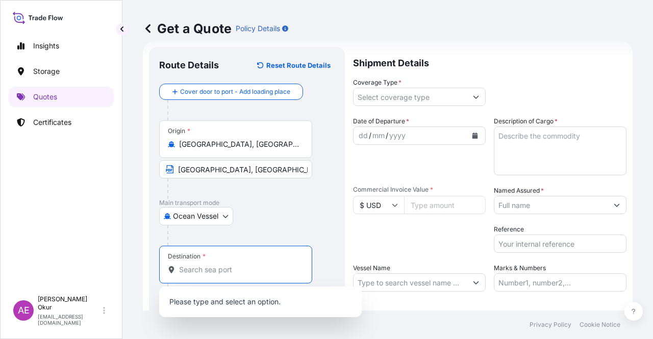
paste input "AIN SOKHNA"
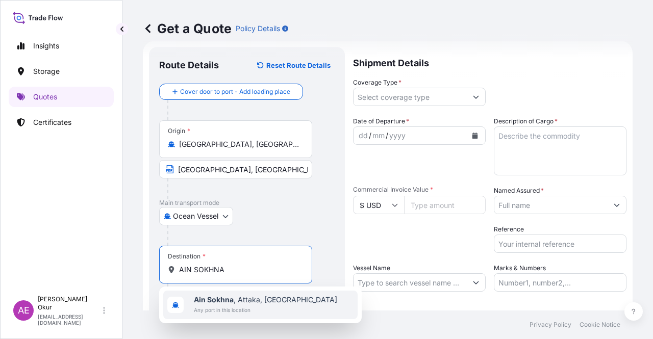
click at [242, 298] on span "Ain Sokhna , [GEOGRAPHIC_DATA], [GEOGRAPHIC_DATA]" at bounding box center [265, 300] width 143 height 10
type input "Ain Sokhna, [GEOGRAPHIC_DATA], [GEOGRAPHIC_DATA]"
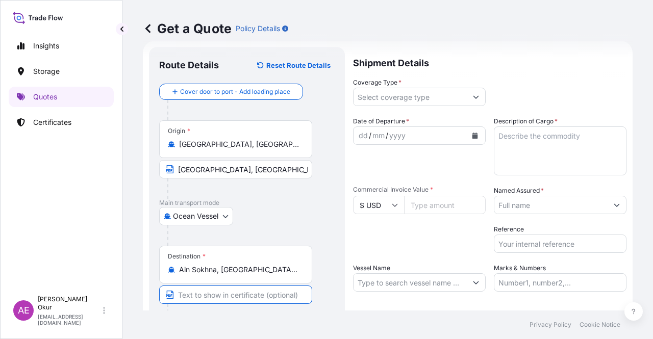
click at [227, 293] on input "Text to appear on certificate" at bounding box center [235, 295] width 153 height 18
paste input "AIN SOKHNA"
type input "AIN SOKHNA / [GEOGRAPHIC_DATA]"
click at [406, 98] on input "Coverage Type *" at bounding box center [410, 97] width 113 height 18
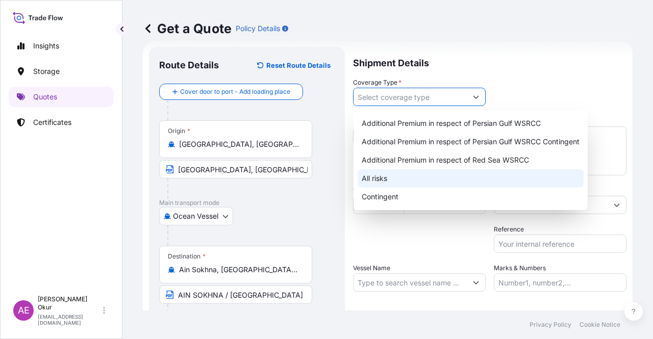
click at [380, 181] on div "All risks" at bounding box center [471, 178] width 226 height 18
click at [390, 198] on div "Contingent" at bounding box center [471, 197] width 226 height 18
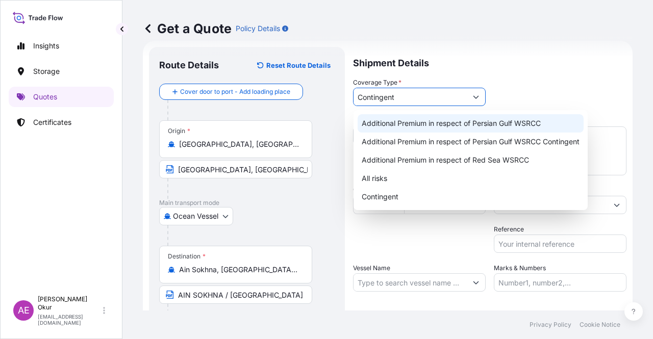
click at [462, 128] on div "Additional Premium in respect of Persian Gulf WSRCC" at bounding box center [471, 123] width 226 height 18
click at [408, 126] on div "Additional Premium in respect of Persian Gulf WSRCC" at bounding box center [471, 123] width 226 height 18
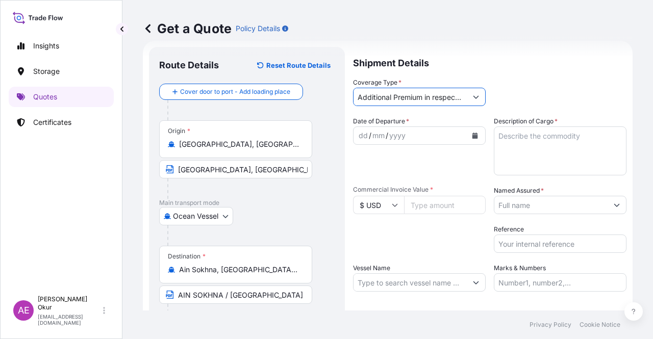
click at [396, 100] on input "Additional Premium in respect of Persian Gulf WSRCC" at bounding box center [410, 97] width 113 height 18
click at [478, 90] on button "Show suggestions" at bounding box center [476, 97] width 18 height 18
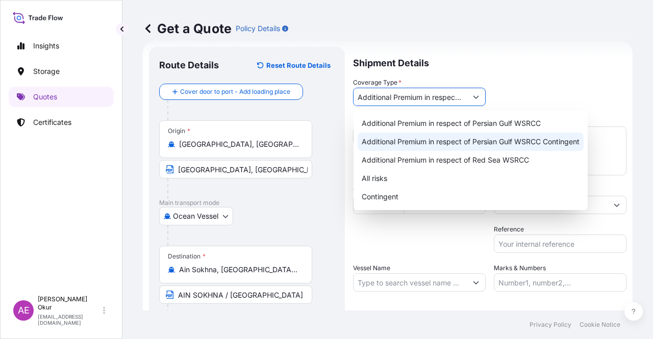
click at [486, 143] on div "Additional Premium in respect of Persian Gulf WSRCC Contingent" at bounding box center [471, 142] width 226 height 18
type input "Additional Premium in respect of Persian Gulf WSRCC Contingent"
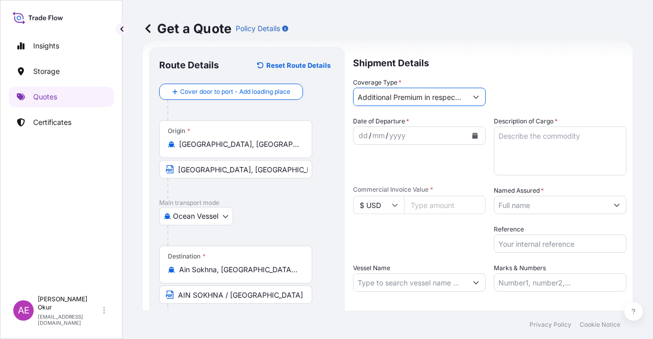
click at [361, 136] on div "dd" at bounding box center [363, 136] width 11 height 12
click at [364, 133] on div "07" at bounding box center [363, 136] width 11 height 12
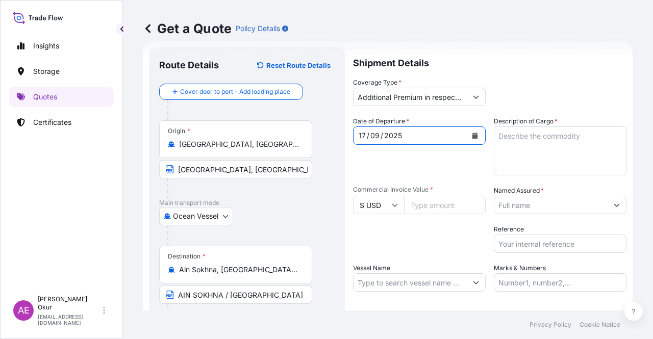
click at [420, 200] on input "Commercial Invoice Value *" at bounding box center [445, 205] width 82 height 18
paste input "10244476.23"
type input "10244476.23"
click at [518, 160] on textarea "Description of Cargo *" at bounding box center [560, 151] width 133 height 49
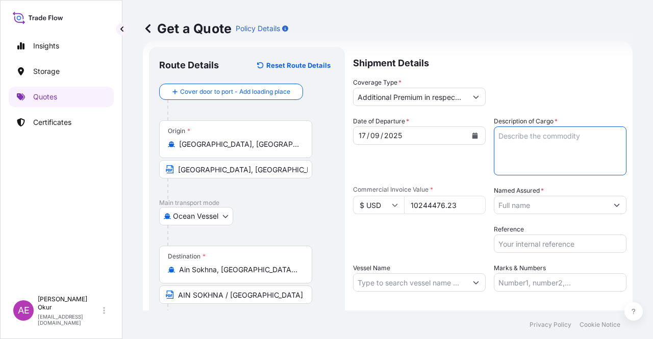
paste textarea "PROPANE"
type textarea "PROPANE"
click at [535, 201] on input "Named Assured *" at bounding box center [550, 205] width 113 height 18
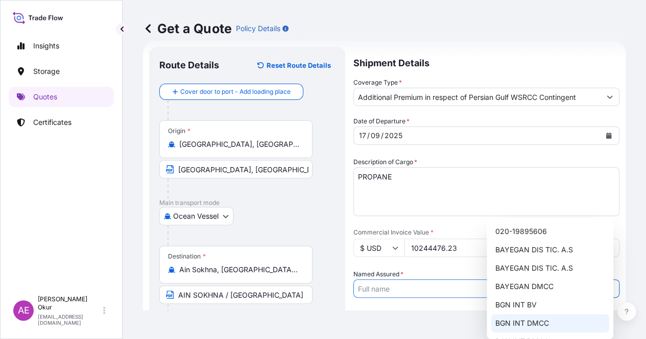
click at [537, 327] on span "BGN INT DMCC" at bounding box center [521, 323] width 54 height 10
type input "BGN INT DMCC"
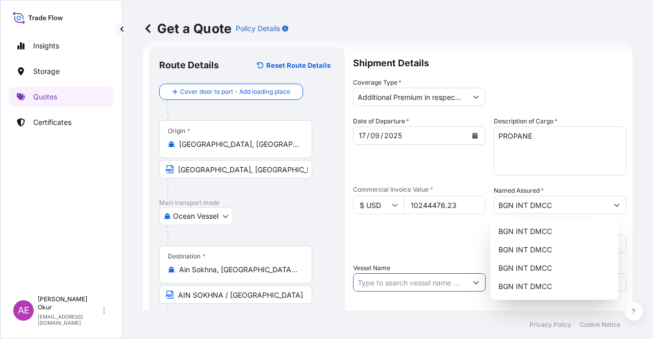
click at [385, 286] on input "Vessel Name" at bounding box center [410, 283] width 113 height 18
paste input "PERTAMINA GAS TULIP"
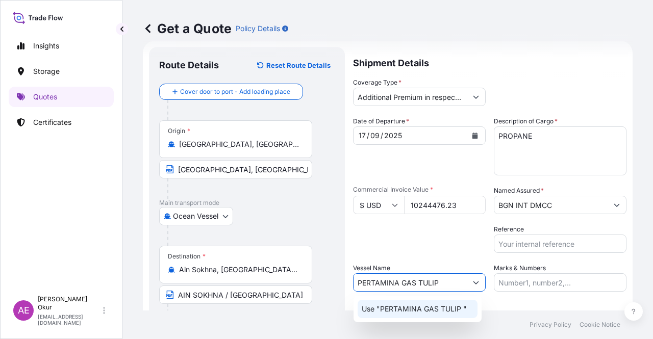
click at [397, 306] on p "Use "PERTAMINA GAS TULIP "" at bounding box center [414, 309] width 105 height 10
type input "PERTAMINA GAS TULIP"
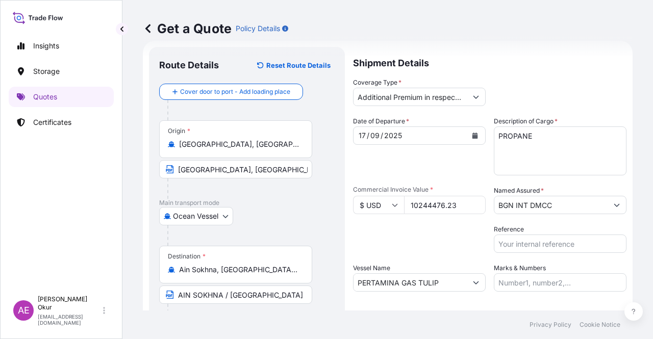
click at [507, 301] on div "Letter of Credit This shipment has a letter of credit Letter of credit * Letter…" at bounding box center [490, 319] width 274 height 39
click at [510, 286] on input "Marks & Numbers" at bounding box center [560, 283] width 133 height 18
drag, startPoint x: 564, startPoint y: 282, endPoint x: 521, endPoint y: 283, distance: 43.9
click at [521, 283] on input "PO NO:2508000080 Quantity M/[PERSON_NAME]: 22,000 Premium: EUR 3,41" at bounding box center [560, 283] width 133 height 18
paste input "Y019030"
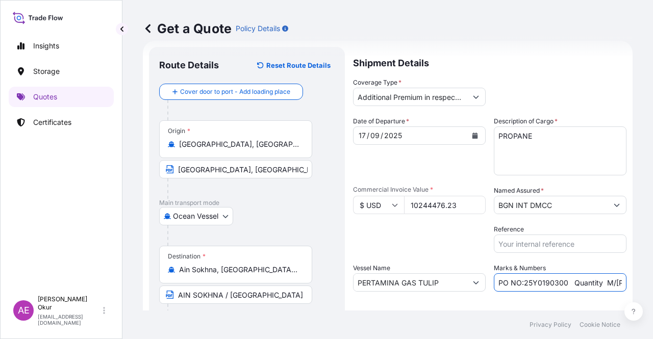
scroll to position [0, 106]
drag, startPoint x: 583, startPoint y: 280, endPoint x: 641, endPoint y: 283, distance: 58.2
click at [650, 284] on div "Get a Quote Policy Details Route Details Reset Route Details Cover door to port…" at bounding box center [387, 155] width 531 height 311
click at [554, 283] on input "PO NO:25Y0190300 Quantity M/[PERSON_NAME]: 22,000 Premium: EUR 3,41" at bounding box center [560, 283] width 133 height 18
click at [524, 282] on input "PO NO:25Y0190300 Quantity M/[PERSON_NAME]: 22,000 Premium: EUR 3,41" at bounding box center [560, 283] width 133 height 18
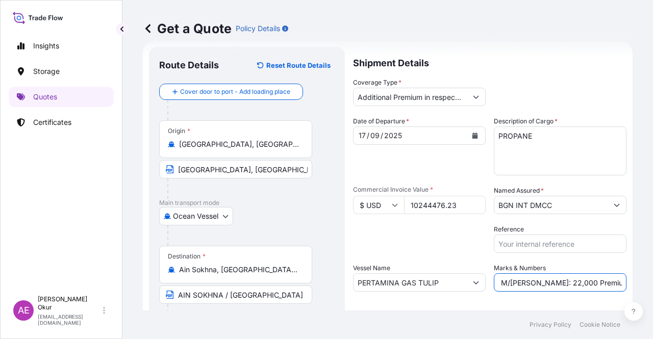
drag, startPoint x: 523, startPoint y: 282, endPoint x: 548, endPoint y: 282, distance: 25.0
click at [548, 282] on input "PO NO:25Y0190300 Quantity M/[PERSON_NAME]: 22,000 Premium: EUR 3,41" at bounding box center [560, 283] width 133 height 18
paste input "17.638,56"
drag, startPoint x: 597, startPoint y: 281, endPoint x: 616, endPoint y: 281, distance: 19.4
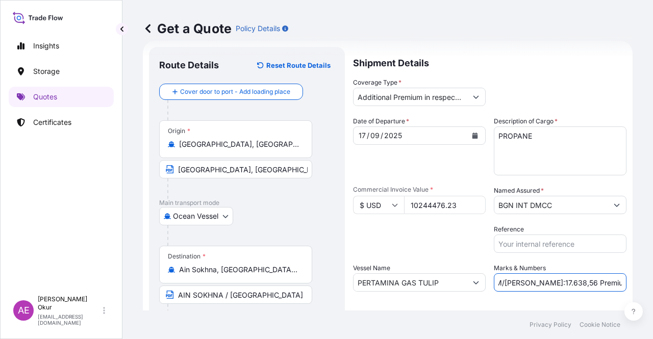
click at [653, 282] on div "Get a Quote Policy Details Route Details Reset Route Details Cover door to port…" at bounding box center [387, 155] width 531 height 311
click at [613, 281] on input "PO NO:25Y0190300 Quantity M/[PERSON_NAME]:17.638,56 Premium: EUR 3,41" at bounding box center [560, 283] width 133 height 18
drag, startPoint x: 613, startPoint y: 281, endPoint x: 584, endPoint y: 279, distance: 29.2
click at [585, 281] on input "PO NO:25Y0190300 Quantity M/[PERSON_NAME]:17.638,56 Premium: EUR 3,41" at bounding box center [560, 283] width 133 height 18
paste input "1.024,45"
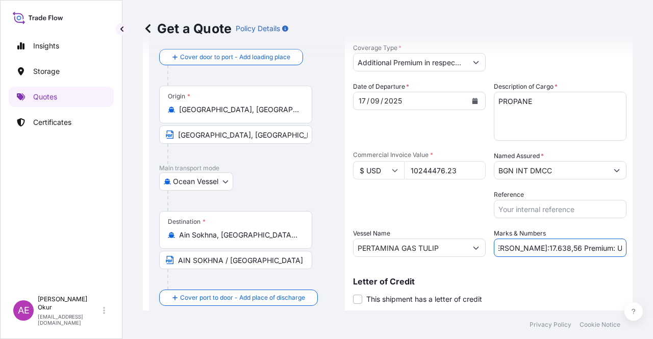
scroll to position [79, 0]
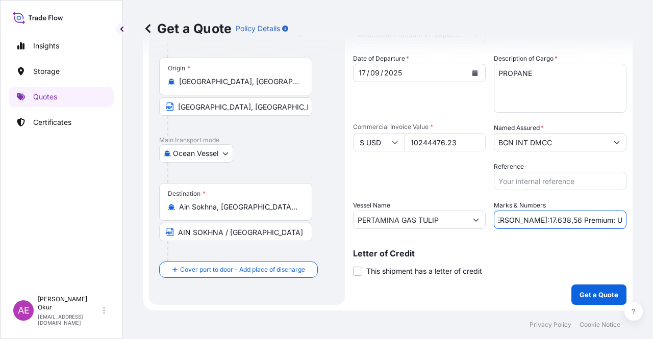
type input "PO NO:25Y0190300 Quantity M/[PERSON_NAME]:17.638,56 Premium: USD 1.024,45"
click at [566, 279] on div "Shipment Details Coverage Type * Additional Premium in respect of Persian Gulf …" at bounding box center [490, 144] width 274 height 321
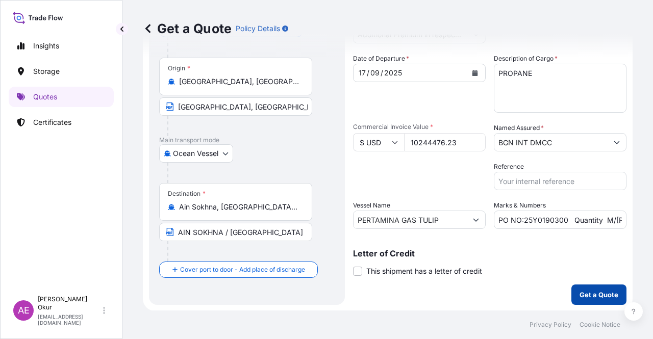
click at [589, 292] on p "Get a Quote" at bounding box center [599, 295] width 39 height 10
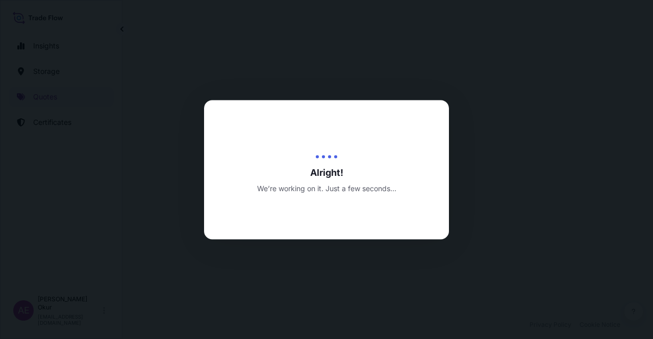
select select "Ocean Vessel"
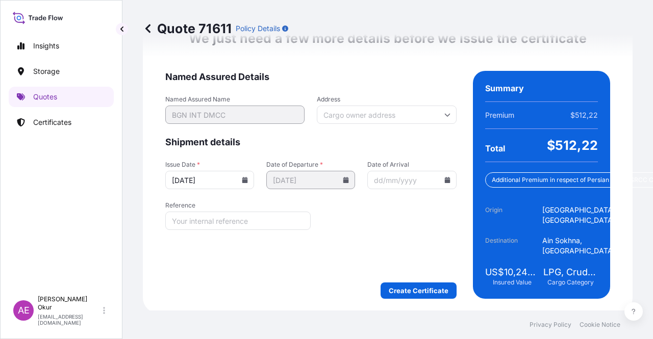
scroll to position [1332, 0]
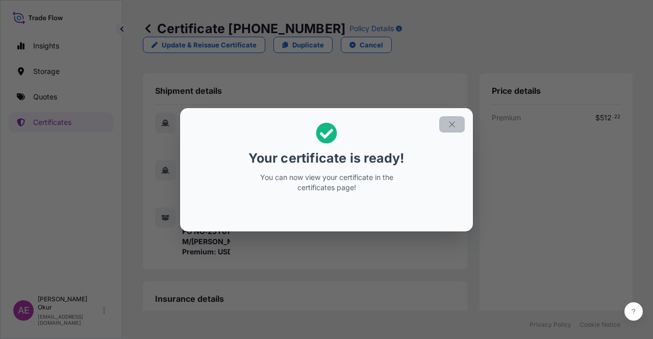
click at [447, 119] on button "button" at bounding box center [452, 124] width 26 height 16
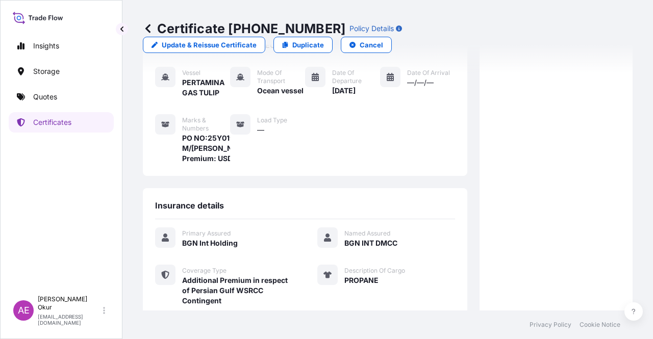
scroll to position [276, 0]
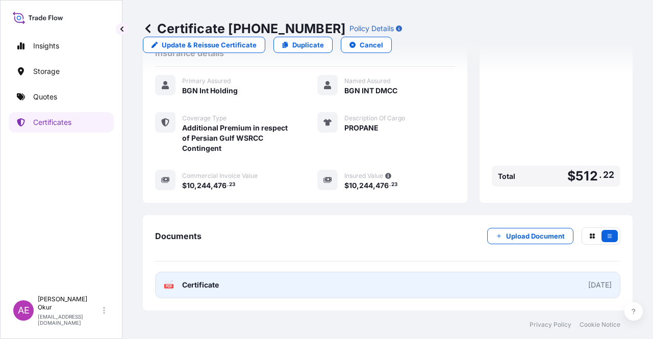
click at [216, 285] on span "Certificate" at bounding box center [200, 285] width 37 height 10
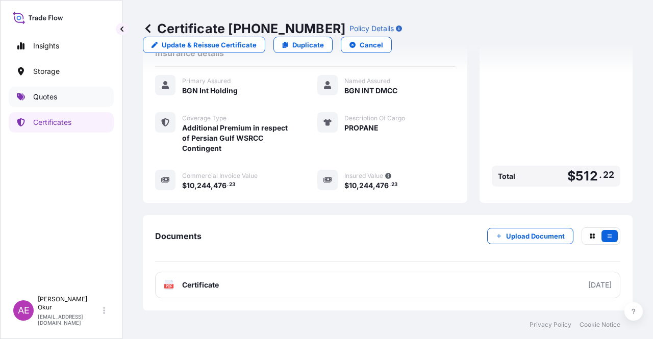
click at [46, 93] on p "Quotes" at bounding box center [45, 97] width 24 height 10
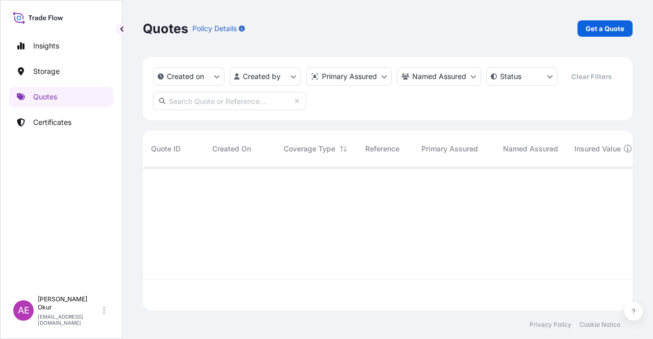
scroll to position [141, 482]
click at [618, 35] on link "Get a Quote" at bounding box center [605, 28] width 55 height 16
select select "Ocean Vessel"
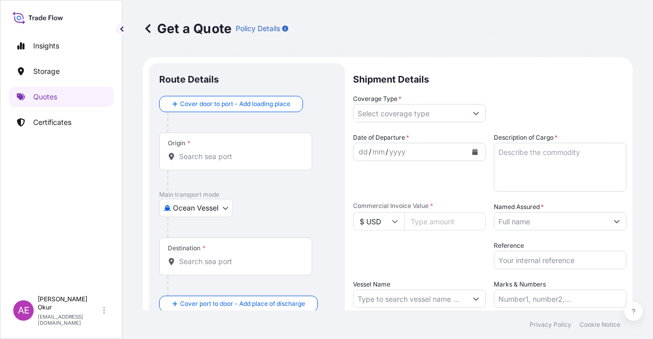
scroll to position [16, 0]
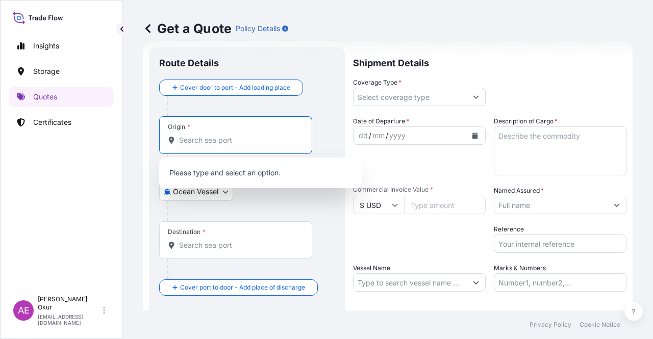
click at [235, 138] on input "Origin *" at bounding box center [239, 140] width 120 height 10
paste input "[GEOGRAPHIC_DATA], [GEOGRAPHIC_DATA]"
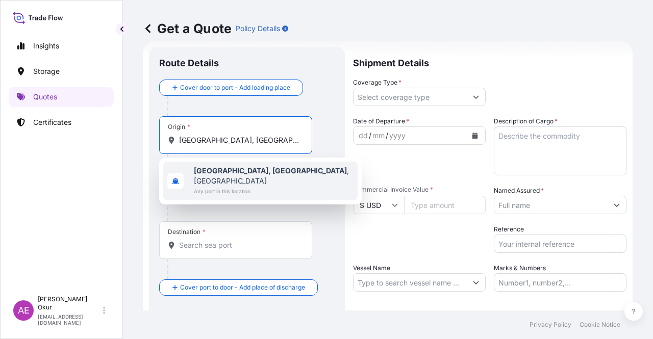
click at [262, 186] on span "Any port in this location" at bounding box center [274, 191] width 160 height 10
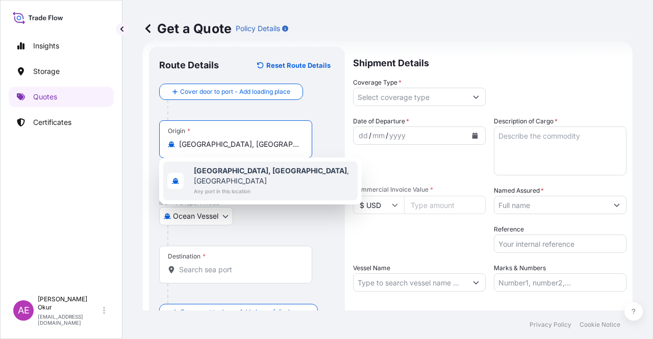
type input "[GEOGRAPHIC_DATA], [GEOGRAPHIC_DATA], [GEOGRAPHIC_DATA]"
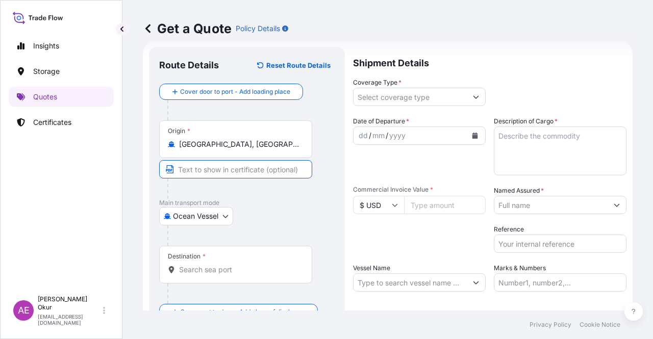
click at [229, 162] on input "Text to appear on certificate" at bounding box center [235, 169] width 153 height 18
paste input "[GEOGRAPHIC_DATA], [GEOGRAPHIC_DATA]"
type input "[GEOGRAPHIC_DATA], [GEOGRAPHIC_DATA] / [GEOGRAPHIC_DATA]"
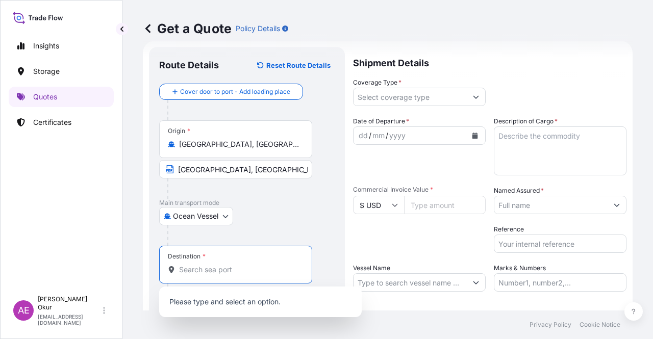
click at [221, 273] on input "Destination *" at bounding box center [239, 270] width 120 height 10
paste input "AIN SOKHNA"
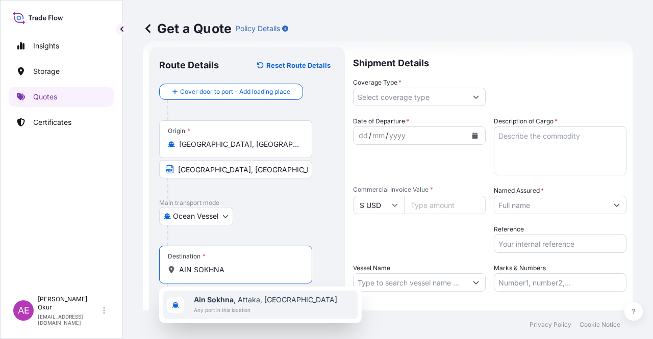
click at [270, 306] on span "Any port in this location" at bounding box center [265, 310] width 143 height 10
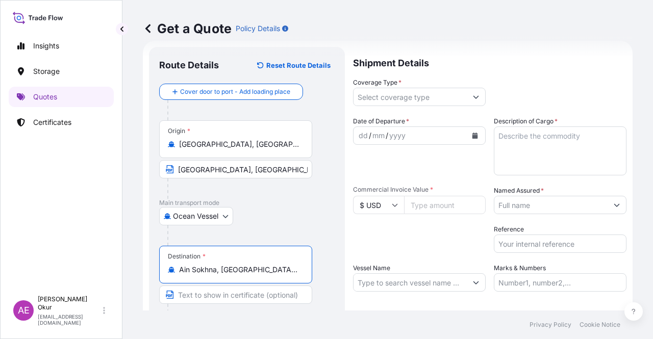
type input "Ain Sokhna, [GEOGRAPHIC_DATA], [GEOGRAPHIC_DATA]"
click at [257, 292] on input "Text to appear on certificate" at bounding box center [235, 295] width 153 height 18
paste input "AIN SOKHNA"
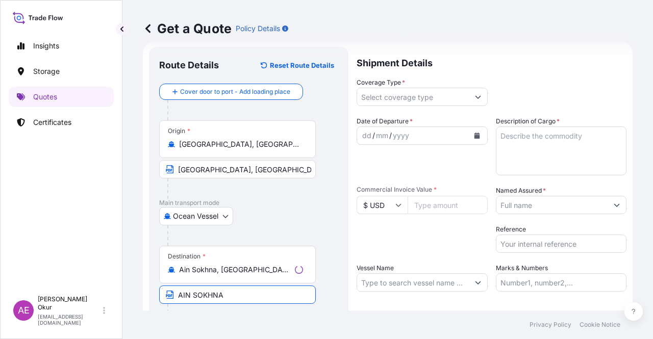
type input "AIN SOKHNA / [GEOGRAPHIC_DATA]"
click at [417, 94] on input "Coverage Type *" at bounding box center [410, 97] width 113 height 18
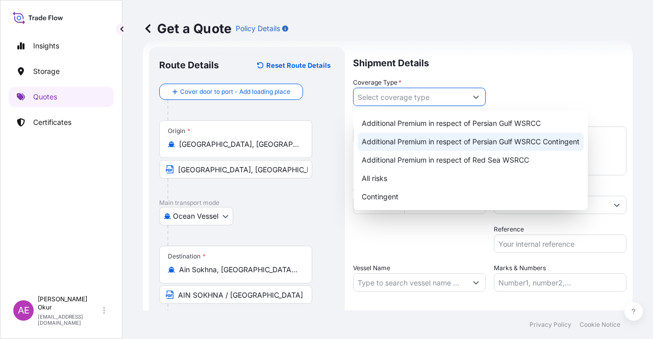
click at [473, 137] on div "Additional Premium in respect of Persian Gulf WSRCC Contingent" at bounding box center [471, 142] width 226 height 18
type input "Additional Premium in respect of Persian Gulf WSRCC Contingent"
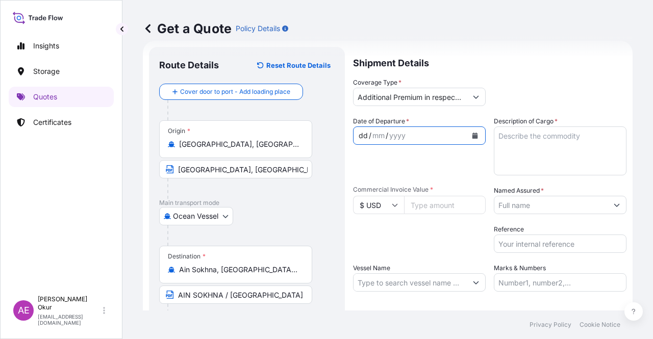
click at [361, 132] on div "dd" at bounding box center [363, 136] width 11 height 12
click at [535, 161] on textarea "Description of Cargo *" at bounding box center [560, 151] width 133 height 49
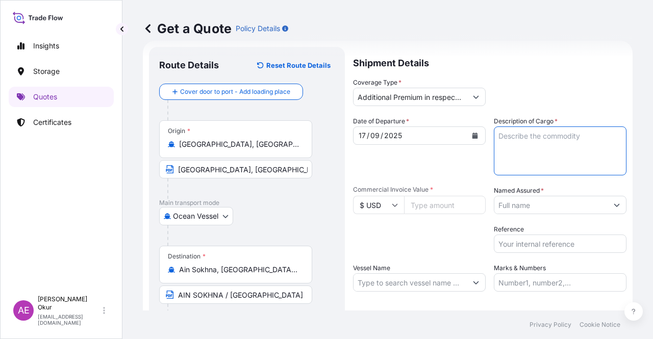
paste textarea "BUTANE"
type textarea "BUTANE"
click at [440, 205] on input "Commercial Invoice Value *" at bounding box center [445, 205] width 82 height 18
paste input "14609514.06"
type input "14609514.06"
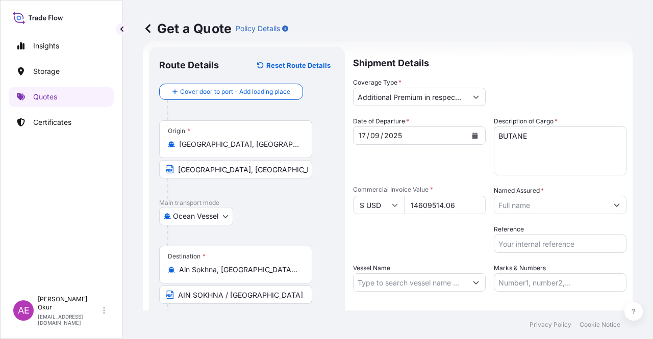
click at [544, 205] on input "Named Assured *" at bounding box center [550, 205] width 113 height 18
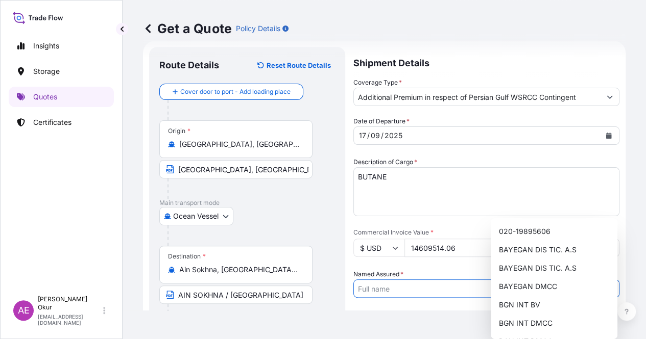
click at [545, 280] on input "Named Assured *" at bounding box center [477, 289] width 246 height 18
click at [543, 317] on div "BGN INT DMCC" at bounding box center [553, 323] width 118 height 18
type input "BGN INT DMCC"
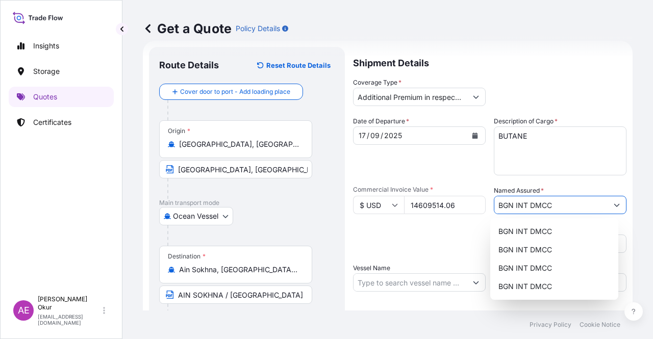
click at [399, 274] on input "Vessel Name" at bounding box center [410, 283] width 113 height 18
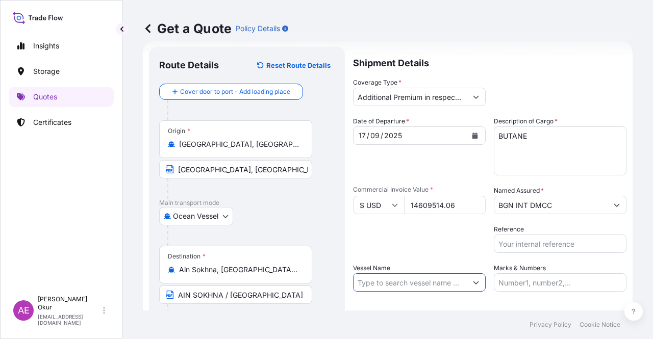
paste input "PERTAMINA GAS TULIP"
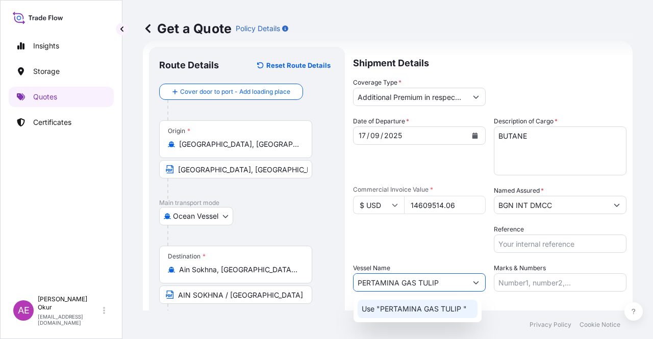
click at [430, 311] on p "Use "PERTAMINA GAS TULIP "" at bounding box center [414, 309] width 105 height 10
type input "PERTAMINA GAS TULIP"
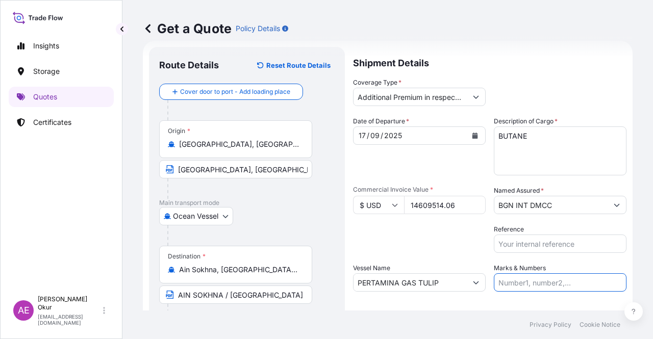
click at [523, 291] on input "Marks & Numbers" at bounding box center [560, 283] width 133 height 18
drag, startPoint x: 563, startPoint y: 281, endPoint x: 522, endPoint y: 283, distance: 41.9
click at [522, 283] on input "PO NO:25Y0221600 Quantity M/[PERSON_NAME]: 25.042,46 Premium: USD 1.705,97" at bounding box center [560, 283] width 133 height 18
paste input "190400"
drag, startPoint x: 610, startPoint y: 285, endPoint x: 619, endPoint y: 284, distance: 8.2
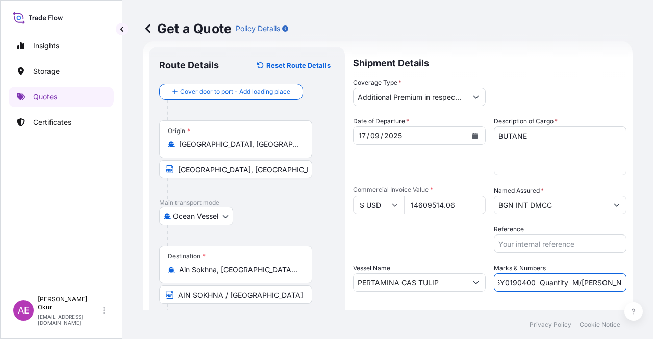
click at [619, 284] on input "PO NO:25Y0190400 Quantity M/[PERSON_NAME]: 25.042,46 Premium: USD 1.705,97" at bounding box center [560, 283] width 133 height 18
click at [559, 284] on input "PO NO:25Y0190400 Quantity M/[PERSON_NAME]: 25.042,46 Premium: USD 1.705,97" at bounding box center [560, 283] width 133 height 18
drag, startPoint x: 539, startPoint y: 282, endPoint x: 576, endPoint y: 284, distance: 36.3
click at [576, 284] on input "PO NO:25Y0190400 Quantity M/[PERSON_NAME]: 25.042,46 Premium: USD 1.705,97" at bounding box center [560, 283] width 133 height 18
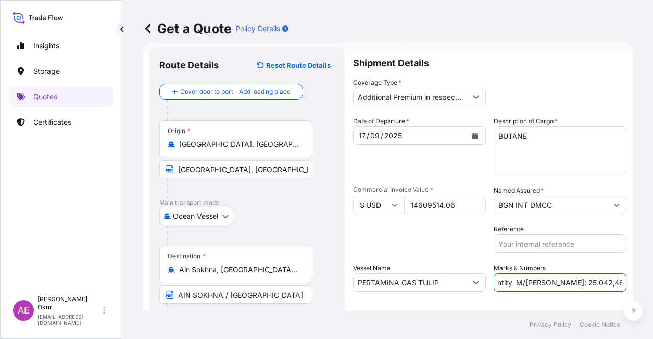
paste input "154,12"
drag, startPoint x: 579, startPoint y: 281, endPoint x: 653, endPoint y: 289, distance: 74.5
click at [653, 289] on div "Get a Quote Policy Details Route Details Reset Route Details Cover door to port…" at bounding box center [387, 155] width 531 height 311
click at [596, 287] on input "PO NO:25Y0190400 Quantity M/[PERSON_NAME]: 25.154,12 Premium: USD 1.705,97" at bounding box center [560, 283] width 133 height 18
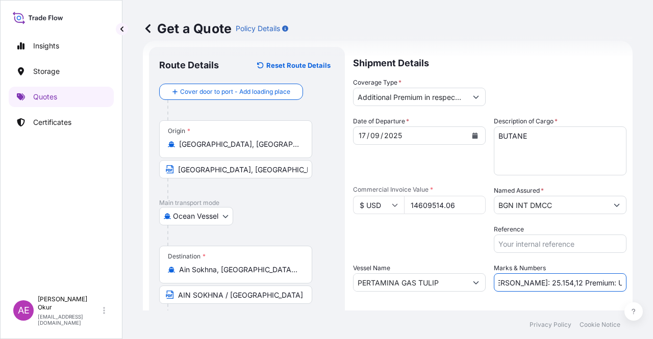
drag, startPoint x: 587, startPoint y: 282, endPoint x: 653, endPoint y: 283, distance: 65.8
click at [653, 283] on div "Get a Quote Policy Details Route Details Reset Route Details Cover door to port…" at bounding box center [387, 155] width 531 height 311
paste input "460,95"
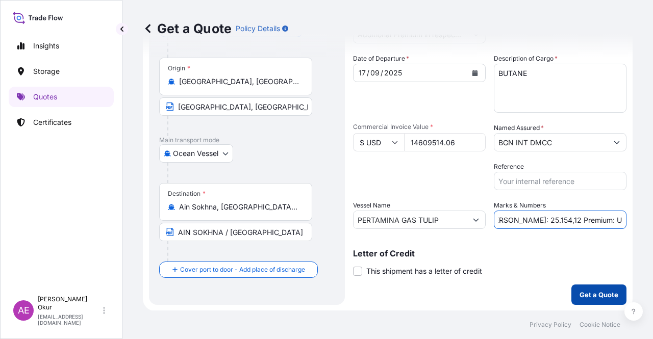
type input "PO NO:25Y0190400 Quantity M/[PERSON_NAME]: 25.154,12 Premium: USD 1.460,95"
click at [587, 291] on p "Get a Quote" at bounding box center [599, 295] width 39 height 10
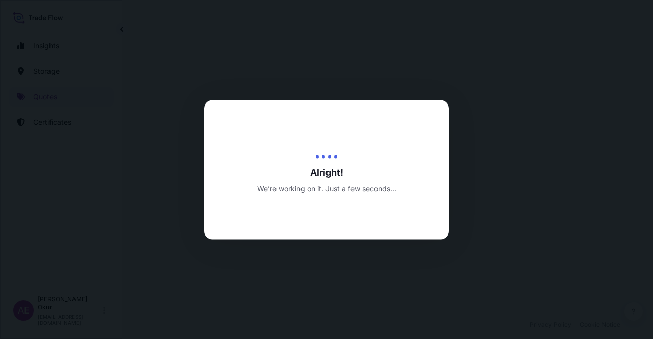
select select "Ocean Vessel"
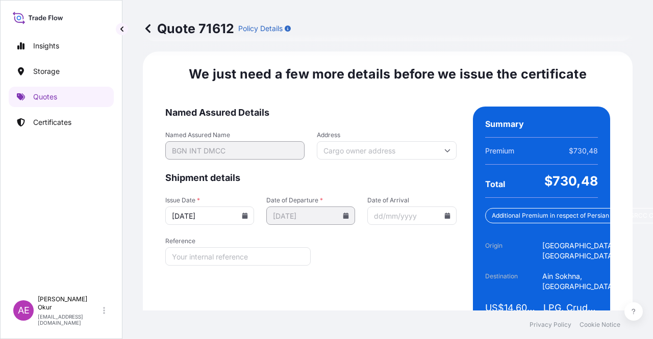
scroll to position [1332, 0]
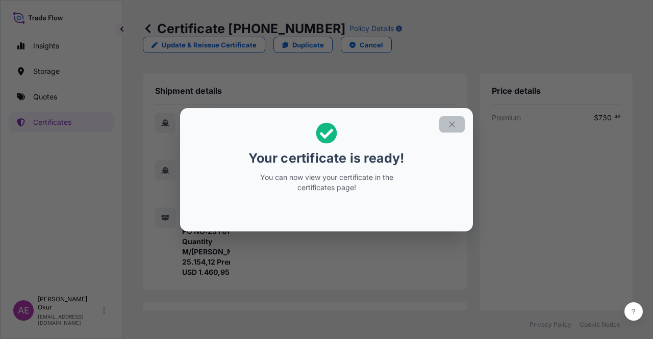
click at [453, 116] on button "button" at bounding box center [452, 124] width 26 height 16
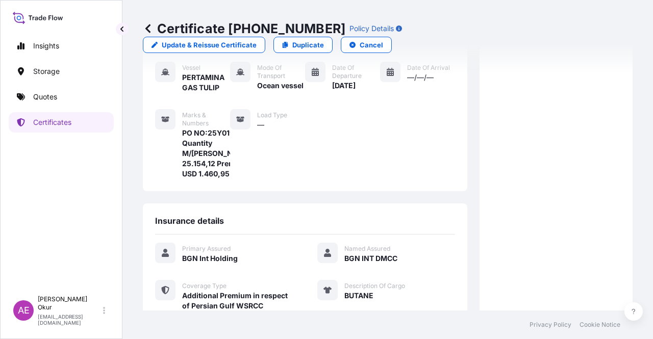
scroll to position [286, 0]
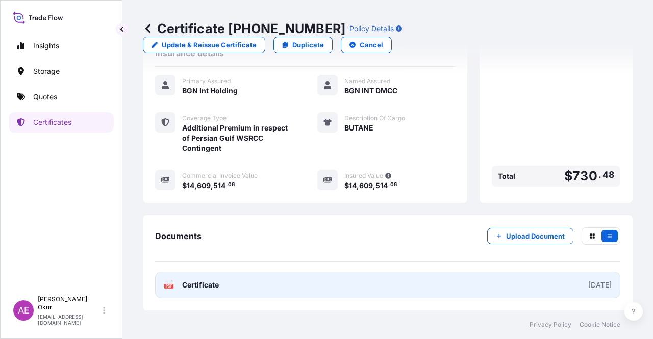
click at [200, 282] on span "Certificate" at bounding box center [200, 285] width 37 height 10
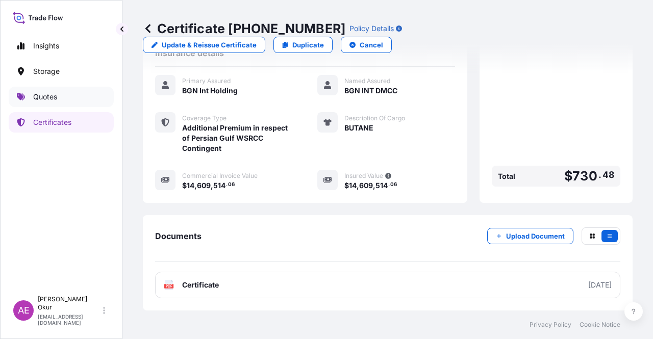
click at [46, 95] on p "Quotes" at bounding box center [45, 97] width 24 height 10
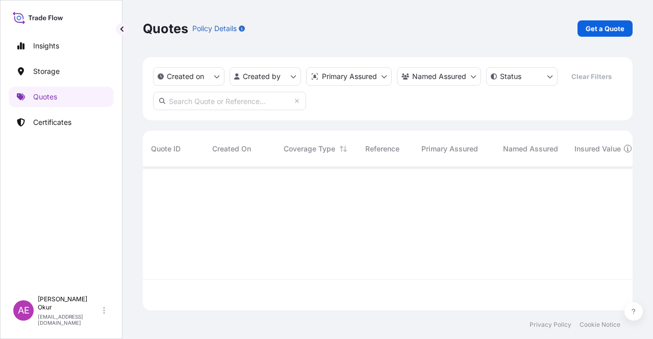
scroll to position [141, 482]
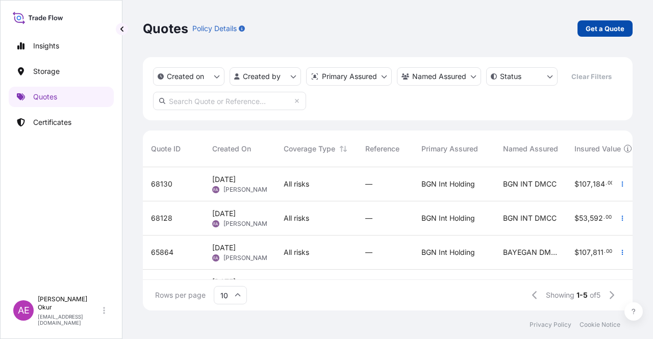
click at [613, 29] on p "Get a Quote" at bounding box center [605, 28] width 39 height 10
select select "Ocean Vessel"
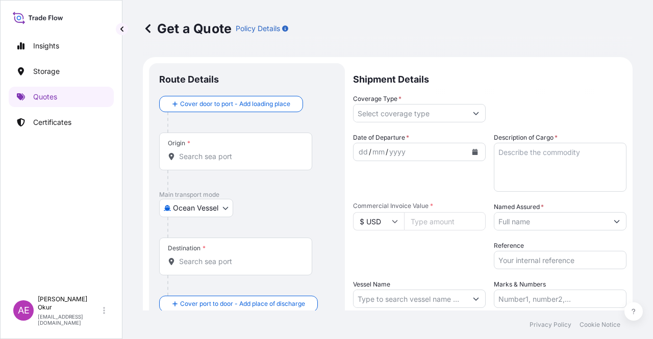
scroll to position [16, 0]
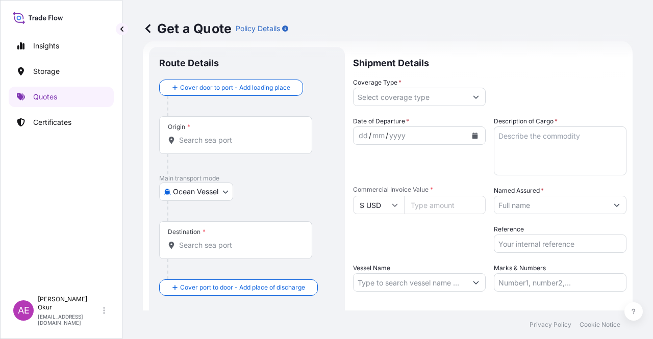
click at [220, 129] on div "Origin *" at bounding box center [235, 135] width 153 height 38
click at [220, 135] on input "Origin *" at bounding box center [239, 140] width 120 height 10
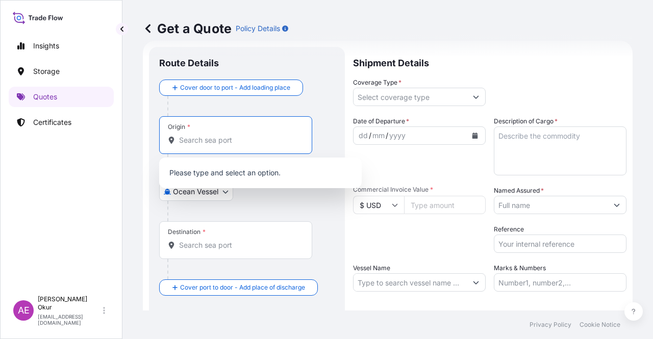
paste input "ESSIDER"
type input "ESSIDER"
paste input "[GEOGRAPHIC_DATA]"
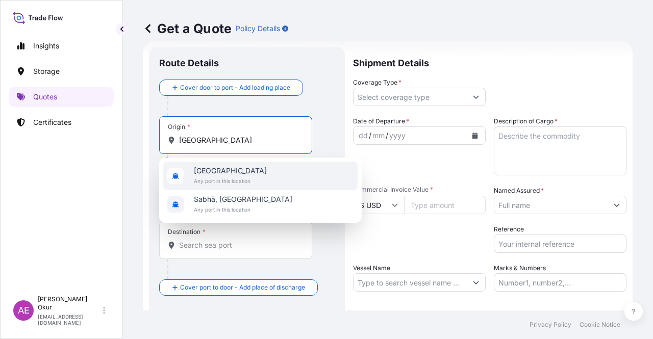
click at [244, 184] on span "Any port in this location" at bounding box center [230, 181] width 73 height 10
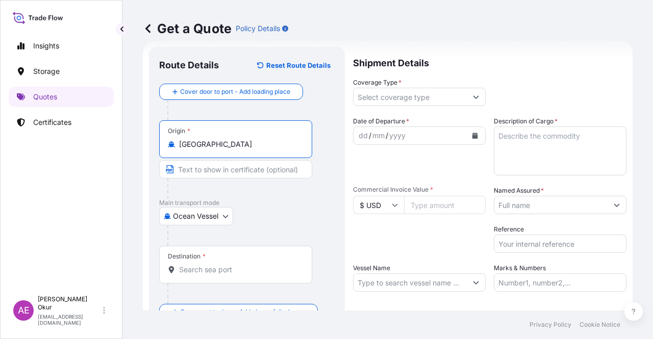
type input "[GEOGRAPHIC_DATA]"
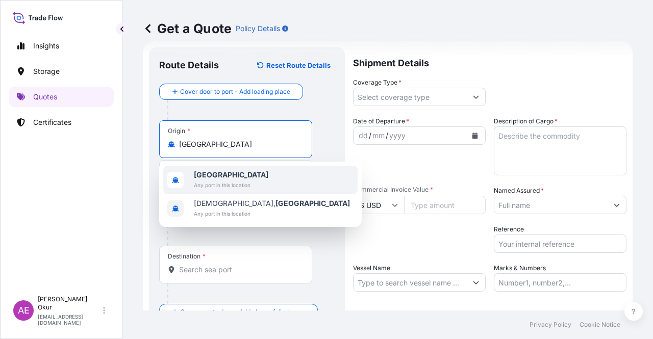
click at [224, 180] on span "Any port in this location" at bounding box center [231, 185] width 75 height 10
click at [209, 176] on input "Text to appear on certificate" at bounding box center [235, 169] width 153 height 18
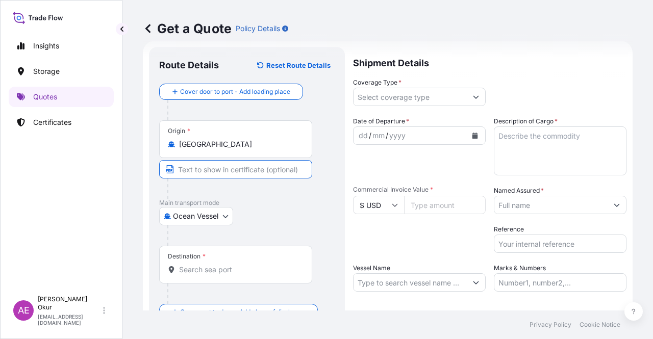
paste input "ESSIDER"
paste input "[GEOGRAPHIC_DATA]"
type input "ESSIDER / [GEOGRAPHIC_DATA]"
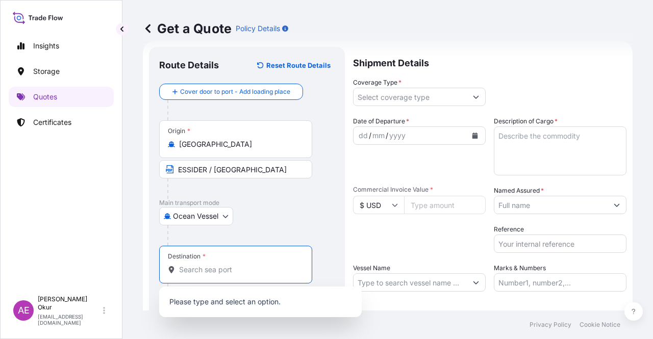
click at [213, 263] on div "Destination *" at bounding box center [235, 265] width 153 height 38
click at [213, 265] on input "Destination *" at bounding box center [239, 270] width 120 height 10
paste input "[GEOGRAPHIC_DATA]"
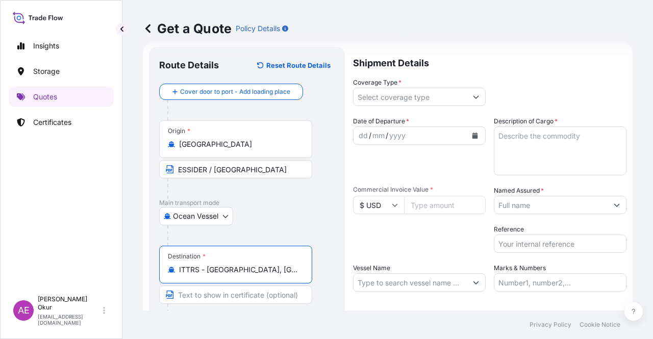
type input "ITTRS - [GEOGRAPHIC_DATA], [GEOGRAPHIC_DATA]"
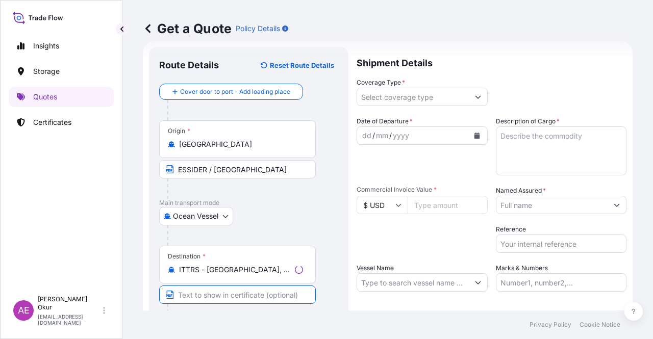
click at [210, 292] on input "Text to appear on certificate" at bounding box center [237, 295] width 157 height 18
paste input "[GEOGRAPHIC_DATA]"
type input "[GEOGRAPHIC_DATA] / [GEOGRAPHIC_DATA]"
click at [390, 103] on input "Coverage Type *" at bounding box center [410, 97] width 113 height 18
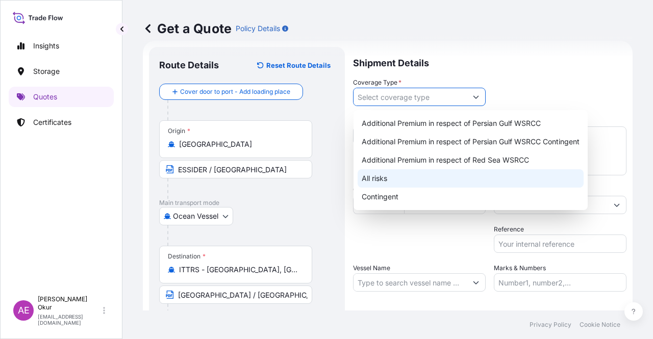
click at [399, 176] on div "All risks" at bounding box center [471, 178] width 226 height 18
type input "All risks"
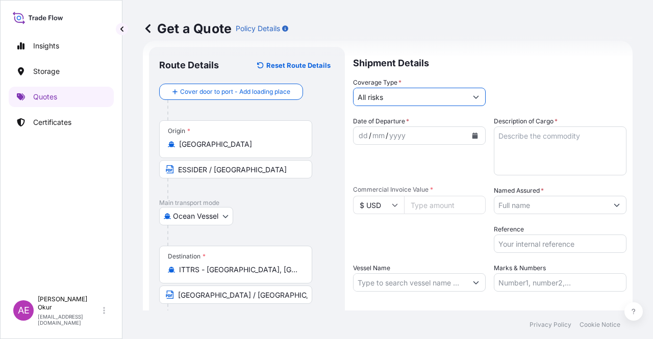
click at [360, 136] on div "dd" at bounding box center [363, 136] width 11 height 12
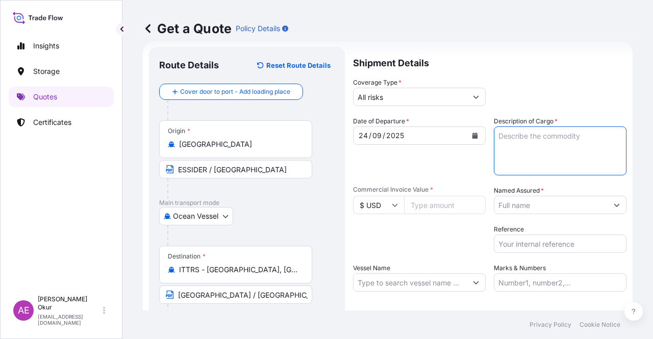
click at [524, 141] on textarea "Description of Cargo *" at bounding box center [560, 151] width 133 height 49
paste textarea "ESSIDER CRUDE OIL"
type textarea "ESSIDER CRUDE OIL"
click at [428, 205] on input "Commercial Invoice Value *" at bounding box center [445, 205] width 82 height 18
paste input "45227032.46"
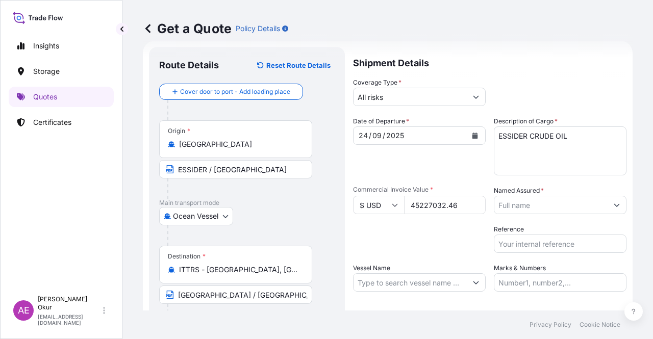
type input "45227032.46"
click at [568, 204] on input "Named Assured *" at bounding box center [550, 205] width 113 height 18
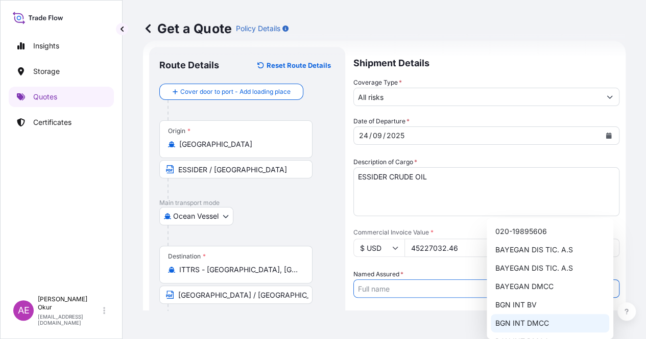
click at [541, 326] on span "BGN INT DMCC" at bounding box center [521, 323] width 54 height 10
type input "BGN INT DMCC"
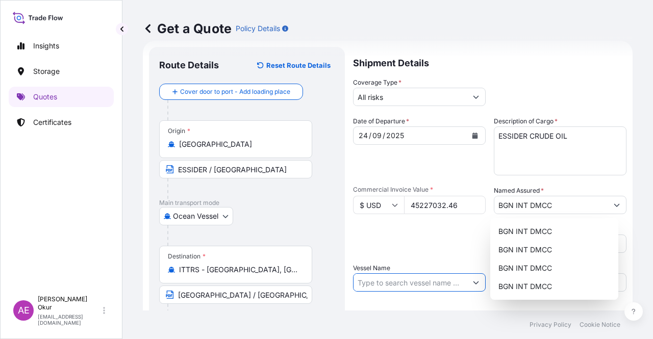
click at [379, 284] on input "Vessel Name" at bounding box center [410, 283] width 113 height 18
paste input "FRANKOPAN"
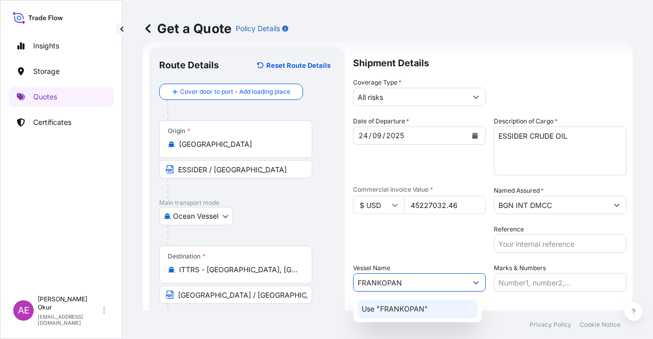
click at [407, 315] on div "Use "FRANKOPAN"" at bounding box center [418, 309] width 120 height 18
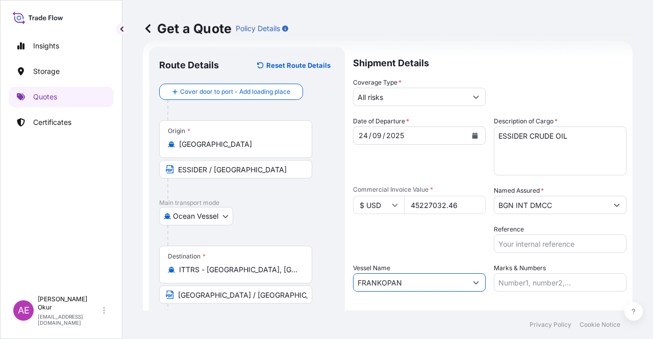
type input "FRANKOPAN"
click at [546, 271] on div "Marks & Numbers" at bounding box center [560, 277] width 133 height 29
click at [546, 275] on input "Marks & Numbers" at bounding box center [560, 283] width 133 height 18
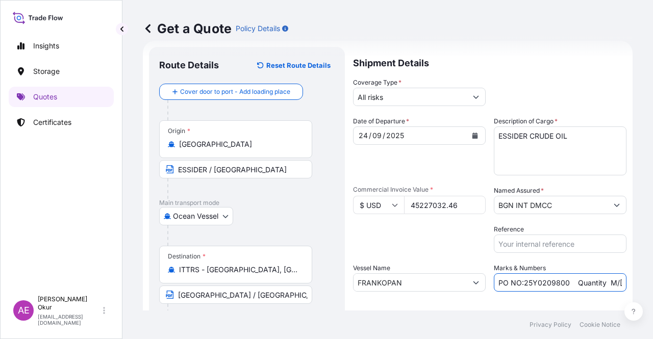
drag, startPoint x: 568, startPoint y: 284, endPoint x: 521, endPoint y: 283, distance: 47.5
click at [521, 283] on input "PO NO:25Y0209800 Quantity M/[PERSON_NAME]: 30.020,99 Premium: USD 2.597,27" at bounding box center [560, 283] width 133 height 18
paste input "50800"
drag, startPoint x: 607, startPoint y: 282, endPoint x: 625, endPoint y: 283, distance: 17.9
click at [625, 283] on form "Route Details Reset Route Details Cover door to port - Add loading place Place …" at bounding box center [388, 207] width 490 height 333
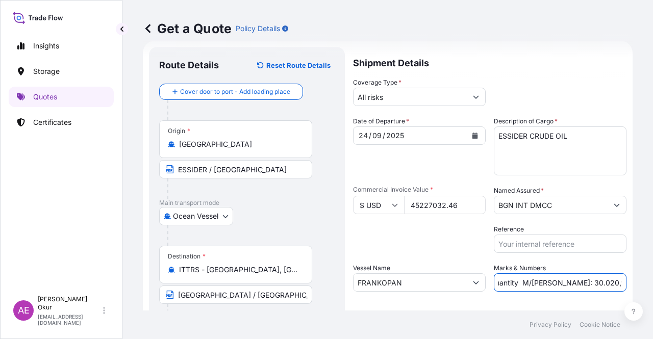
scroll to position [0, 118]
click at [546, 287] on input "PO NO:25Y0250800 Quantity M/[PERSON_NAME]: 30.020,99 Premium: USD 2.597,27" at bounding box center [560, 283] width 133 height 18
drag, startPoint x: 513, startPoint y: 284, endPoint x: 547, endPoint y: 284, distance: 33.7
click at [547, 284] on input "PO NO:25Y0250800 Quantity M/[PERSON_NAME]: 30.020,99 Premium: USD 2.597,27" at bounding box center [560, 283] width 133 height 18
paste input "79.716,33"
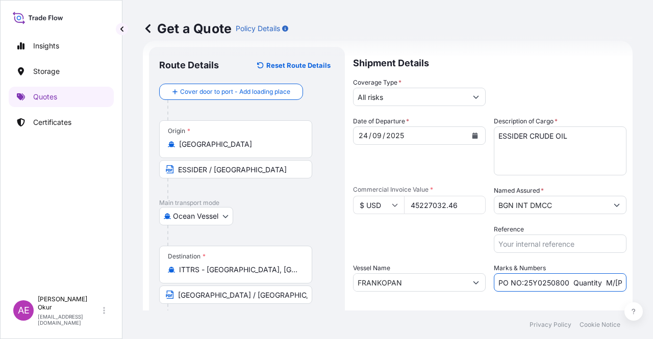
scroll to position [0, 131]
drag, startPoint x: 589, startPoint y: 280, endPoint x: 653, endPoint y: 277, distance: 63.9
click at [653, 277] on div "Get a Quote Policy Details Route Details Reset Route Details Cover door to port…" at bounding box center [387, 155] width 531 height 311
click at [588, 282] on input "PO NO:25Y0250800 Quantity M/[PERSON_NAME]: 79.716,33 Premium: USD 2.597,27" at bounding box center [560, 283] width 133 height 18
drag, startPoint x: 585, startPoint y: 285, endPoint x: 641, endPoint y: 284, distance: 56.7
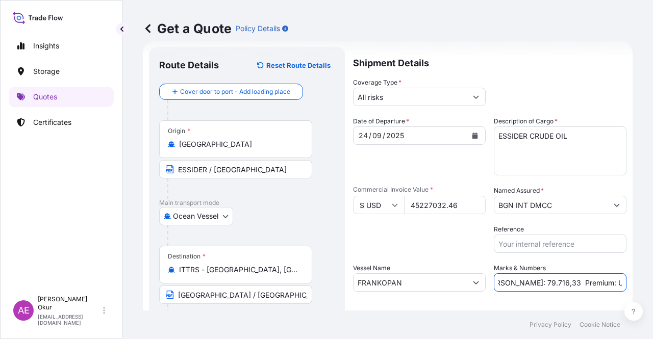
click at [641, 284] on div "Get a Quote Policy Details Route Details Reset Route Details Cover door to port…" at bounding box center [387, 155] width 531 height 311
paste input "4.974,9"
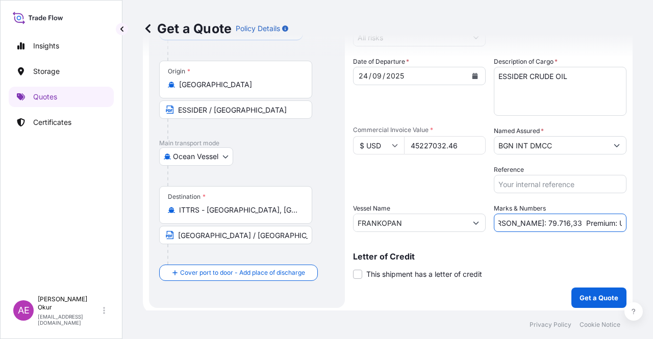
scroll to position [79, 0]
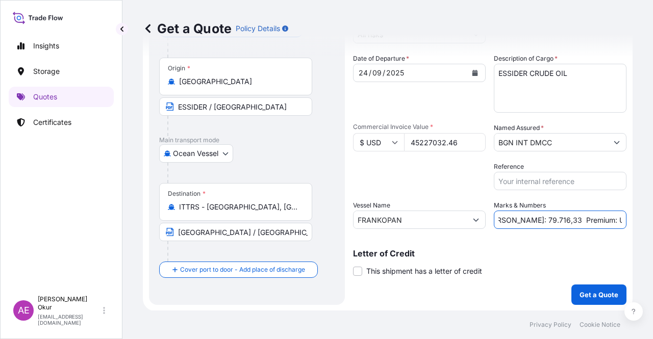
click at [586, 217] on input "PO NO:25Y0250800 Quantity M/[PERSON_NAME]: 79.716,33 Premium: USD4.974,97" at bounding box center [560, 220] width 133 height 18
type input "PO NO:25Y0250800 Quantity M/[PERSON_NAME]: 79.716,33 Premium: USD 4.974,97"
click at [584, 292] on p "Get a Quote" at bounding box center [599, 295] width 39 height 10
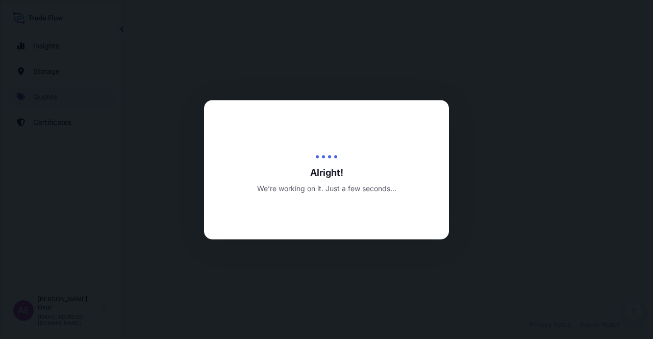
select select "Ocean Vessel"
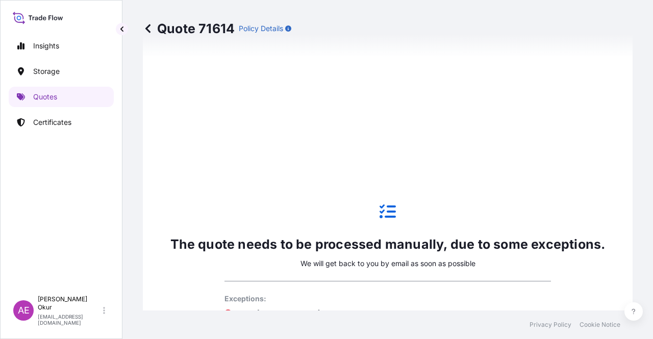
scroll to position [451, 0]
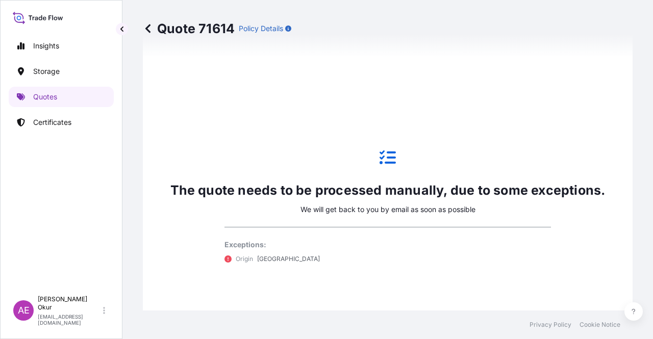
click at [60, 79] on link "Storage" at bounding box center [61, 71] width 105 height 20
click at [53, 96] on p "Quotes" at bounding box center [45, 97] width 24 height 10
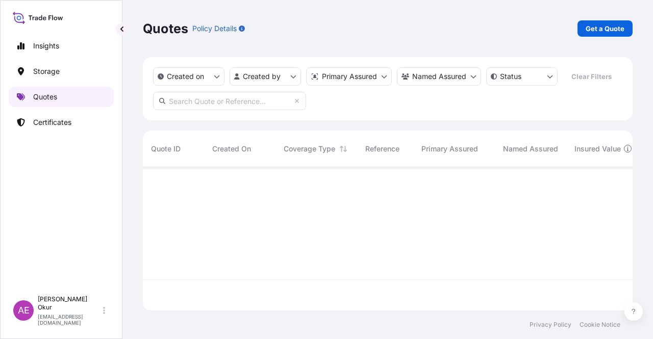
scroll to position [141, 482]
click at [600, 25] on p "Get a Quote" at bounding box center [605, 28] width 39 height 10
select select "Ocean Vessel"
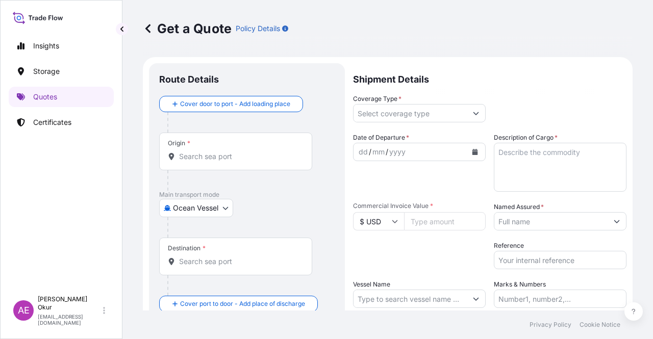
scroll to position [16, 0]
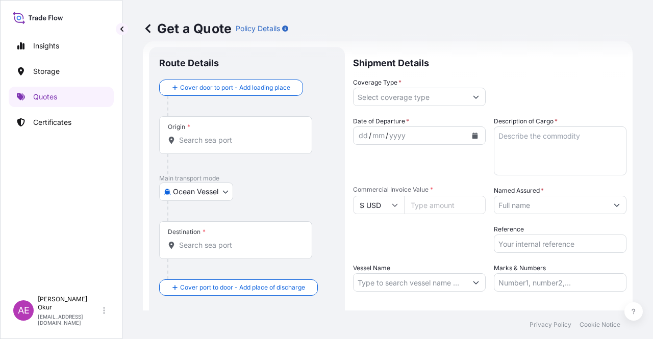
click at [262, 138] on input "Origin *" at bounding box center [239, 140] width 120 height 10
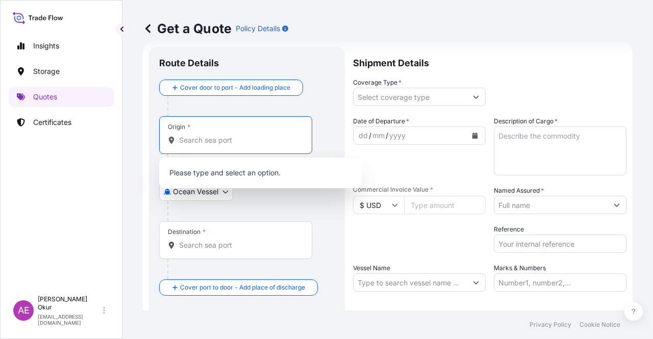
paste input "KLAIPEDA"
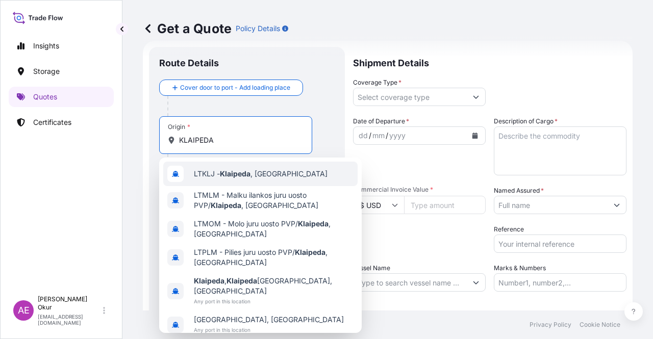
click at [260, 179] on div "LTKLJ - [GEOGRAPHIC_DATA] , [GEOGRAPHIC_DATA]" at bounding box center [260, 174] width 194 height 24
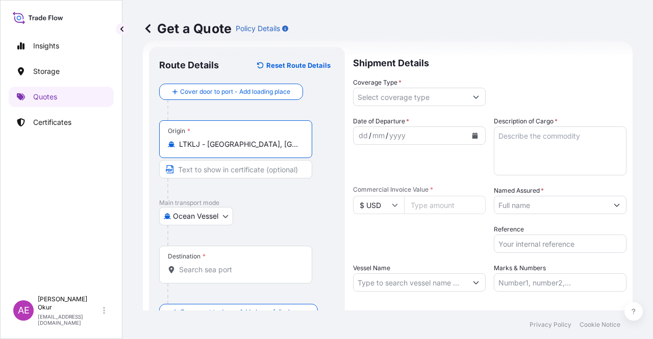
type input "LTKLJ - [GEOGRAPHIC_DATA], [GEOGRAPHIC_DATA]"
click at [236, 164] on input "Text to appear on certificate" at bounding box center [235, 169] width 153 height 18
paste input "KLAIPEDA"
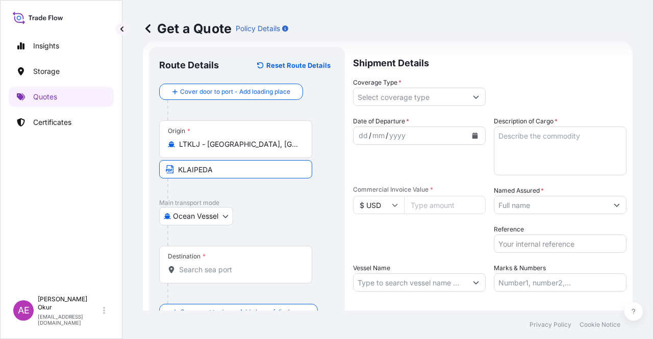
type input "KLAIPEDA / [GEOGRAPHIC_DATA]"
click at [212, 258] on div "Destination *" at bounding box center [235, 265] width 153 height 38
click at [215, 264] on div "Destination *" at bounding box center [235, 265] width 153 height 38
click at [219, 265] on input "Destination *" at bounding box center [239, 270] width 120 height 10
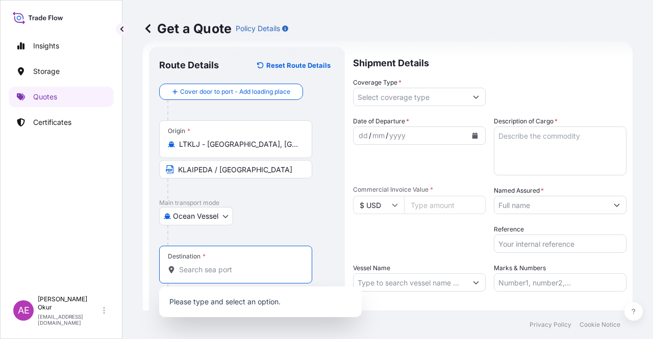
paste input "[GEOGRAPHIC_DATA]"
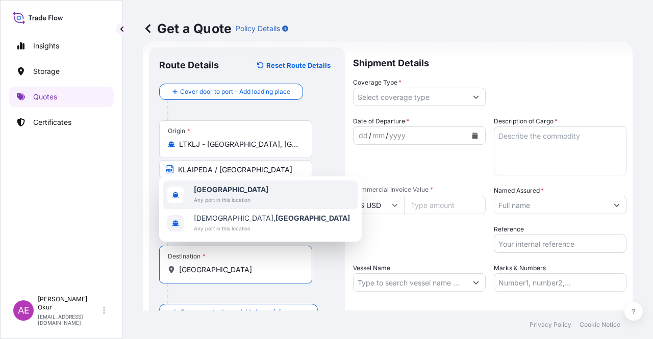
click at [237, 205] on span "Any port in this location" at bounding box center [231, 200] width 75 height 10
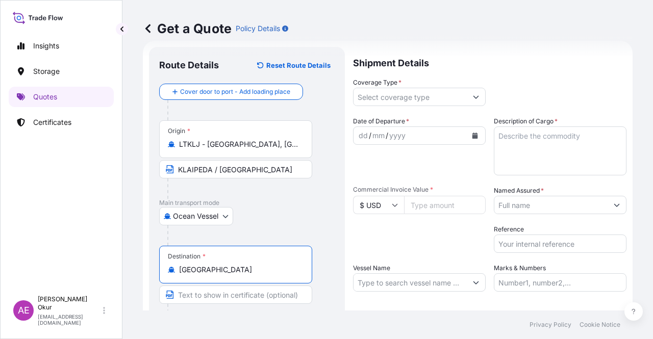
type input "[GEOGRAPHIC_DATA]"
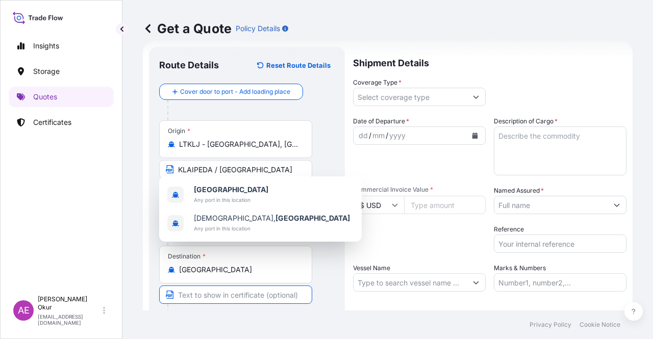
click at [226, 288] on input "Text to appear on certificate" at bounding box center [235, 295] width 153 height 18
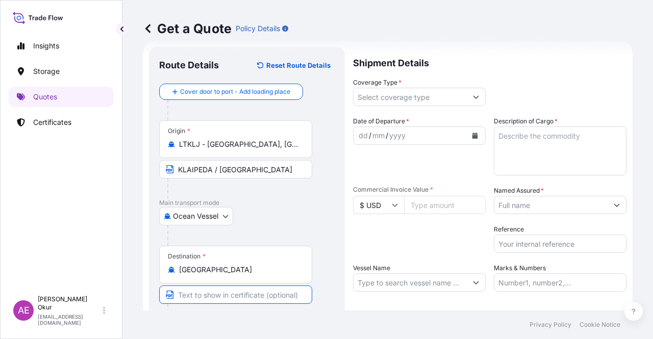
paste input "LIBYA FOR ORDERS"
type input "LIBYA FOR ORDERS"
click at [416, 93] on input "Coverage Type *" at bounding box center [410, 97] width 113 height 18
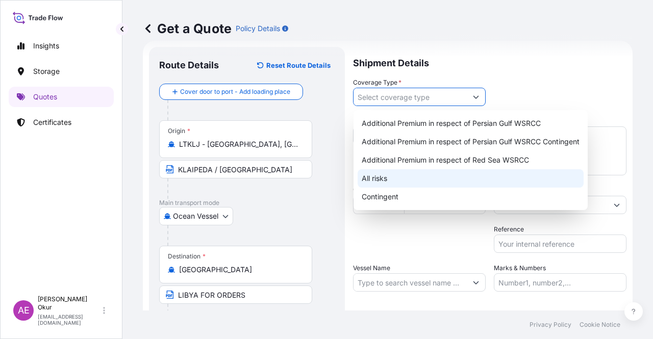
click at [391, 184] on div "All risks" at bounding box center [471, 178] width 226 height 18
type input "All risks"
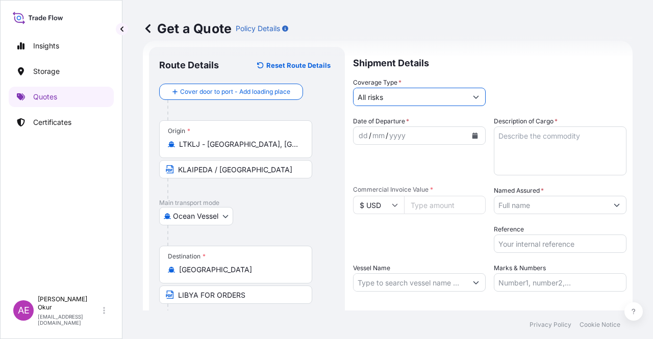
click at [361, 138] on div "dd" at bounding box center [363, 136] width 11 height 12
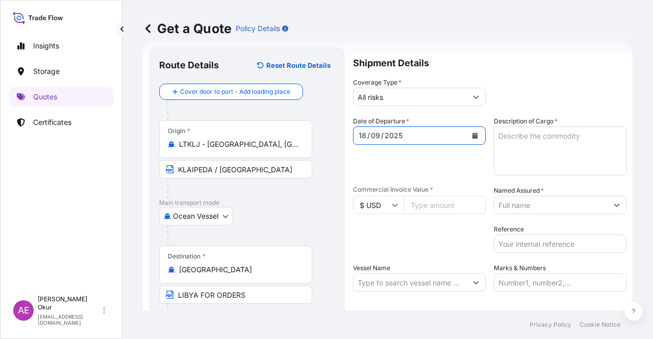
click at [441, 205] on input "Commercial Invoice Value *" at bounding box center [445, 205] width 82 height 18
paste input "3319169.57"
type input "3319169.57"
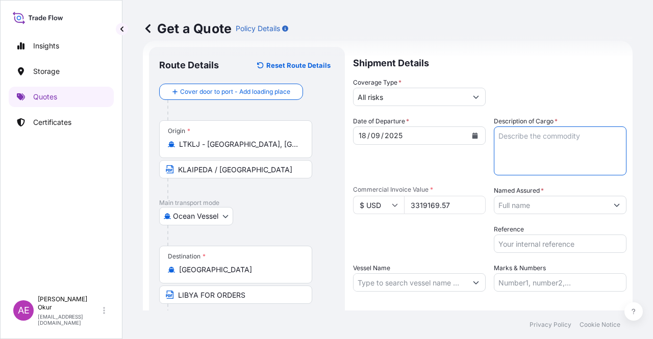
click at [559, 150] on textarea "Description of Cargo *" at bounding box center [560, 151] width 133 height 49
paste textarea "HCCS"
type textarea "HCCS"
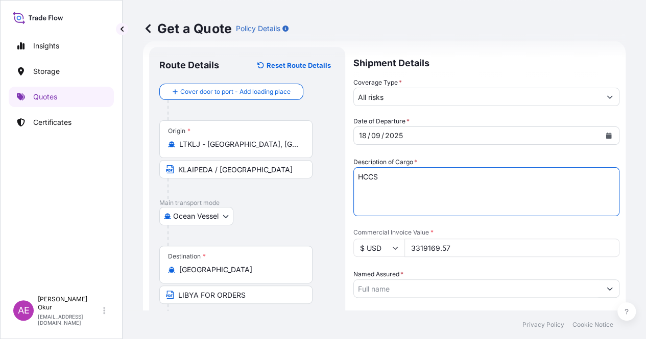
click at [536, 280] on input "Named Assured *" at bounding box center [477, 289] width 246 height 18
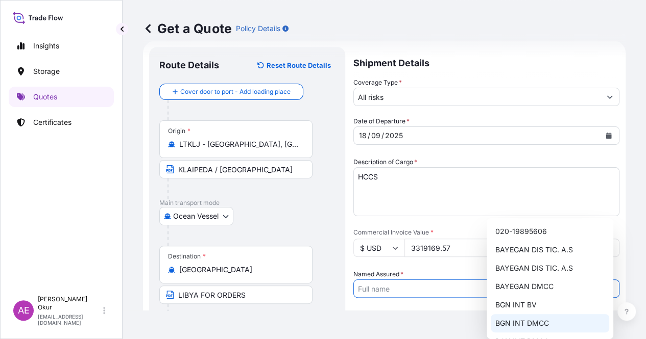
click at [526, 323] on span "BGN INT DMCC" at bounding box center [521, 323] width 54 height 10
type input "BGN INT DMCC"
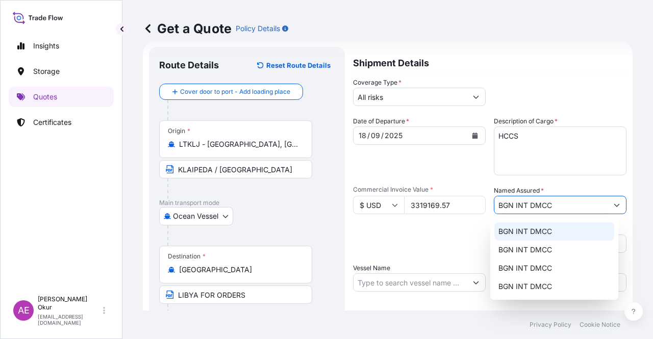
click at [413, 278] on input "Vessel Name" at bounding box center [410, 283] width 113 height 18
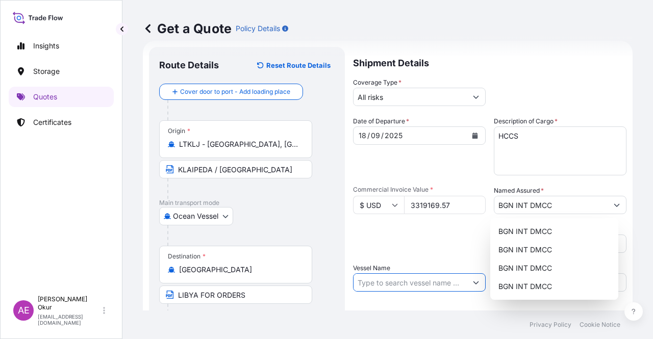
paste input "SILVER [PERSON_NAME]"
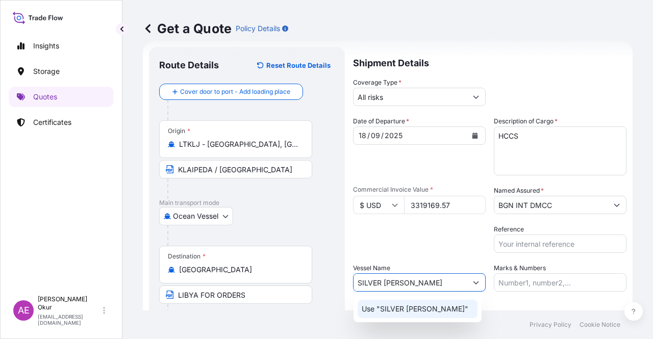
click at [431, 314] on div "Use "SILVER [PERSON_NAME]"" at bounding box center [418, 309] width 120 height 18
type input "SILVER [PERSON_NAME]"
click at [520, 279] on input "Marks & Numbers" at bounding box center [560, 283] width 133 height 18
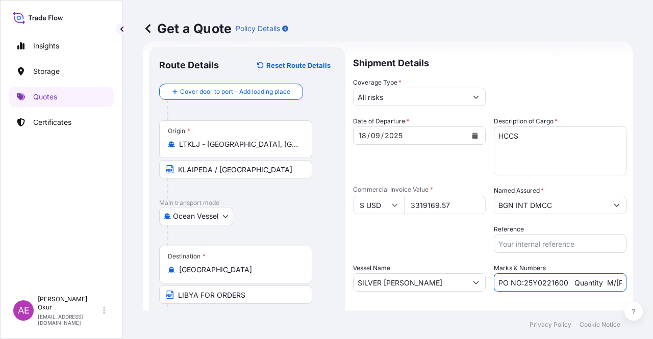
click at [551, 280] on input "PO NO:25Y0221600 Quantity M/[PERSON_NAME]: 25.042,46 Premium: USD 1.705,97" at bounding box center [560, 283] width 133 height 18
drag, startPoint x: 564, startPoint y: 284, endPoint x: 522, endPoint y: 283, distance: 42.9
click at [522, 283] on input "PO NO:25Y0221600 Quantity M/[PERSON_NAME]: 25.042,46 Premium: USD 1.705,97" at bounding box center [560, 283] width 133 height 18
paste input "524"
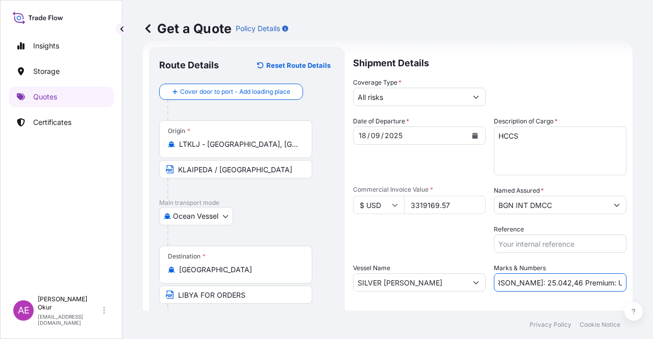
drag, startPoint x: 597, startPoint y: 284, endPoint x: 633, endPoint y: 283, distance: 35.7
click at [633, 283] on div "Get a Quote Policy Details Route Details Reset Route Details Cover door to port…" at bounding box center [387, 155] width 531 height 311
drag, startPoint x: 567, startPoint y: 282, endPoint x: 519, endPoint y: 284, distance: 48.0
click at [566, 282] on input "PO NO:25Y0252400 Quantity M/[PERSON_NAME]: 25.042,46 Premium: USD 1.705,97" at bounding box center [560, 283] width 133 height 18
click at [504, 283] on input "PO NO:25Y0252400 Quantity M/[PERSON_NAME]: 25.042,46 Premium: USD 1.705,97" at bounding box center [560, 283] width 133 height 18
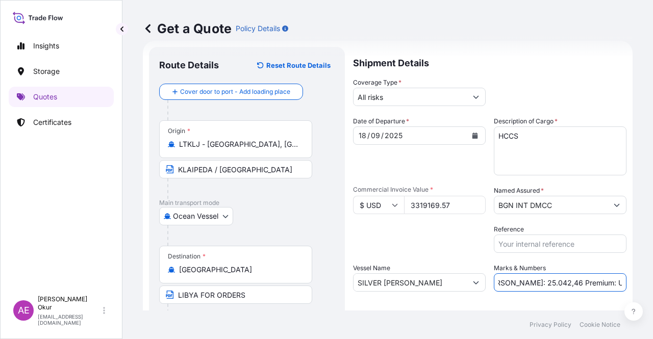
drag, startPoint x: 499, startPoint y: 283, endPoint x: 536, endPoint y: 284, distance: 36.8
click at [536, 284] on input "PO NO:25Y0252400 Quantity M/[PERSON_NAME]: 25.042,46 Premium: USD 1.705,97" at bounding box center [560, 283] width 133 height 18
paste input "4.493,56"
drag, startPoint x: 587, startPoint y: 281, endPoint x: 653, endPoint y: 282, distance: 65.8
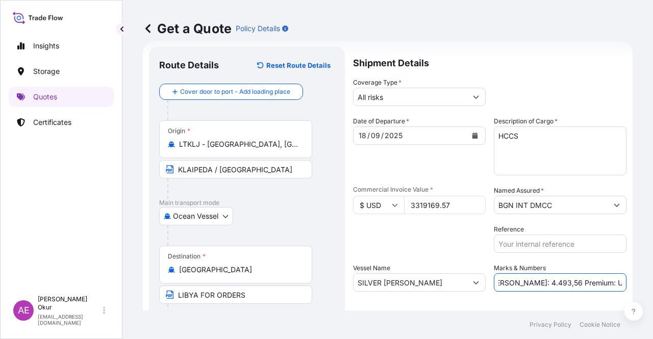
click at [653, 282] on div "Get a Quote Policy Details Route Details Reset Route Details Cover door to port…" at bounding box center [387, 155] width 531 height 311
click at [579, 284] on input "PO NO:25Y0252400 Quantity M/[PERSON_NAME]: 4.493,56 Premium: USD 1.705,97" at bounding box center [560, 283] width 133 height 18
click at [589, 280] on input "PO NO:25Y0252400 Quantity M/[PERSON_NAME]: 4.493,56 Premium: USD 1.705,97" at bounding box center [560, 283] width 133 height 18
drag, startPoint x: 588, startPoint y: 280, endPoint x: 652, endPoint y: 281, distance: 64.3
click at [653, 280] on div "Get a Quote Policy Details Route Details Reset Route Details Cover door to port…" at bounding box center [387, 155] width 531 height 311
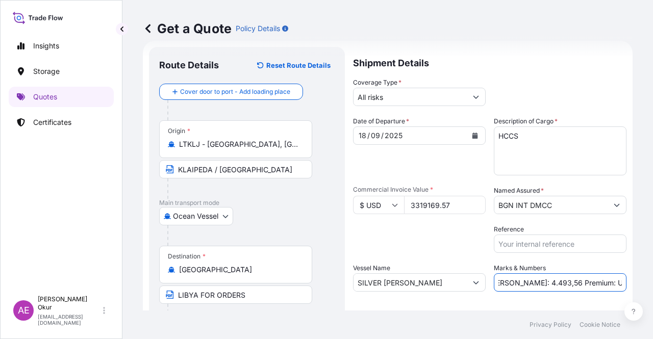
paste input "365,11"
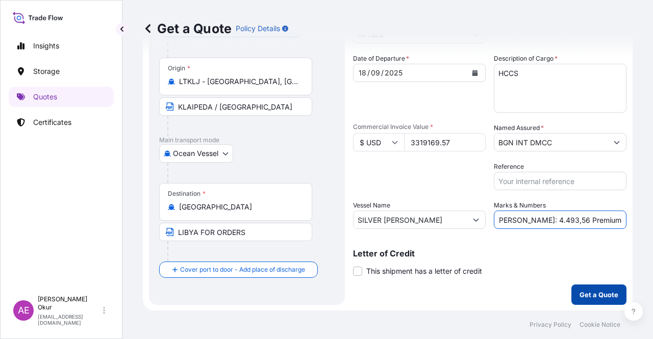
type input "PO NO:25Y0252400 Quantity M/[PERSON_NAME]: 4.493,56 Premium: USD 365,11"
click at [591, 288] on button "Get a Quote" at bounding box center [599, 295] width 55 height 20
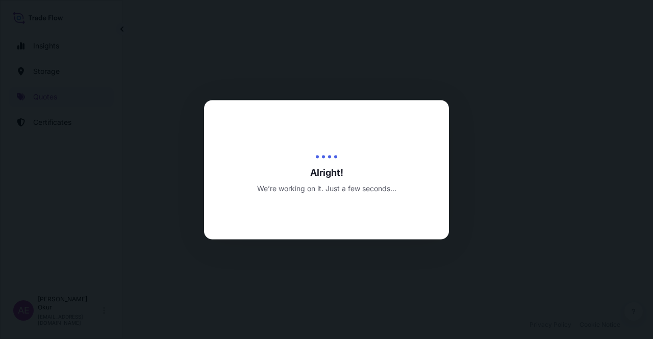
select select "Ocean Vessel"
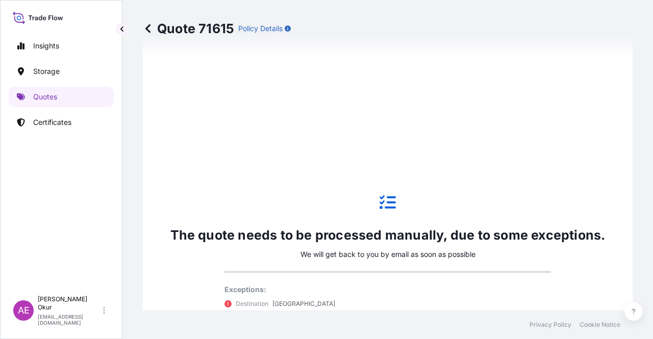
scroll to position [598, 0]
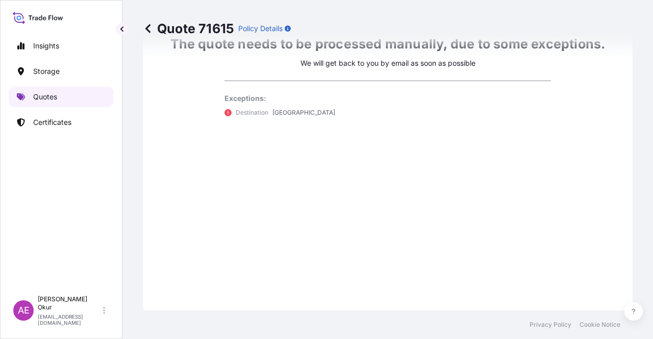
click at [50, 94] on p "Quotes" at bounding box center [45, 97] width 24 height 10
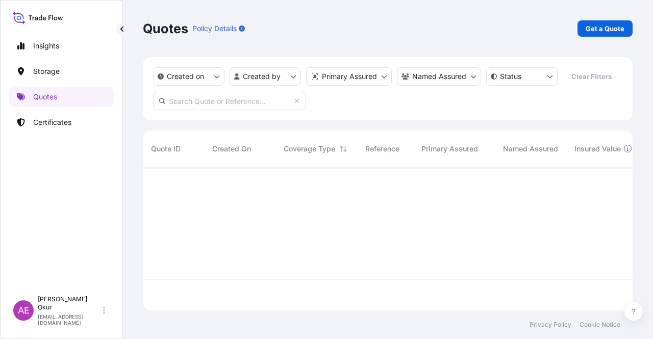
scroll to position [141, 482]
click at [599, 36] on link "Get a Quote" at bounding box center [605, 28] width 55 height 16
select select "Ocean Vessel"
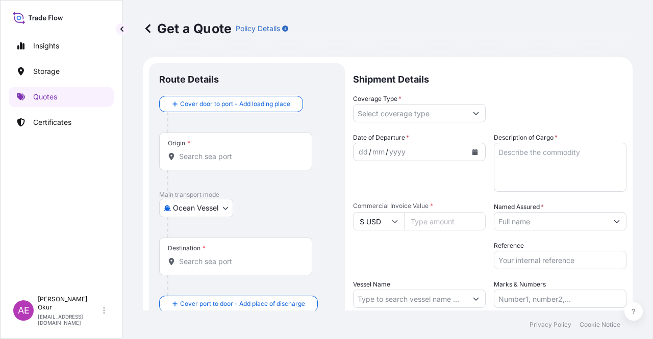
scroll to position [16, 0]
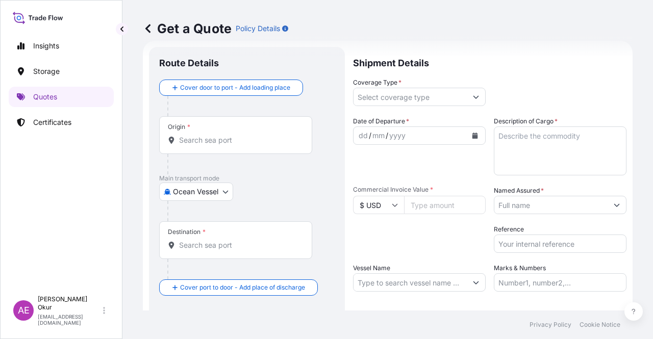
click at [206, 146] on div "Origin *" at bounding box center [235, 135] width 153 height 38
click at [206, 145] on input "Origin *" at bounding box center [239, 140] width 120 height 10
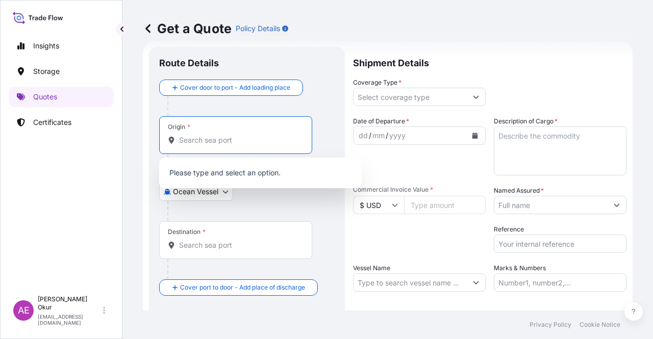
paste input "KLAIPEDA"
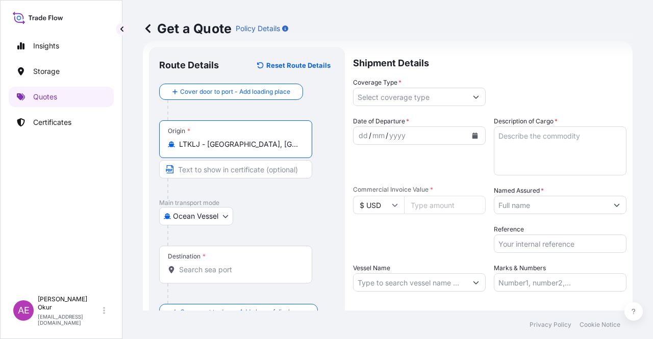
type input "LTKLJ - [GEOGRAPHIC_DATA], [GEOGRAPHIC_DATA]"
click at [220, 165] on input "Text to appear on certificate" at bounding box center [235, 169] width 153 height 18
paste input "KLAIPEDA"
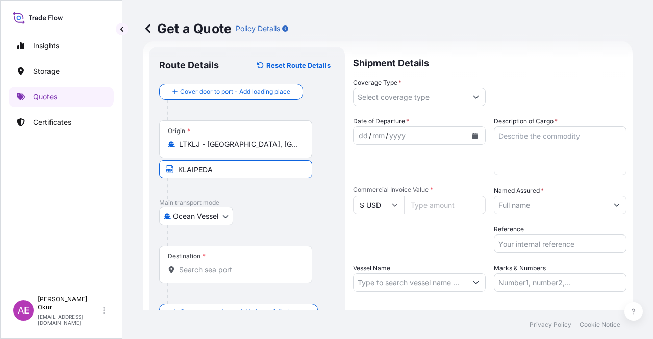
type input "KLAIPEDA / [GEOGRAPHIC_DATA]"
click at [210, 260] on div "Destination *" at bounding box center [235, 265] width 153 height 38
click at [210, 265] on input "Destination *" at bounding box center [239, 270] width 120 height 10
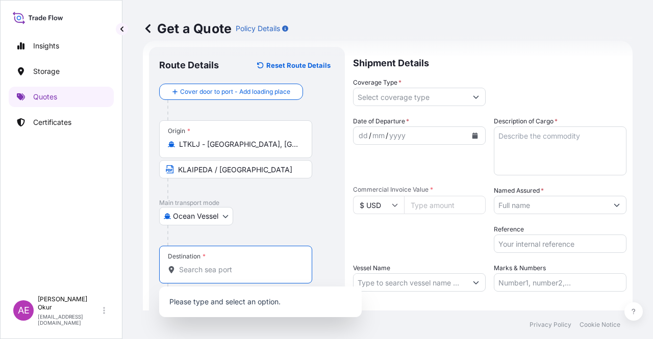
paste input "[GEOGRAPHIC_DATA]"
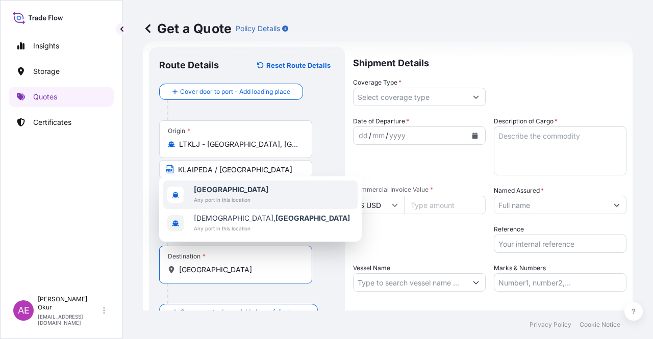
click at [220, 194] on span "[GEOGRAPHIC_DATA]" at bounding box center [231, 190] width 75 height 10
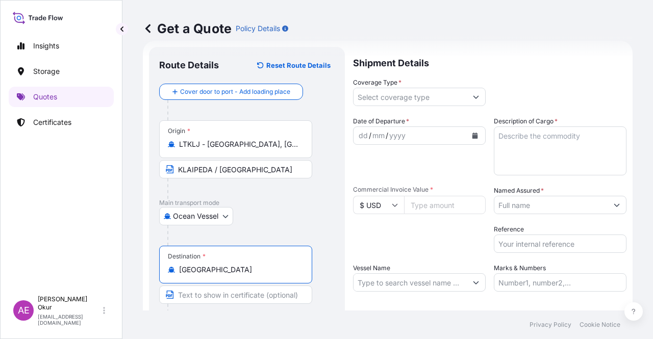
type input "[GEOGRAPHIC_DATA]"
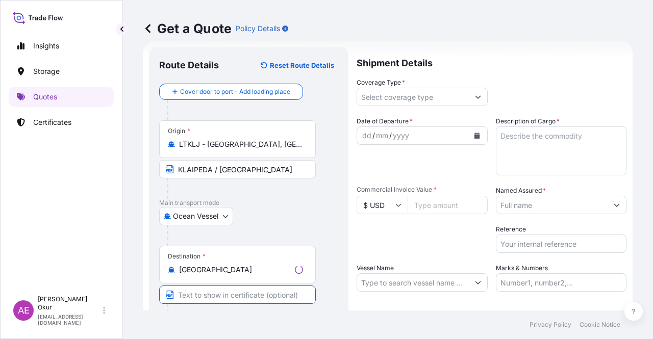
click at [213, 297] on input "Text to appear on certificate" at bounding box center [237, 295] width 157 height 18
paste
type input "LIBYA FOR ORDERS"
click at [401, 93] on input "Coverage Type *" at bounding box center [410, 97] width 113 height 18
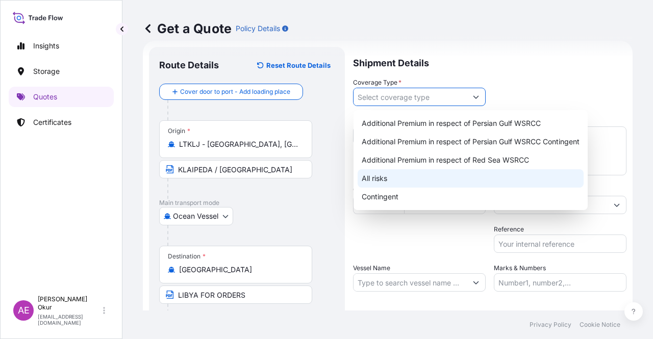
click at [379, 181] on div "All risks" at bounding box center [471, 178] width 226 height 18
type input "All risks"
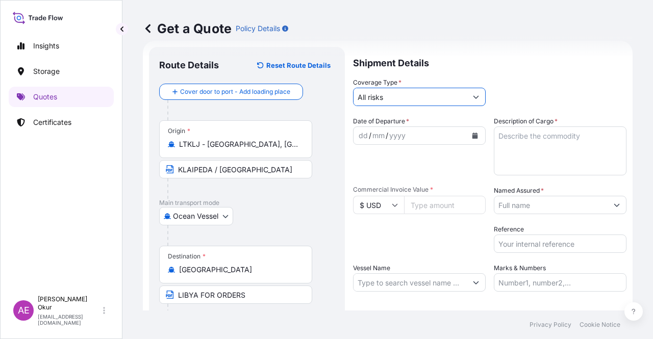
click at [364, 136] on div "dd" at bounding box center [363, 136] width 11 height 12
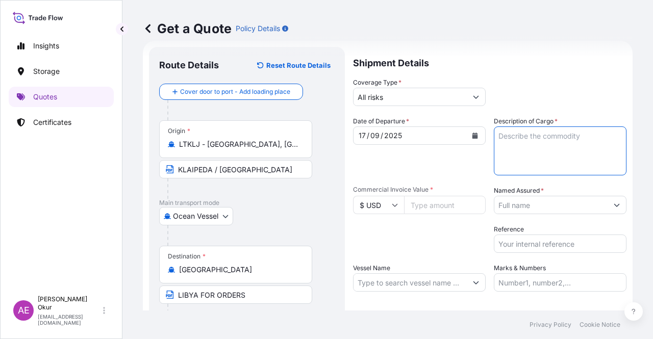
click at [560, 140] on textarea "Description of Cargo *" at bounding box center [560, 151] width 133 height 49
type textarea "METHANOL"
click at [420, 207] on input "Commercial Invoice Value *" at bounding box center [445, 205] width 82 height 18
type input "371299.99"
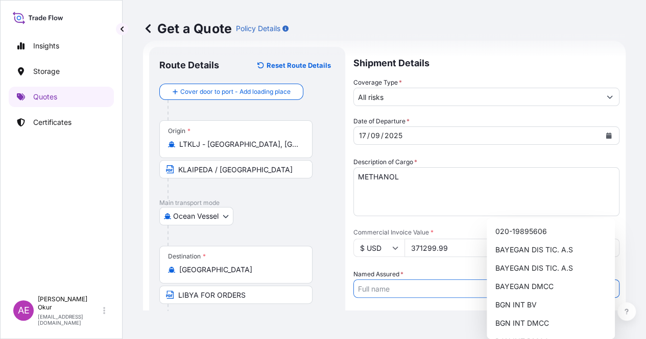
click at [539, 280] on input "Named Assured *" at bounding box center [477, 289] width 246 height 18
click at [528, 320] on span "BGN INT DMCC" at bounding box center [521, 323] width 54 height 10
type input "BGN INT DMCC"
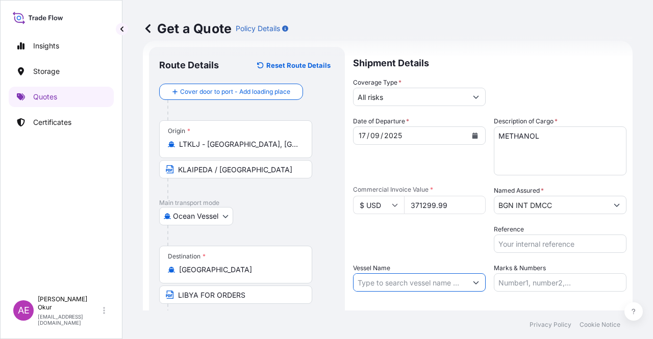
click at [397, 287] on input "Vessel Name" at bounding box center [410, 283] width 113 height 18
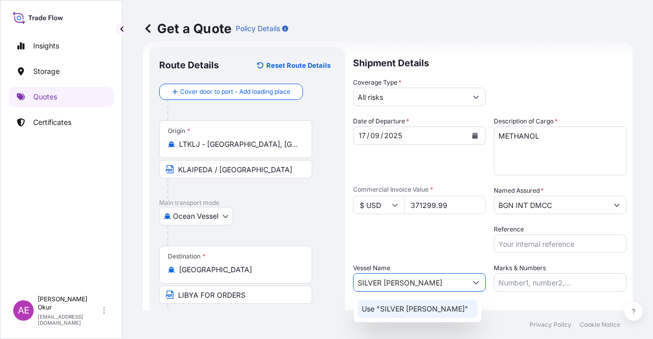
click at [441, 305] on div "Use "SILVER [PERSON_NAME]"" at bounding box center [418, 309] width 120 height 18
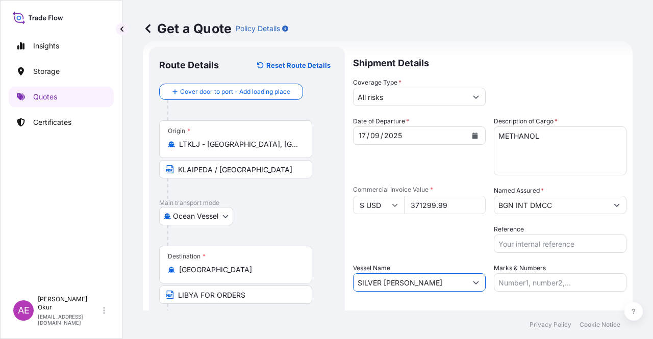
type input "SILVER [PERSON_NAME]"
click at [540, 280] on input "Marks & Numbers" at bounding box center [560, 283] width 133 height 18
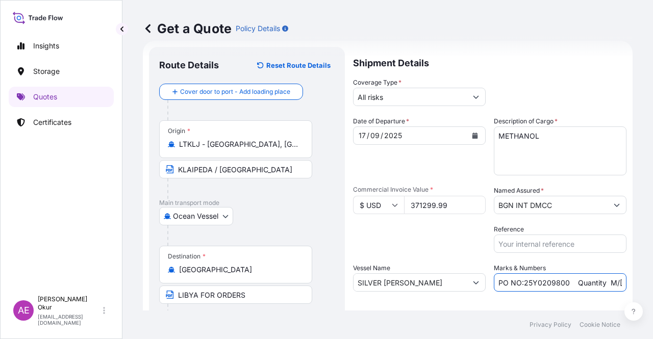
drag, startPoint x: 571, startPoint y: 287, endPoint x: 521, endPoint y: 284, distance: 50.1
click at [521, 284] on input "PO NO:25Y0209800 Quantity M/[PERSON_NAME]: 30.020,99 Premium: USD 2.597,27" at bounding box center [560, 283] width 133 height 18
drag, startPoint x: 587, startPoint y: 283, endPoint x: 646, endPoint y: 300, distance: 60.9
click at [646, 300] on div "Get a Quote Policy Details Route Details Reset Route Details Cover door to port…" at bounding box center [387, 155] width 531 height 311
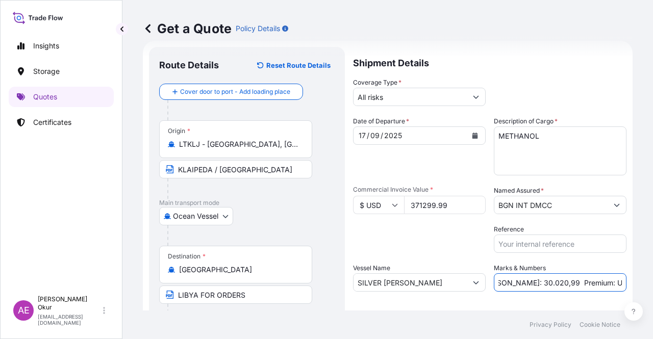
click at [497, 274] on input "PO NO:25Y0250500 Quantity M/[PERSON_NAME]: 30.020,99 Premium: USD 2.597,27" at bounding box center [560, 283] width 133 height 18
drag, startPoint x: 496, startPoint y: 282, endPoint x: 532, endPoint y: 283, distance: 35.8
click at [532, 283] on input "PO NO:25Y0250500 Quantity M/[PERSON_NAME]: 30.020,99 Premium: USD 2.597,27" at bounding box center [560, 283] width 133 height 18
drag, startPoint x: 606, startPoint y: 278, endPoint x: 653, endPoint y: 279, distance: 46.4
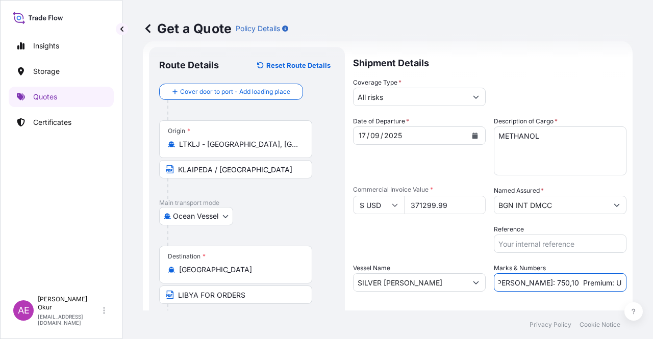
click at [653, 279] on div "Get a Quote Policy Details Route Details Reset Route Details Cover door to port…" at bounding box center [387, 155] width 531 height 311
click at [590, 278] on input "PO NO:25Y0250500 Quantity M/[PERSON_NAME]: 750,10 Premium: USD 2.597,27" at bounding box center [560, 283] width 133 height 18
drag, startPoint x: 586, startPoint y: 282, endPoint x: 653, endPoint y: 291, distance: 67.4
click at [653, 291] on div "Get a Quote Policy Details Route Details Reset Route Details Cover door to port…" at bounding box center [387, 155] width 531 height 311
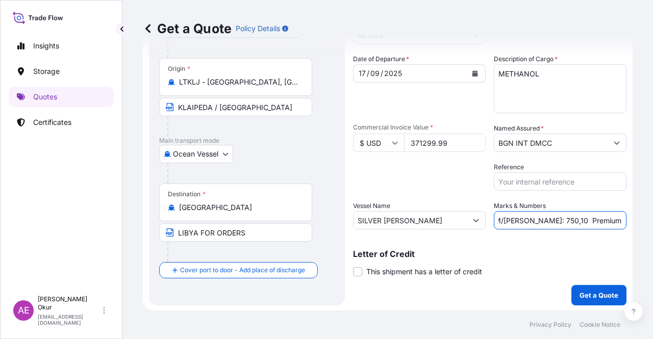
scroll to position [79, 0]
type input "PO NO:25Y0250500 Quantity M/[PERSON_NAME]: 750,10 Premium: USD 40,84"
click at [576, 286] on button "Get a Quote" at bounding box center [599, 295] width 55 height 20
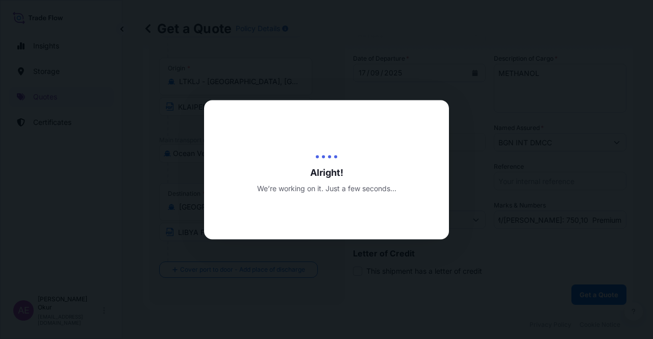
scroll to position [0, 0]
select select "Ocean Vessel"
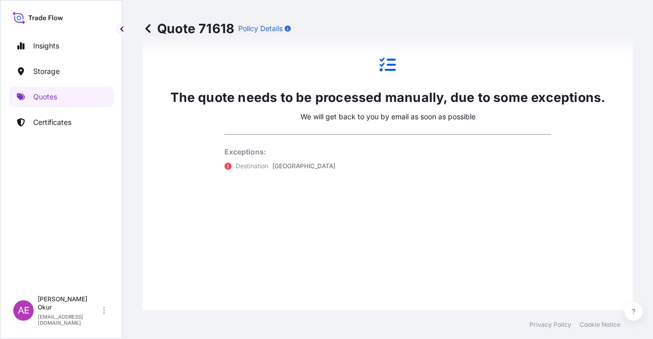
scroll to position [544, 0]
click at [52, 95] on p "Quotes" at bounding box center [45, 97] width 24 height 10
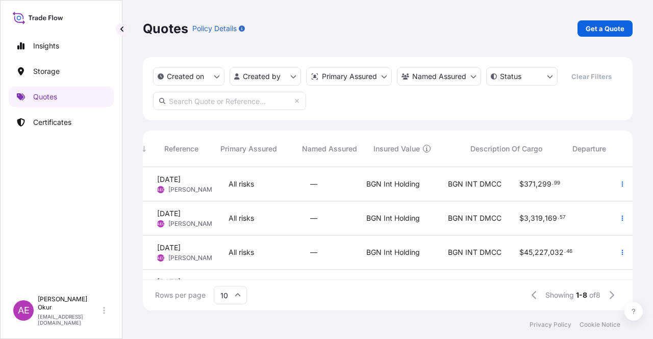
scroll to position [0, 426]
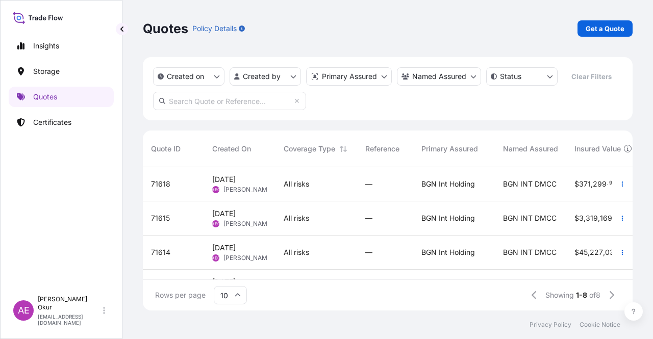
click at [236, 183] on span "[DATE]" at bounding box center [223, 180] width 23 height 10
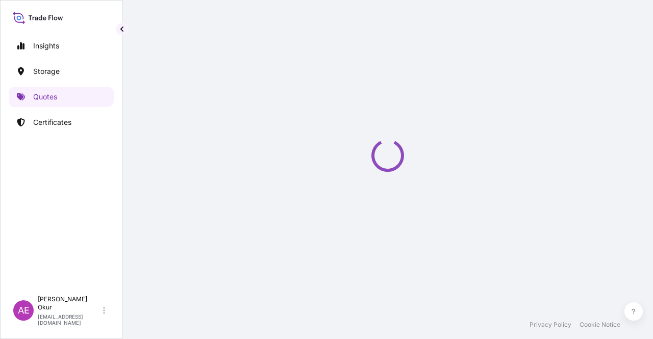
select select "Ocean Vessel"
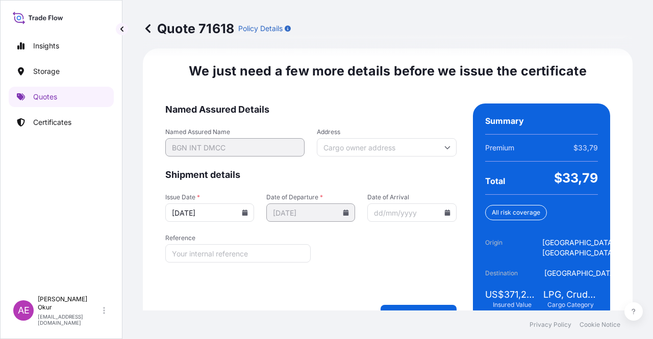
scroll to position [1304, 0]
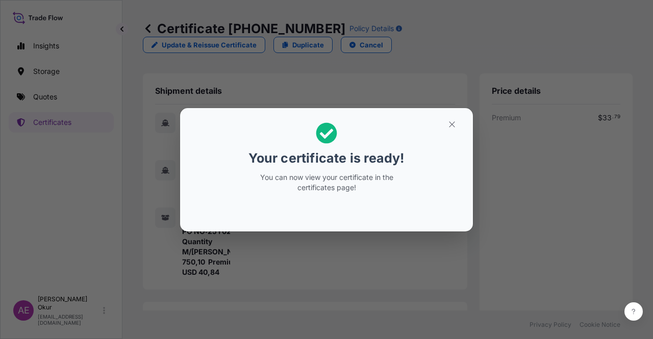
click at [452, 115] on section "Your certificate is ready! You can now view your certificate in the certificate…" at bounding box center [326, 169] width 293 height 123
click at [450, 122] on icon "button" at bounding box center [452, 124] width 6 height 6
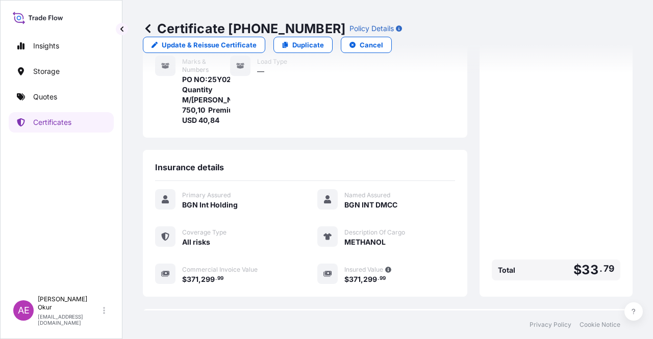
scroll to position [245, 0]
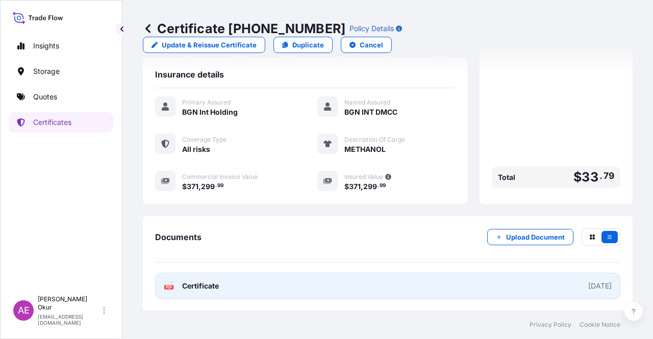
click at [192, 289] on span "Certificate" at bounding box center [200, 286] width 37 height 10
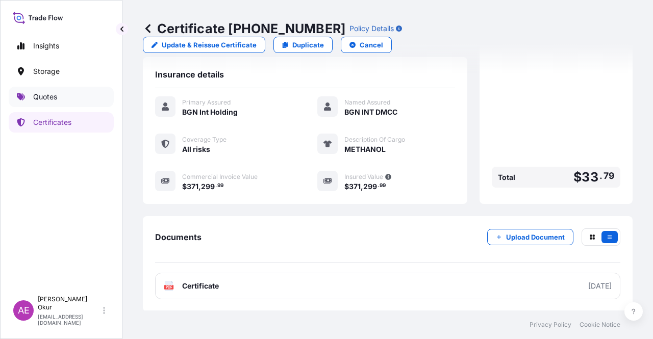
click at [71, 101] on link "Quotes" at bounding box center [61, 97] width 105 height 20
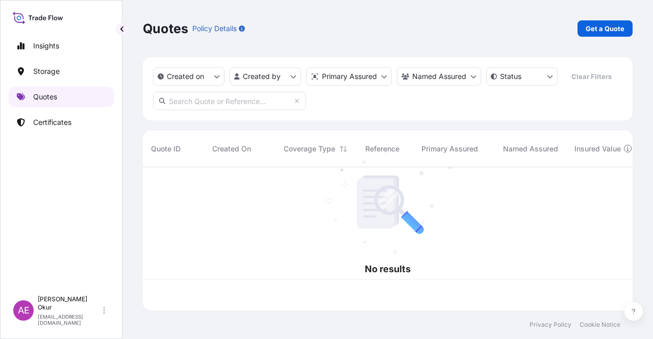
scroll to position [141, 482]
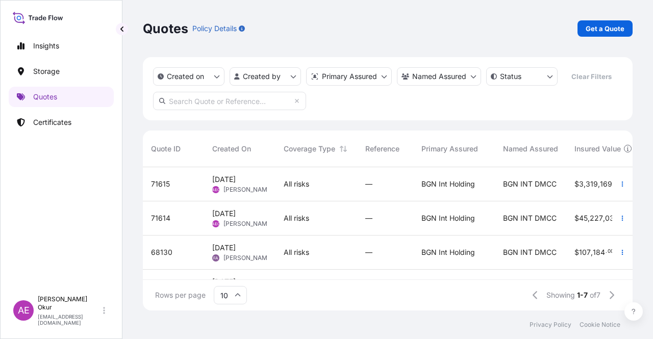
click at [296, 185] on span "All risks" at bounding box center [297, 184] width 26 height 10
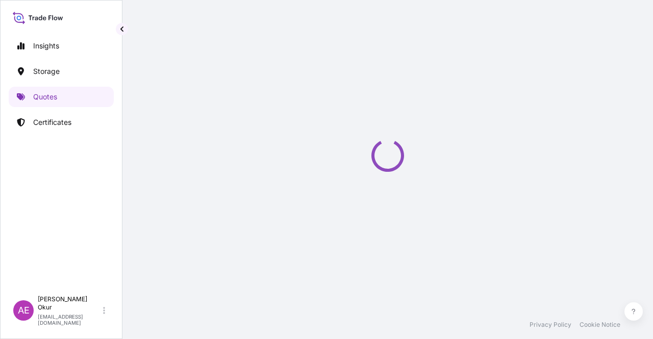
select select "Ocean Vessel"
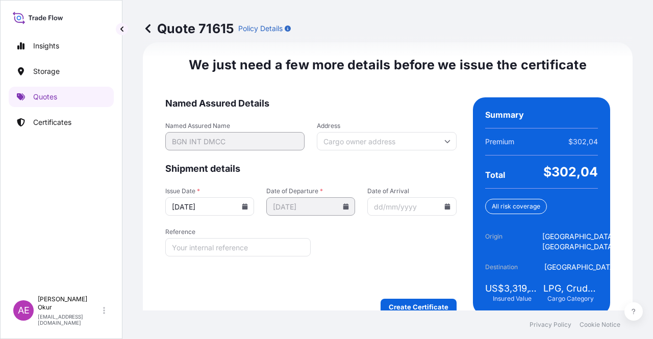
scroll to position [1304, 0]
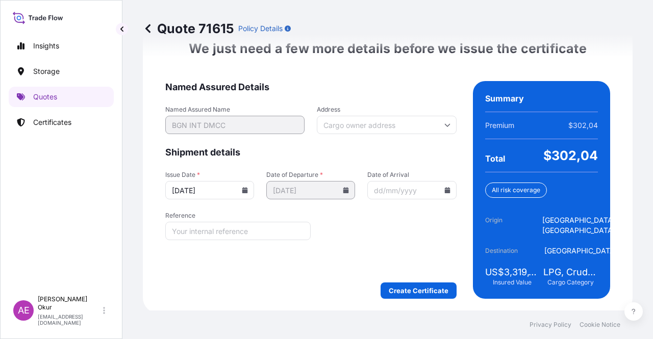
click at [420, 301] on div "We just need a few more details before we issue the certificate Named Assured D…" at bounding box center [388, 169] width 490 height 287
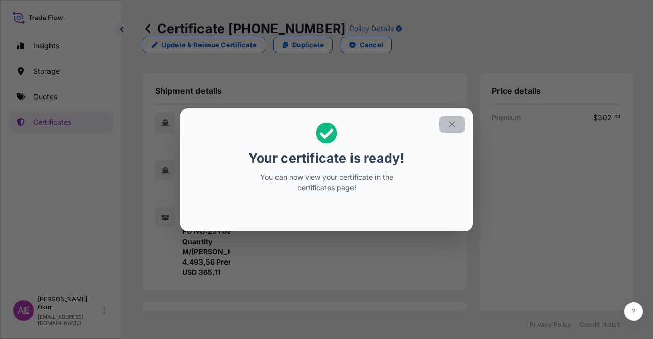
click at [449, 130] on button "button" at bounding box center [452, 124] width 26 height 16
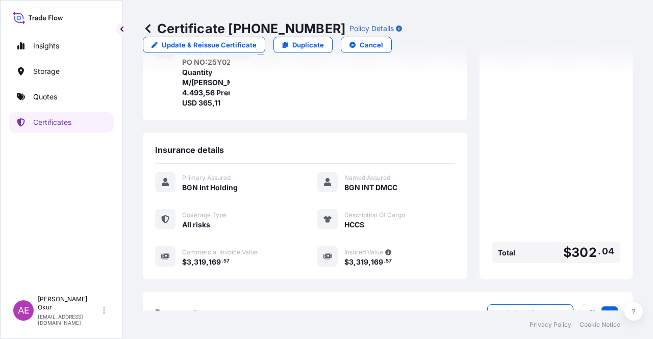
scroll to position [255, 0]
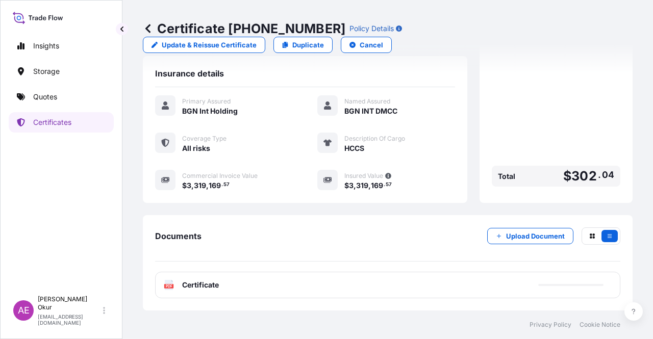
drag, startPoint x: 197, startPoint y: 280, endPoint x: 195, endPoint y: 286, distance: 5.8
click at [196, 284] on span "Certificate" at bounding box center [200, 285] width 37 height 10
click at [209, 287] on span "Certificate" at bounding box center [200, 285] width 37 height 10
click at [54, 97] on p "Quotes" at bounding box center [45, 97] width 24 height 10
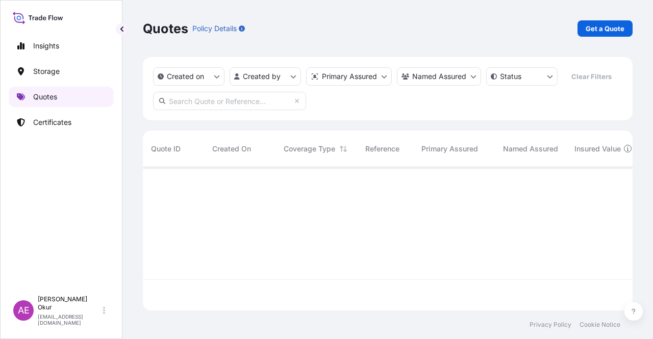
scroll to position [141, 482]
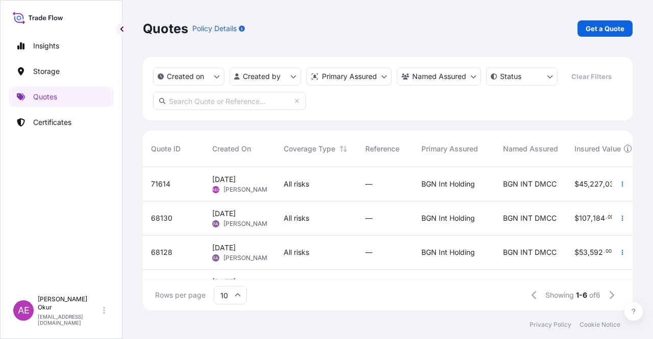
click at [262, 193] on span "[PERSON_NAME]" at bounding box center [249, 190] width 50 height 8
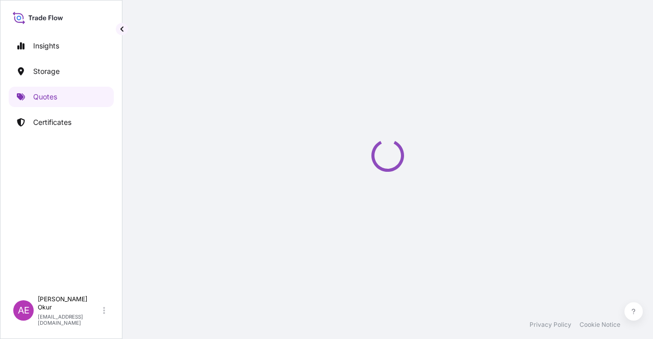
select select "Ocean Vessel"
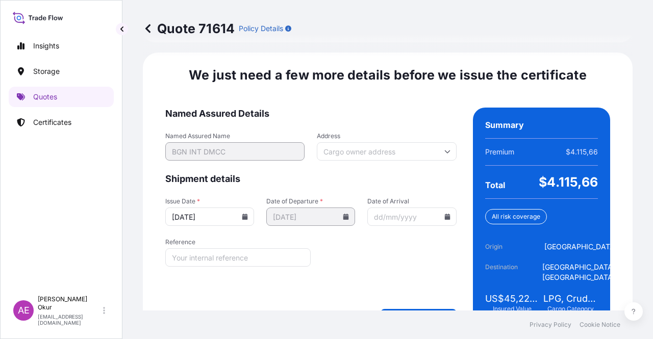
scroll to position [1284, 0]
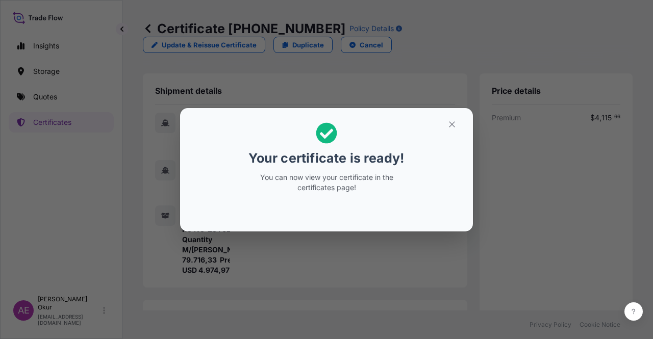
click at [447, 114] on section "Your certificate is ready! You can now view your certificate in the certificate…" at bounding box center [326, 169] width 293 height 123
click at [450, 124] on icon "button" at bounding box center [452, 124] width 9 height 9
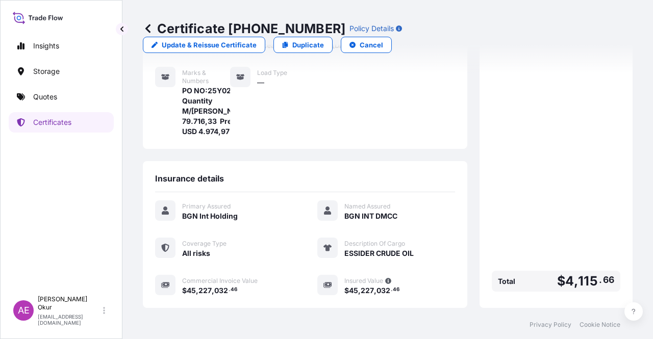
scroll to position [245, 0]
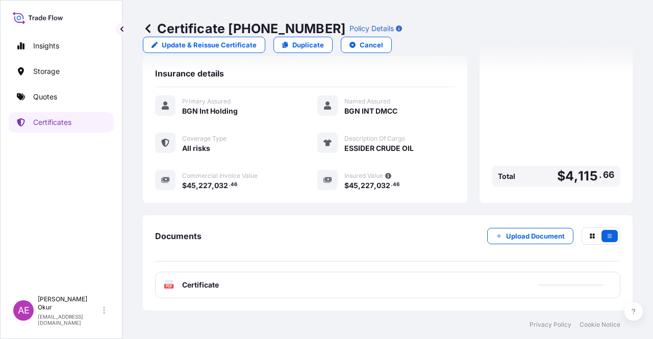
click at [224, 278] on div "PDF Certificate" at bounding box center [387, 285] width 465 height 27
click at [209, 287] on span "Certificate" at bounding box center [200, 285] width 37 height 10
click at [205, 287] on span "Certificate" at bounding box center [200, 285] width 37 height 10
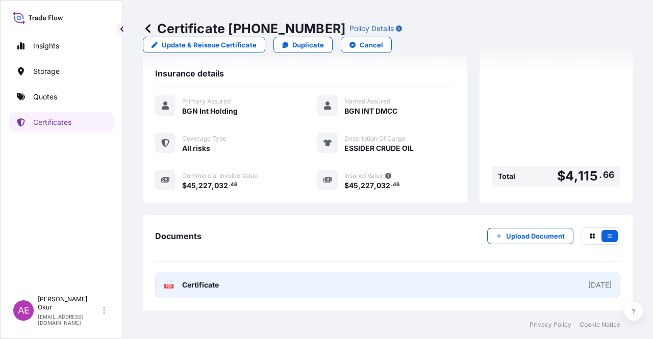
click at [208, 281] on span "Certificate" at bounding box center [200, 285] width 37 height 10
